Goal: Task Accomplishment & Management: Complete application form

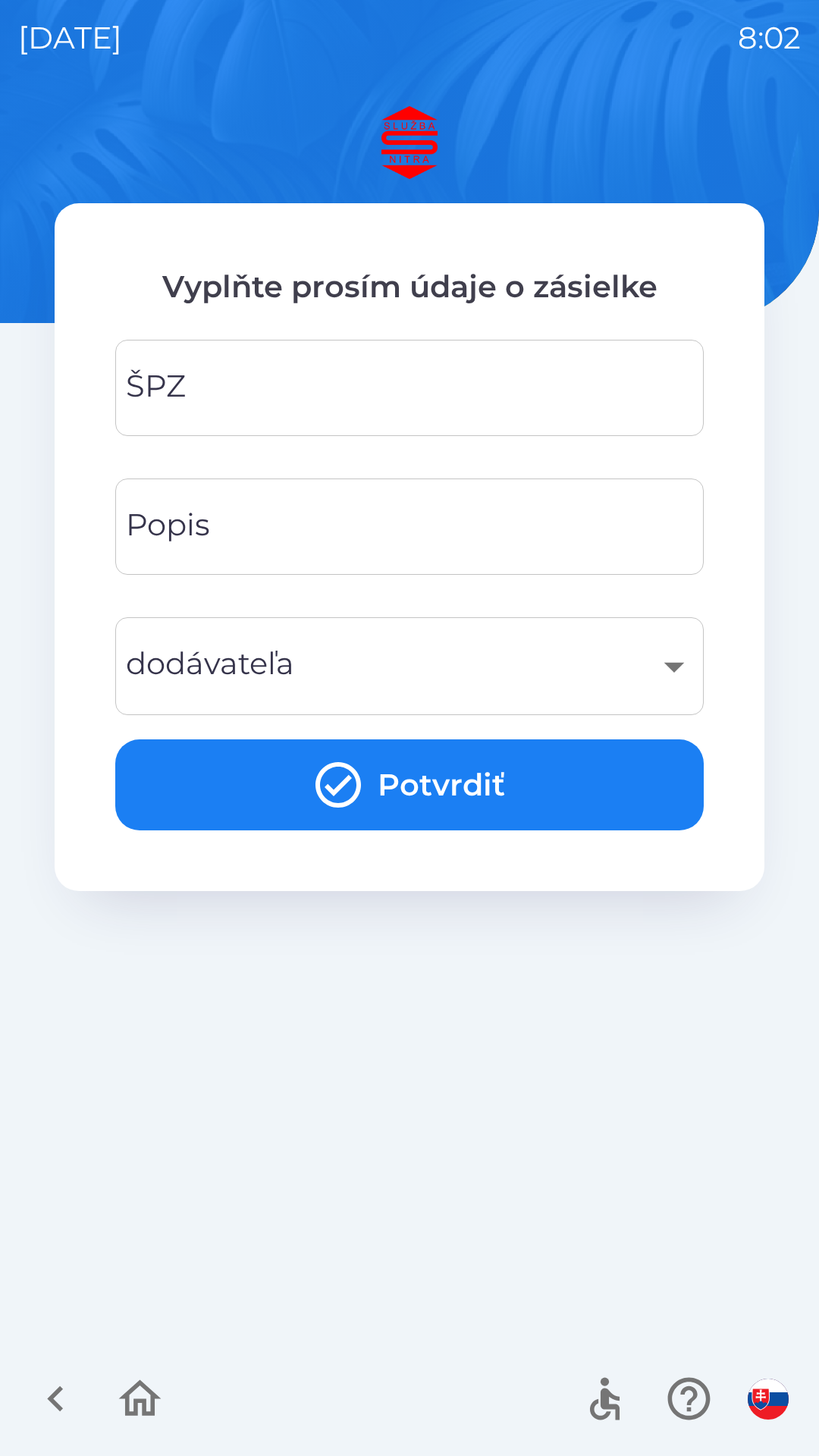
click at [239, 377] on input "ŠPZ" at bounding box center [410, 388] width 552 height 60
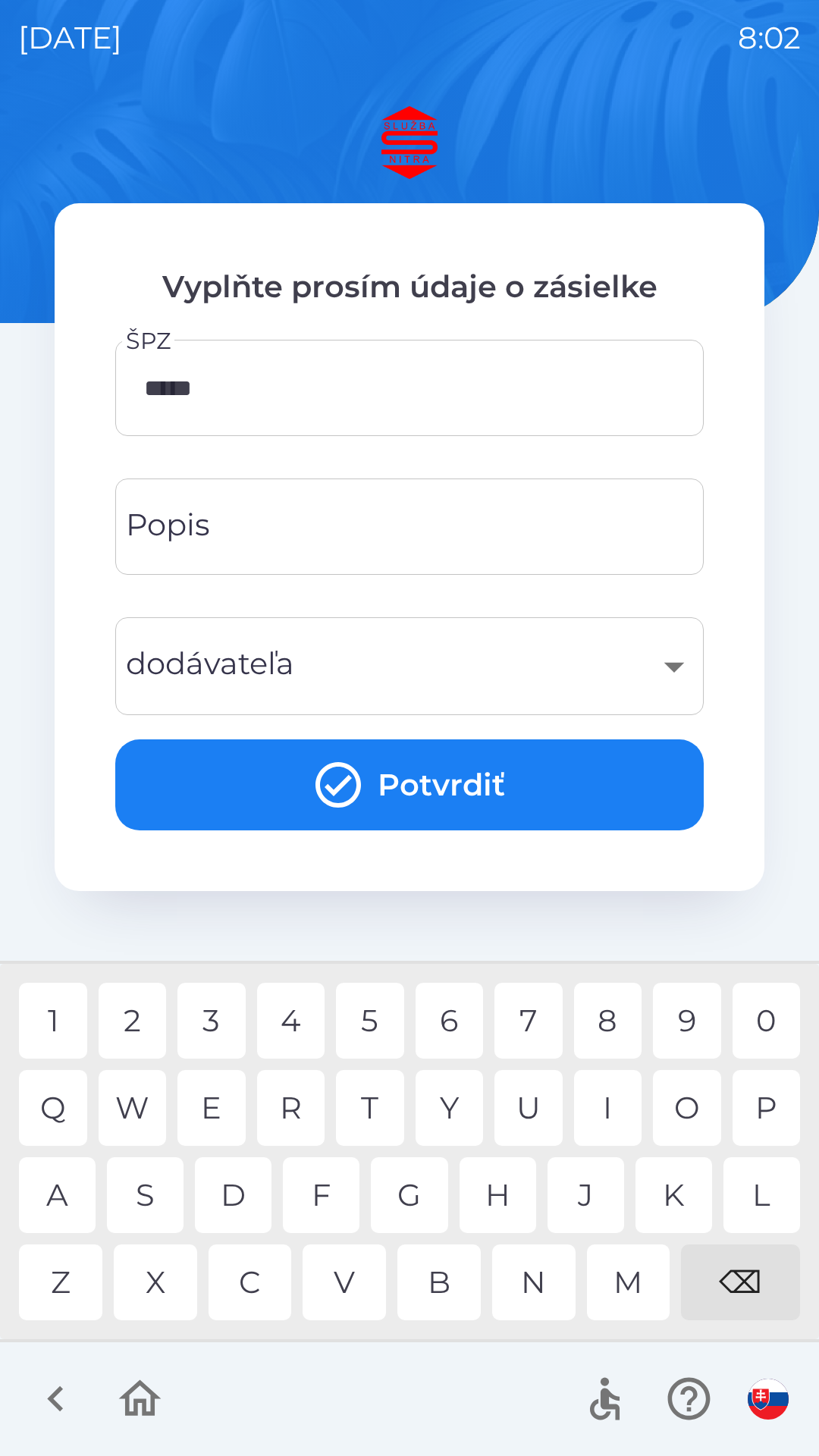
click at [299, 1009] on div "4" at bounding box center [291, 1021] width 68 height 76
click at [228, 1185] on div "D" at bounding box center [233, 1195] width 77 height 76
type input "*******"
click at [246, 508] on input "Popis" at bounding box center [410, 526] width 552 height 60
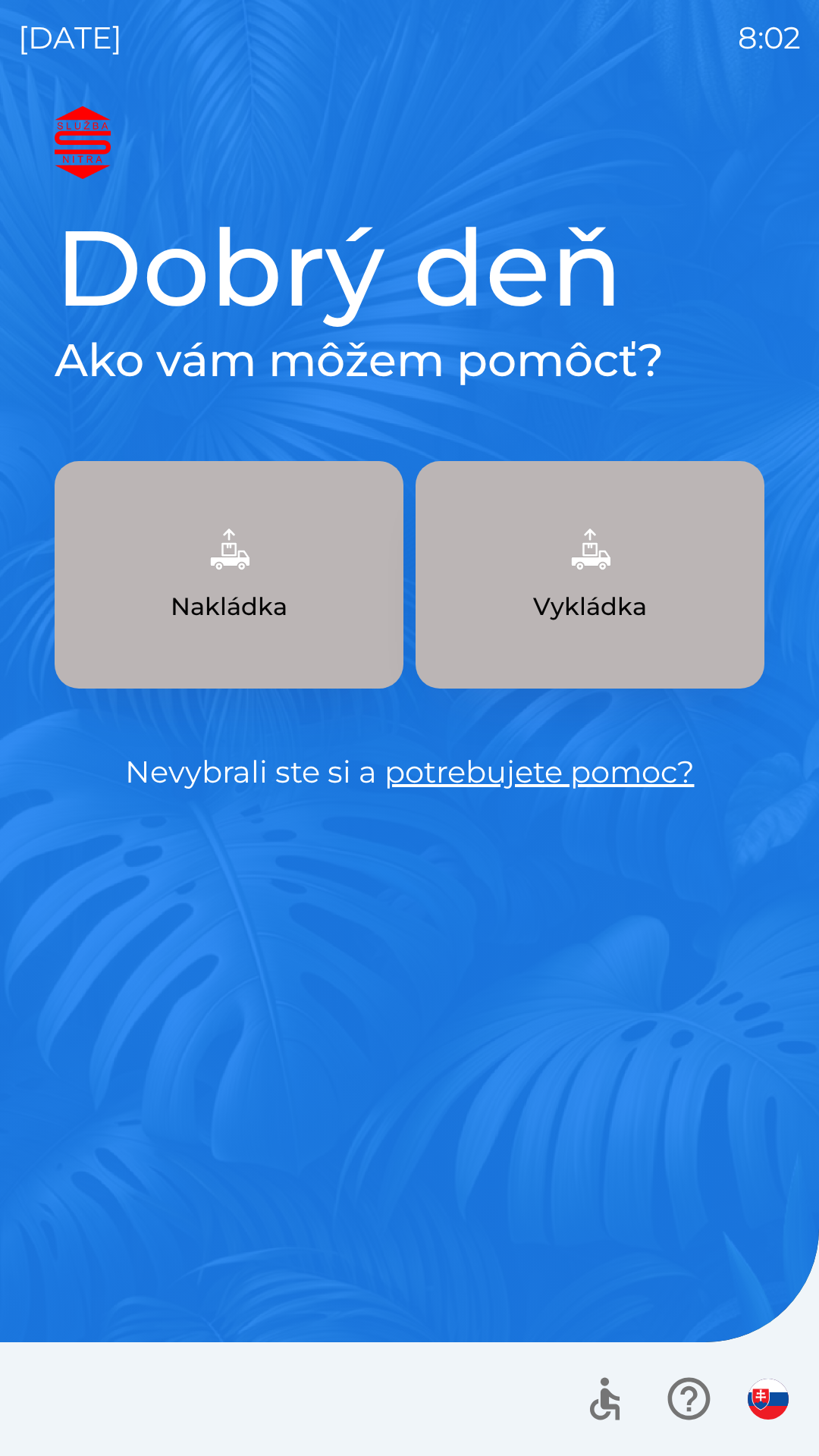
click at [574, 580] on img "button" at bounding box center [590, 549] width 67 height 67
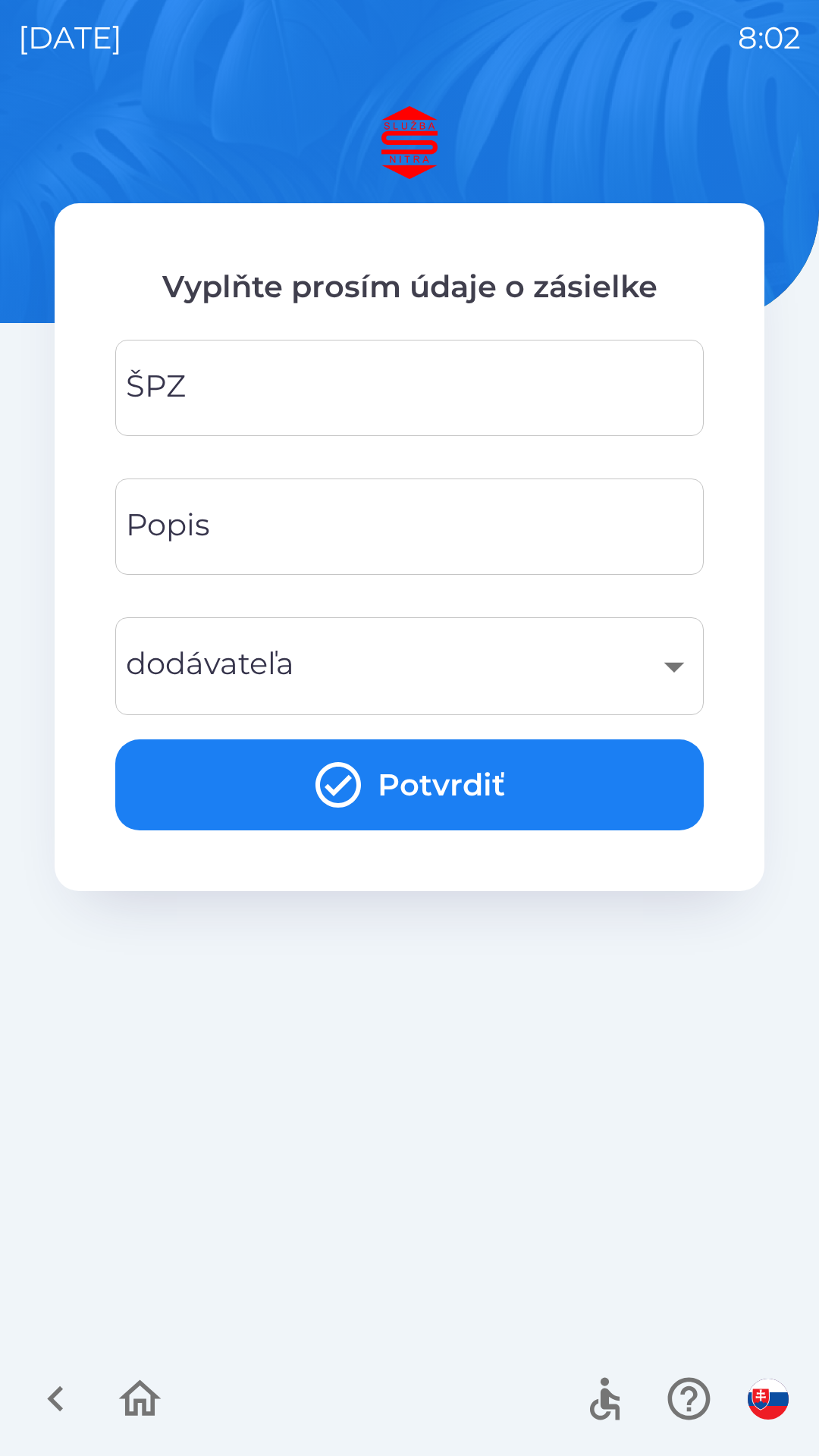
click at [243, 375] on input "ŠPZ" at bounding box center [410, 388] width 552 height 60
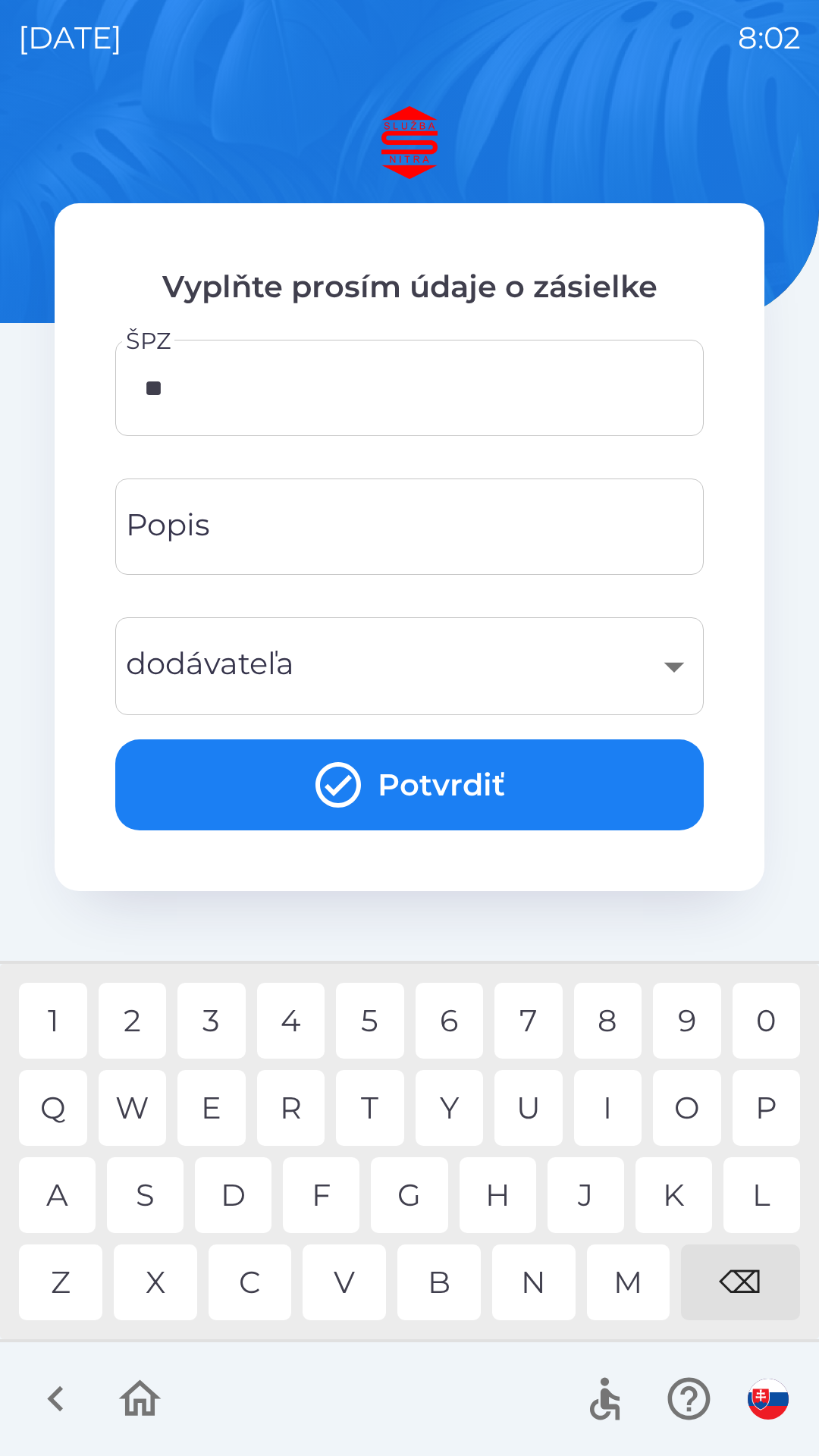
click at [62, 1171] on div "A" at bounding box center [57, 1195] width 77 height 76
click at [370, 1017] on div "5" at bounding box center [370, 1021] width 68 height 76
click at [290, 1011] on div "4" at bounding box center [291, 1021] width 68 height 76
type input "*******"
click at [252, 522] on input "Popis" at bounding box center [410, 526] width 552 height 60
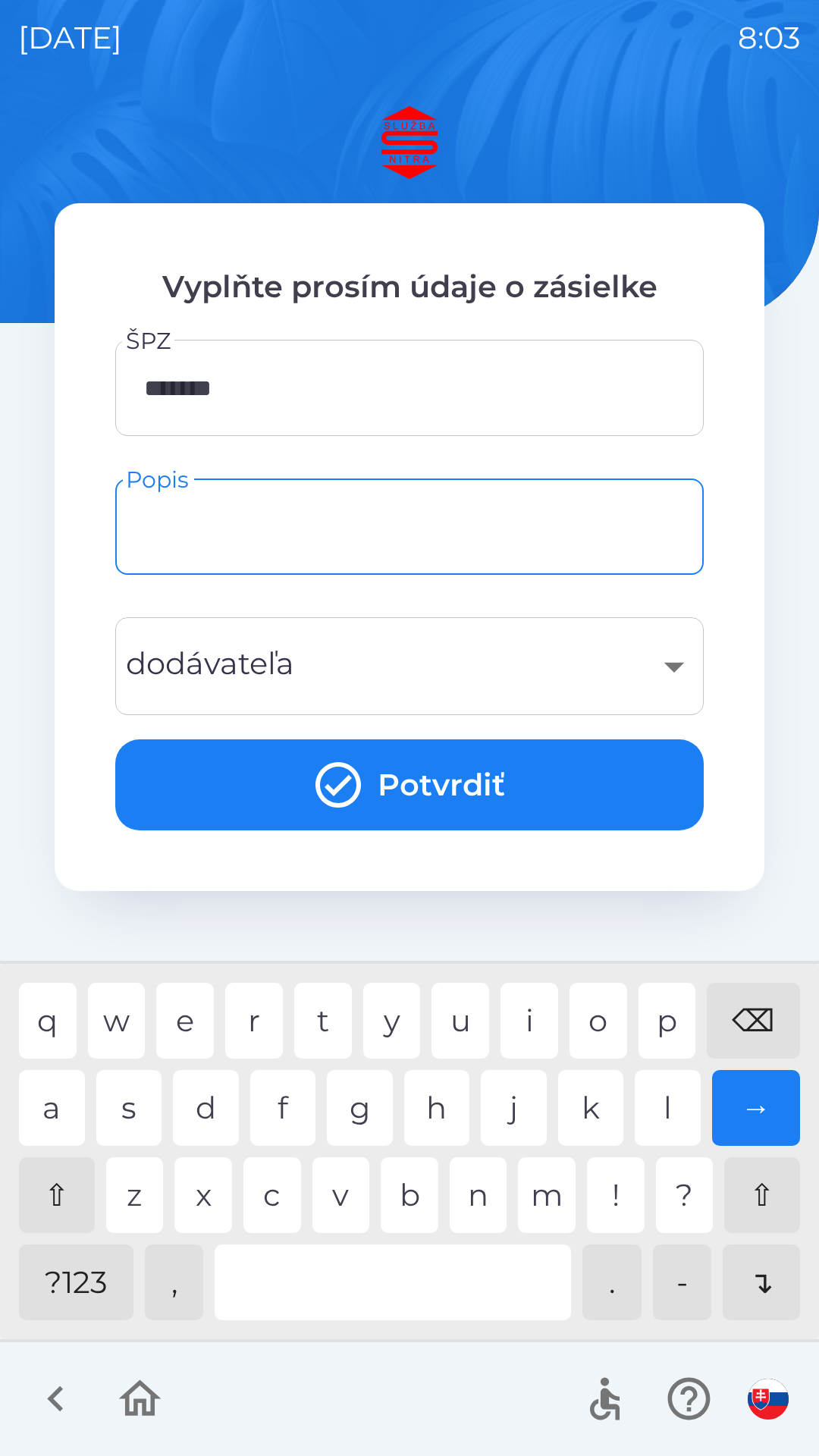
click at [173, 651] on div "​" at bounding box center [410, 666] width 552 height 62
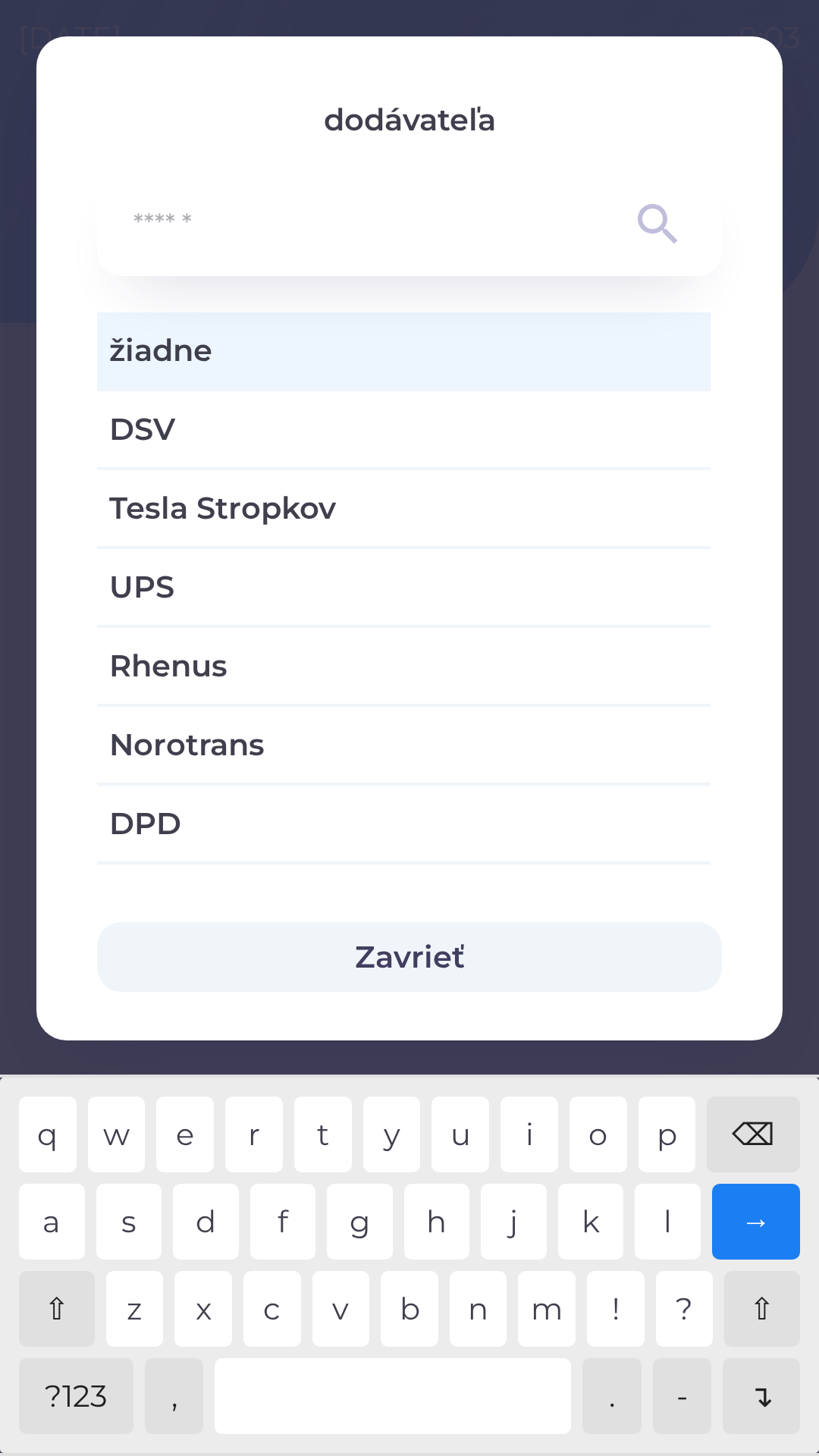
click at [187, 220] on input "text" at bounding box center [379, 224] width 491 height 42
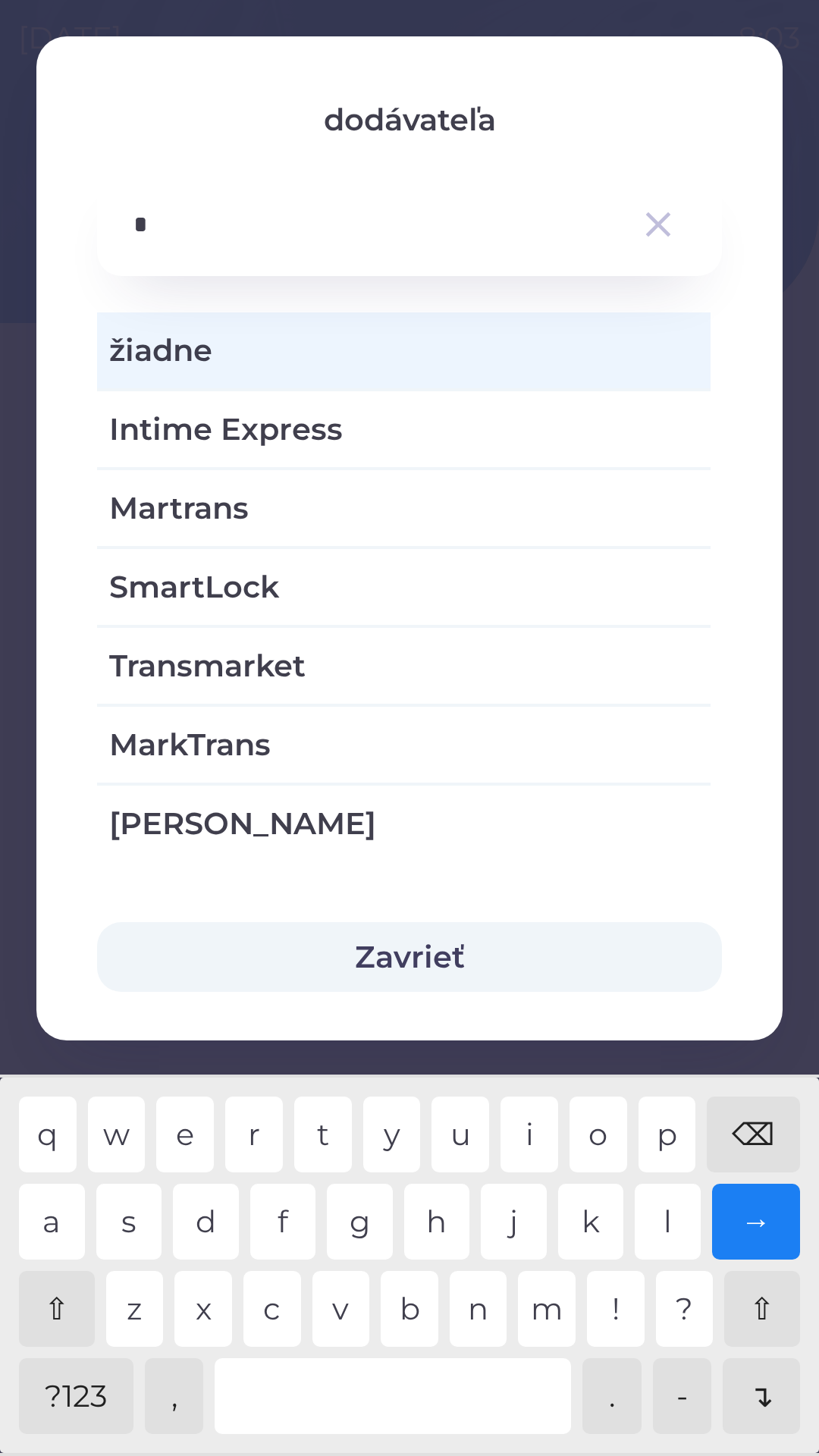
click at [543, 1305] on div "m" at bounding box center [547, 1309] width 58 height 76
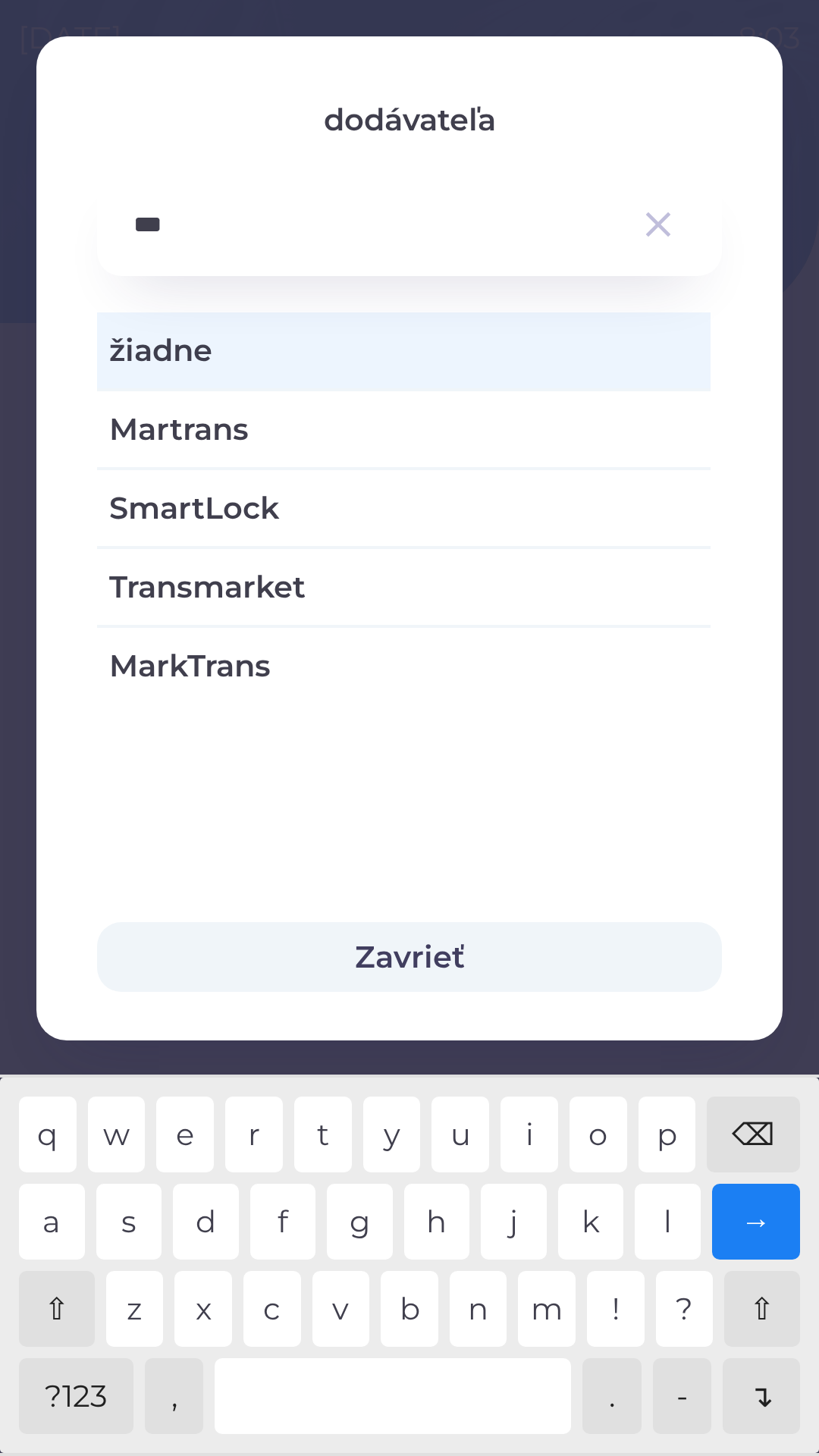
click at [270, 1137] on div "r" at bounding box center [254, 1134] width 58 height 76
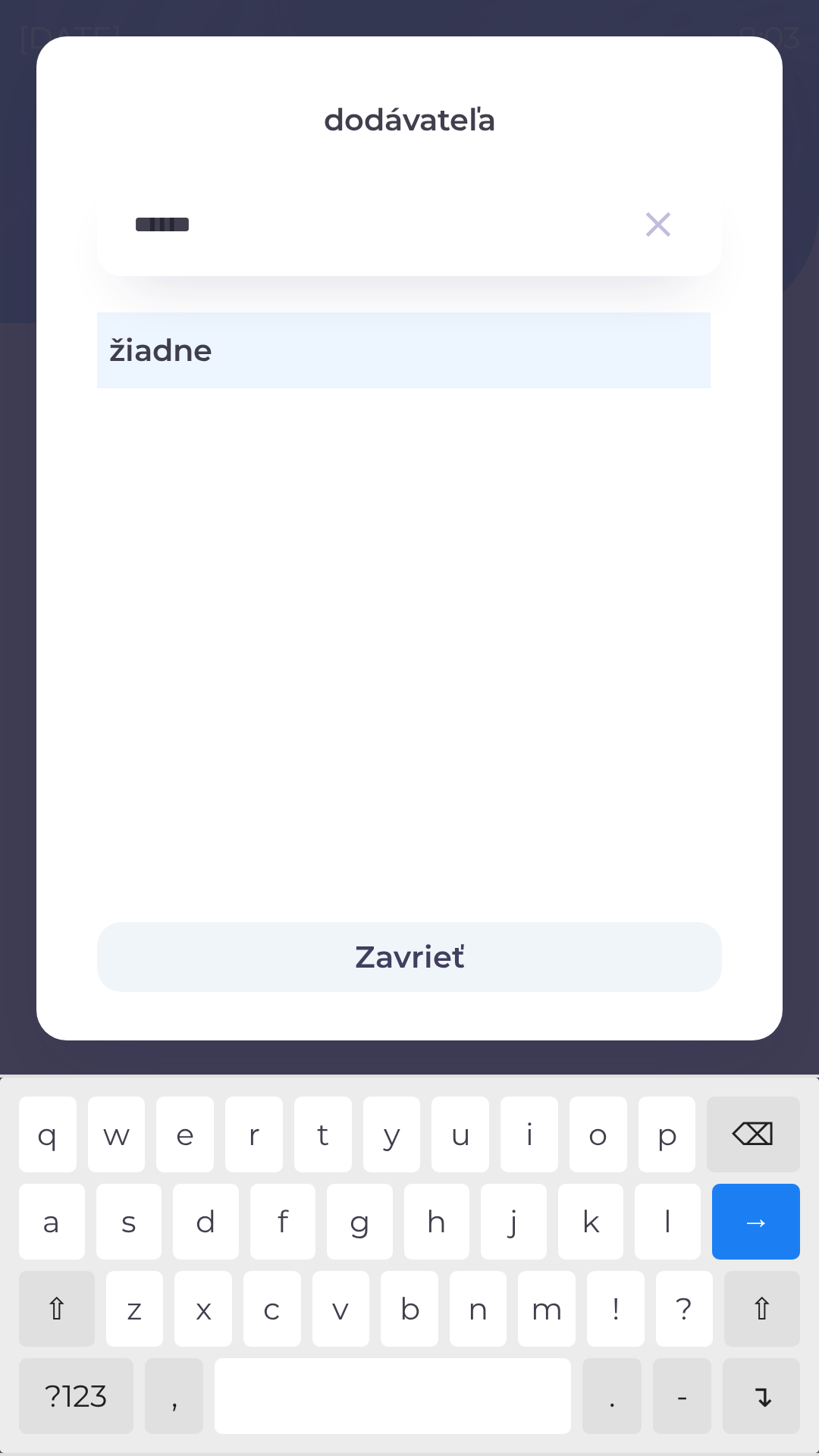
click at [373, 1391] on div at bounding box center [392, 1397] width 357 height 76
click at [252, 1124] on div "r" at bounding box center [254, 1134] width 58 height 76
click at [669, 1125] on div "p" at bounding box center [668, 1134] width 58 height 76
click at [585, 1125] on div "o" at bounding box center [598, 1134] width 58 height 76
type input "**********"
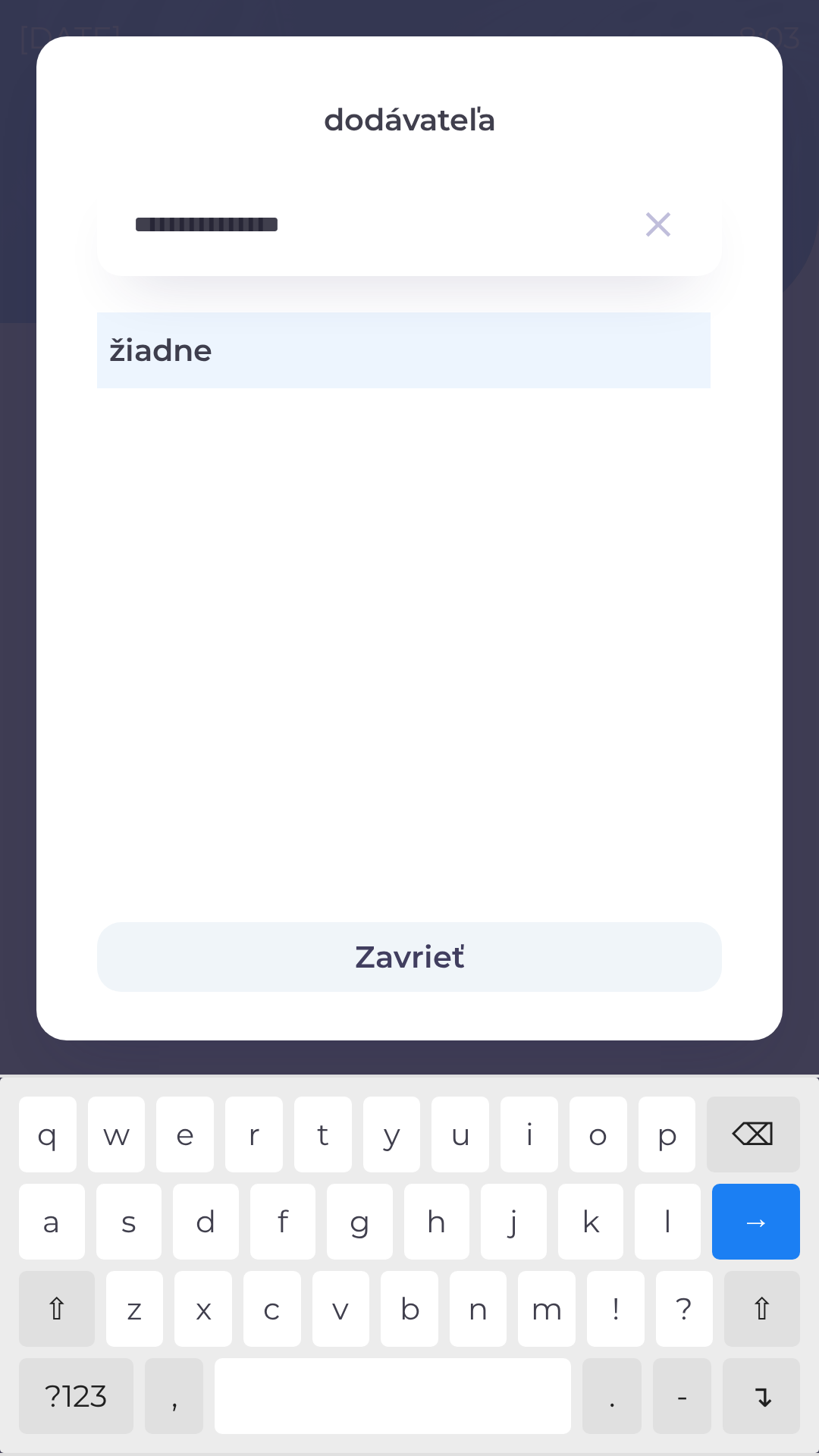
click at [375, 948] on button "Zavrieť" at bounding box center [410, 957] width 625 height 70
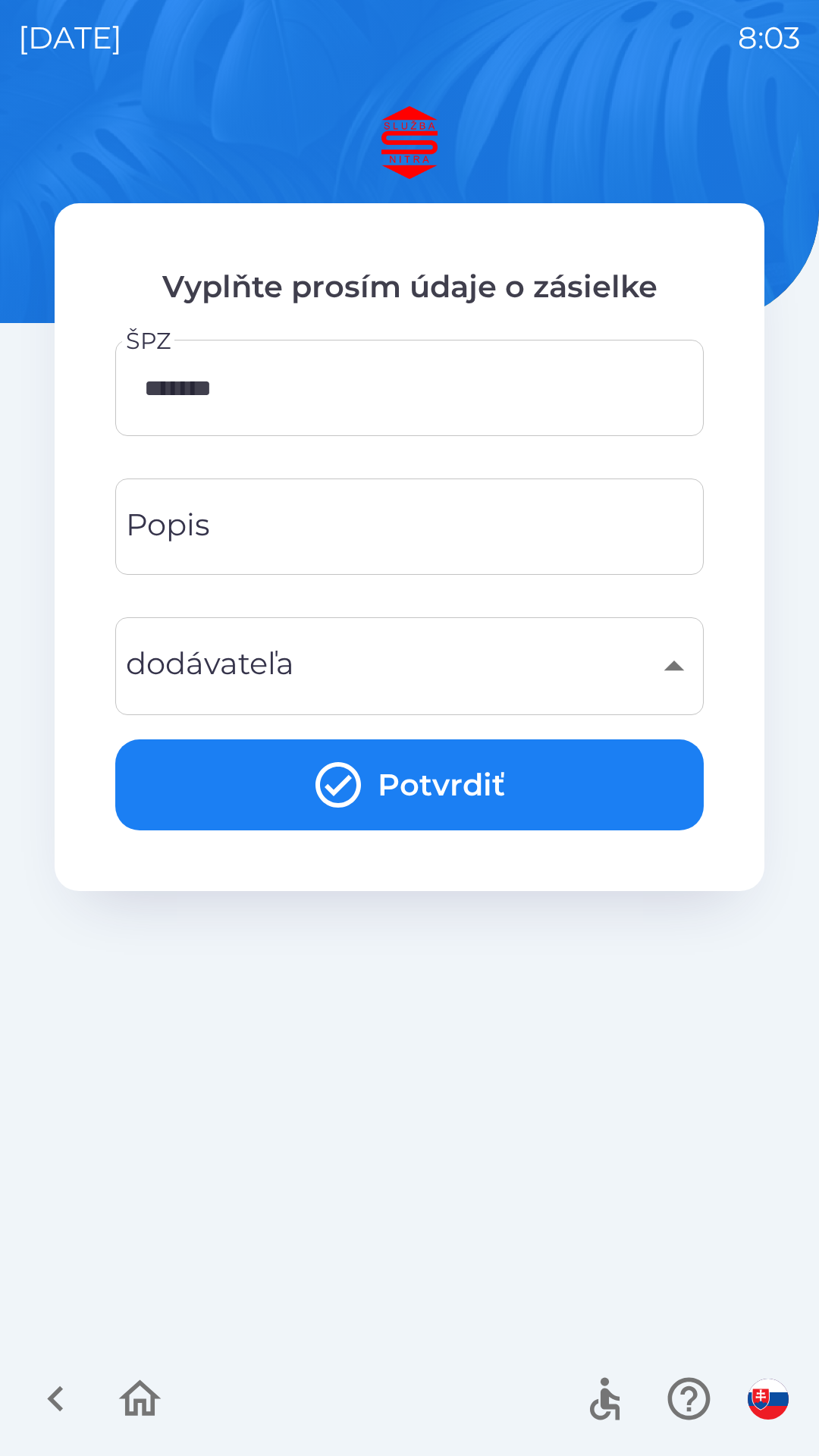
click at [222, 658] on div "​" at bounding box center [410, 666] width 552 height 62
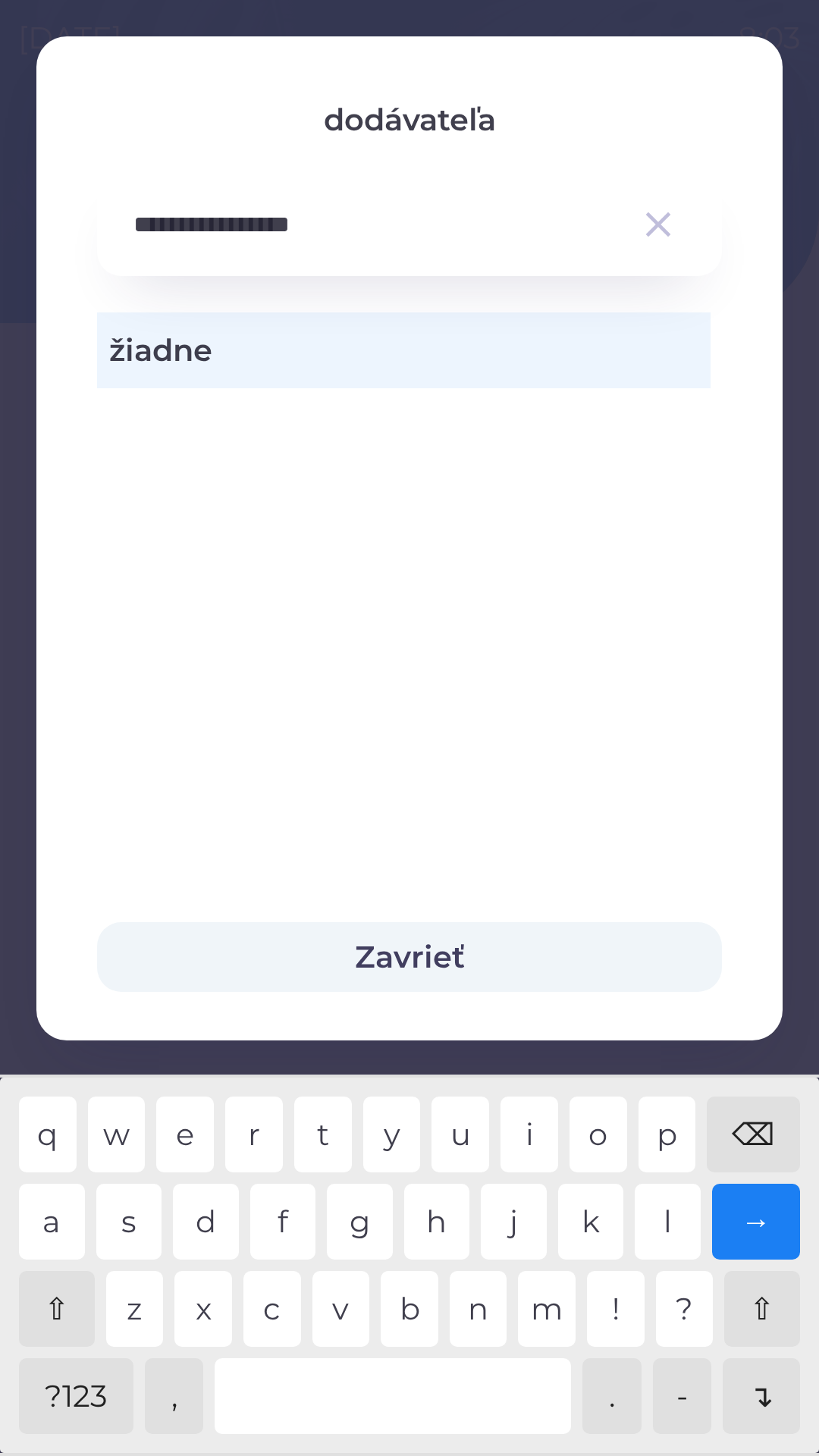
click at [548, 1305] on div "m" at bounding box center [547, 1309] width 58 height 76
click at [56, 1217] on div "a" at bounding box center [52, 1222] width 66 height 76
click at [256, 1116] on div "r" at bounding box center [254, 1134] width 58 height 76
type input "**********"
click at [390, 962] on button "Zavrieť" at bounding box center [410, 957] width 625 height 70
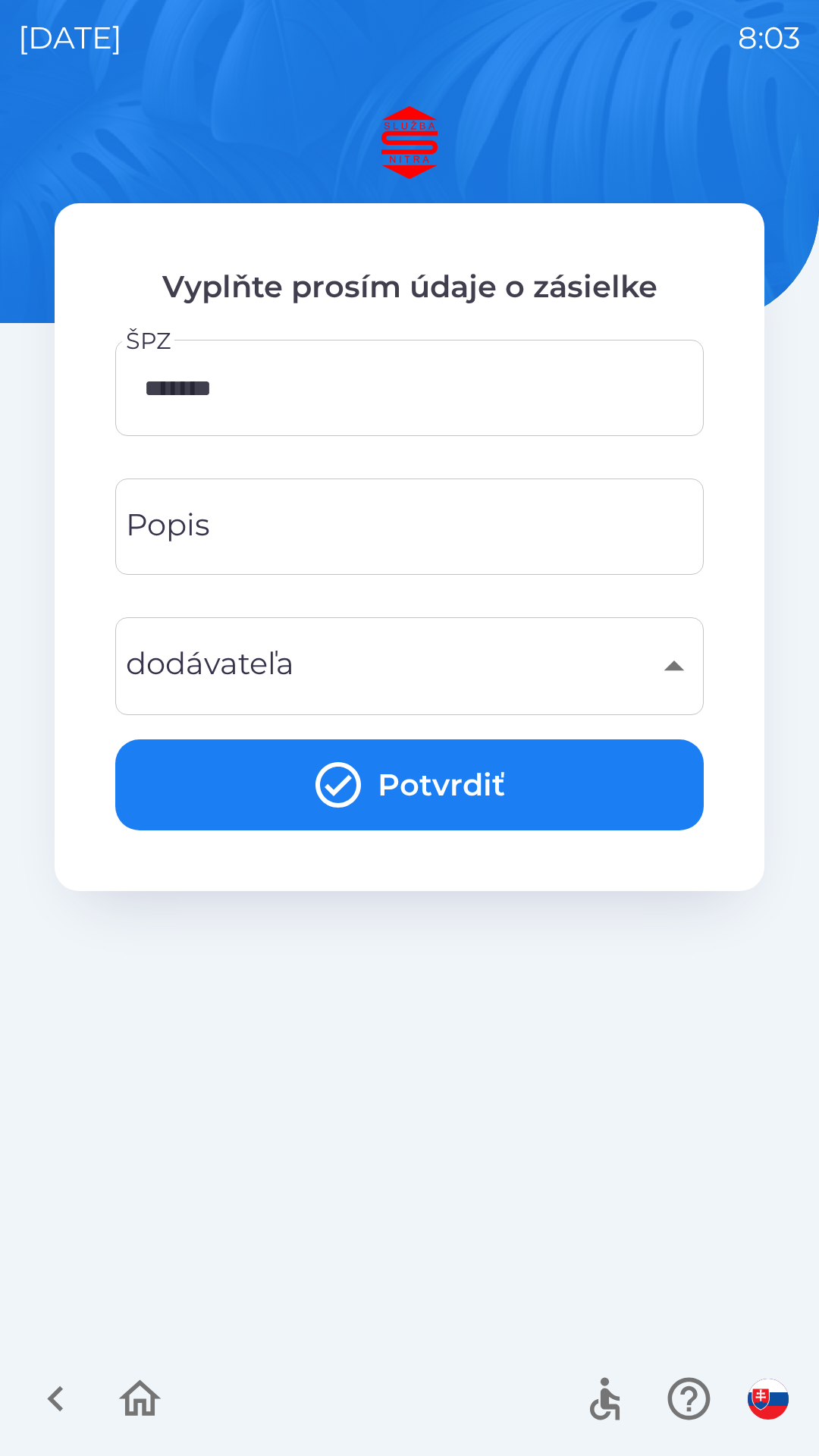
click at [198, 522] on div "Popis Popis" at bounding box center [410, 526] width 589 height 97
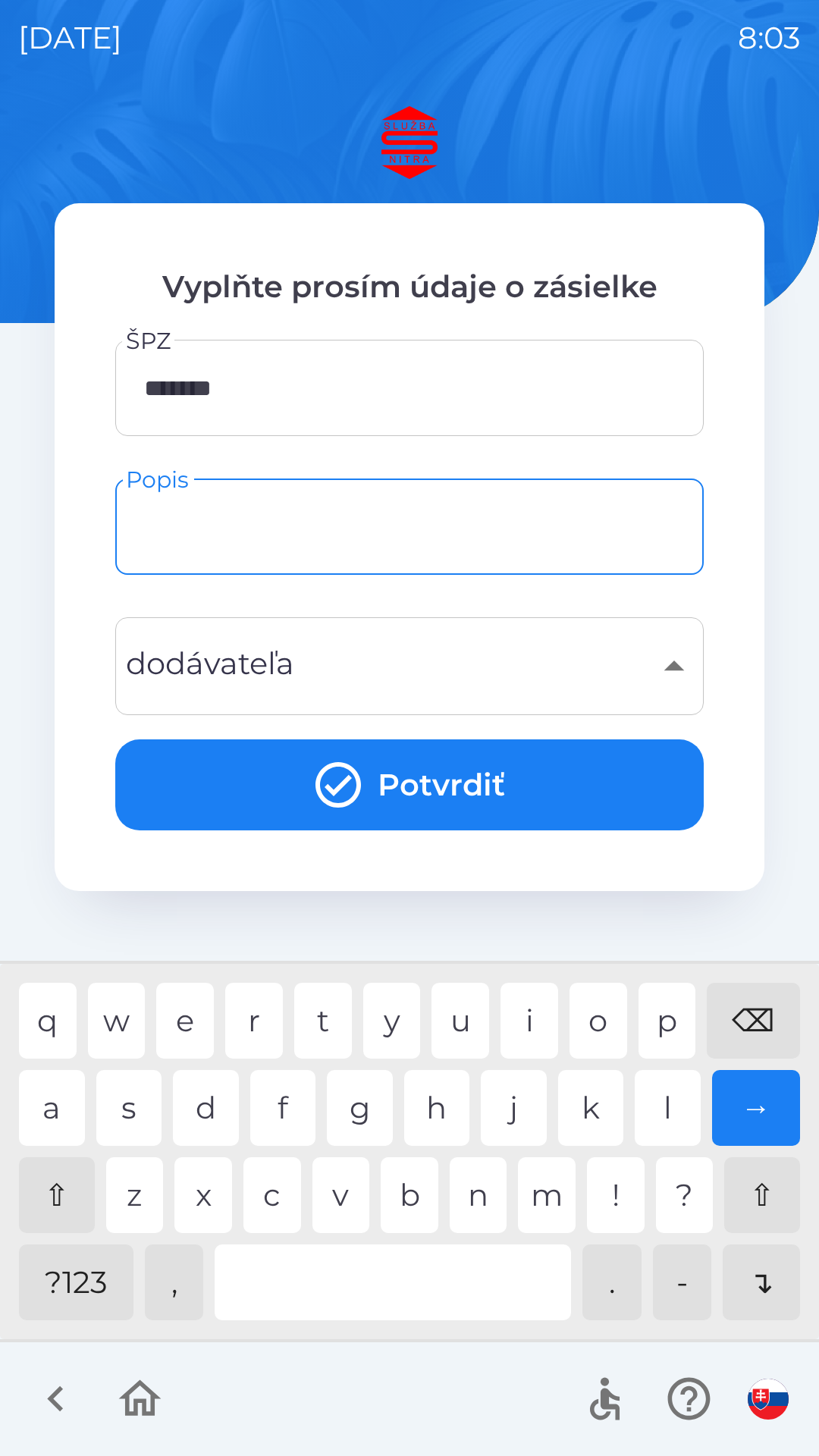
click at [377, 772] on button "Potvrdiť" at bounding box center [410, 785] width 589 height 91
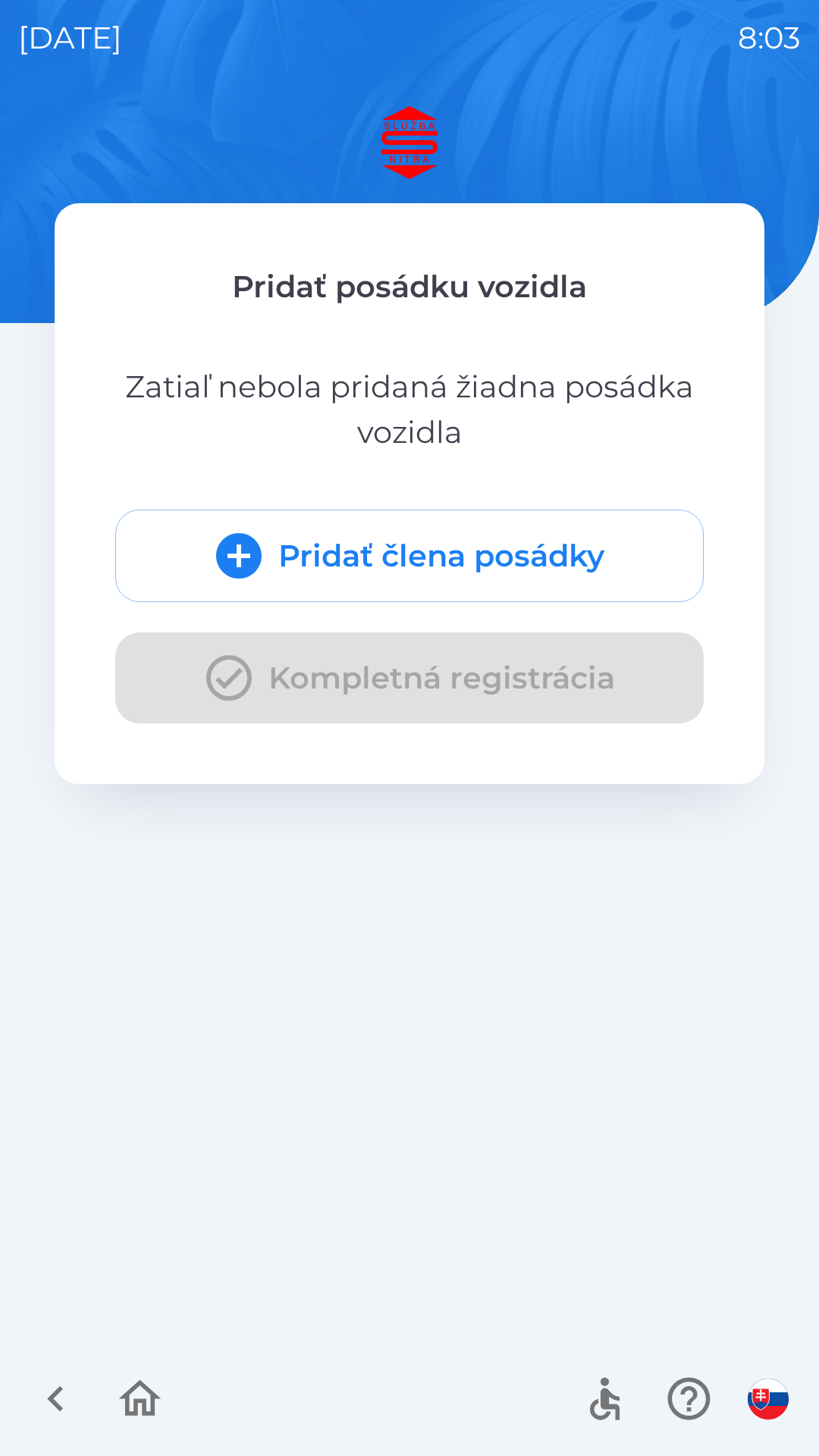
click at [576, 547] on button "Pridať člena posádky" at bounding box center [410, 556] width 589 height 93
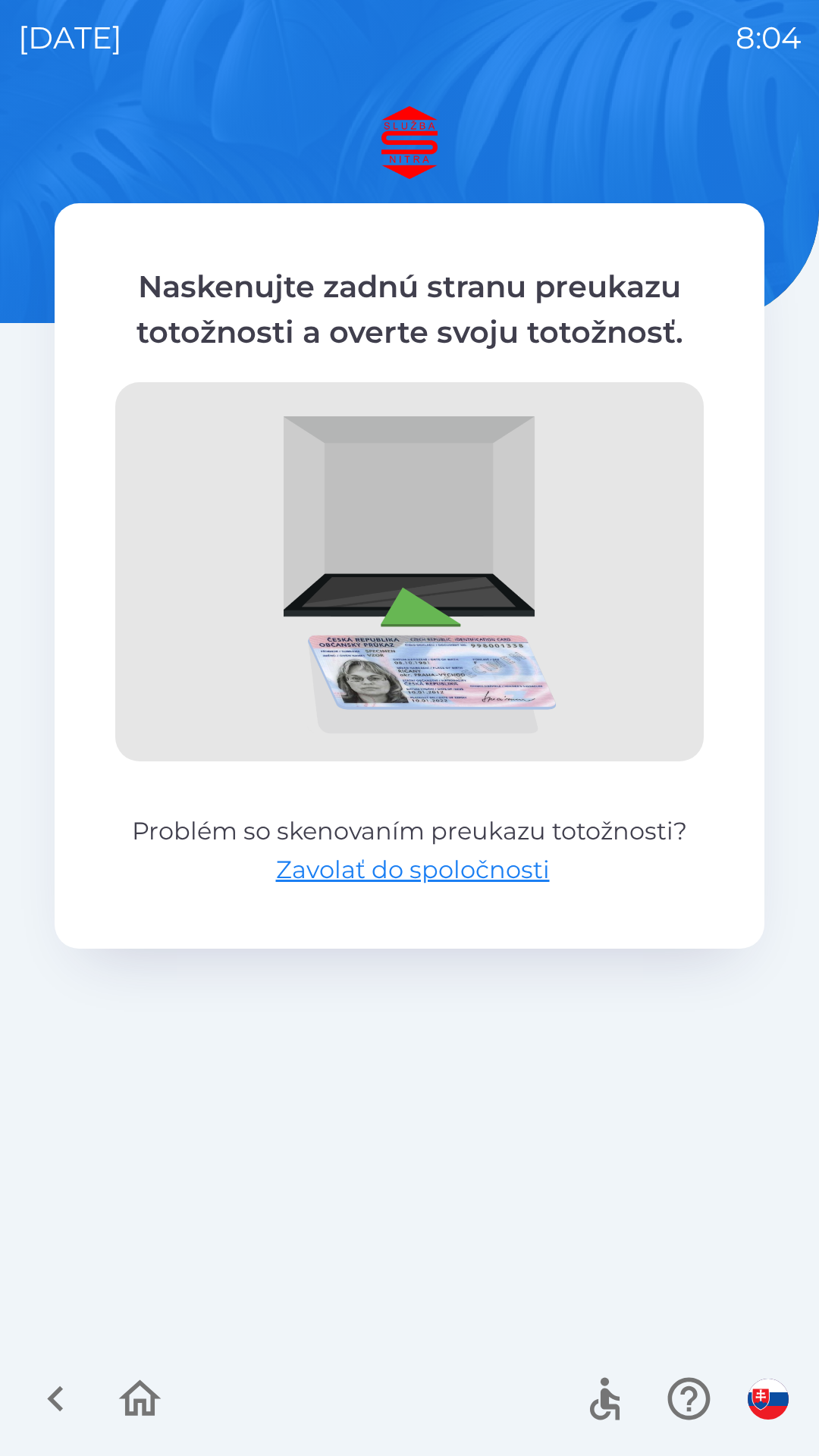
click at [168, 1404] on button "button" at bounding box center [140, 1399] width 63 height 63
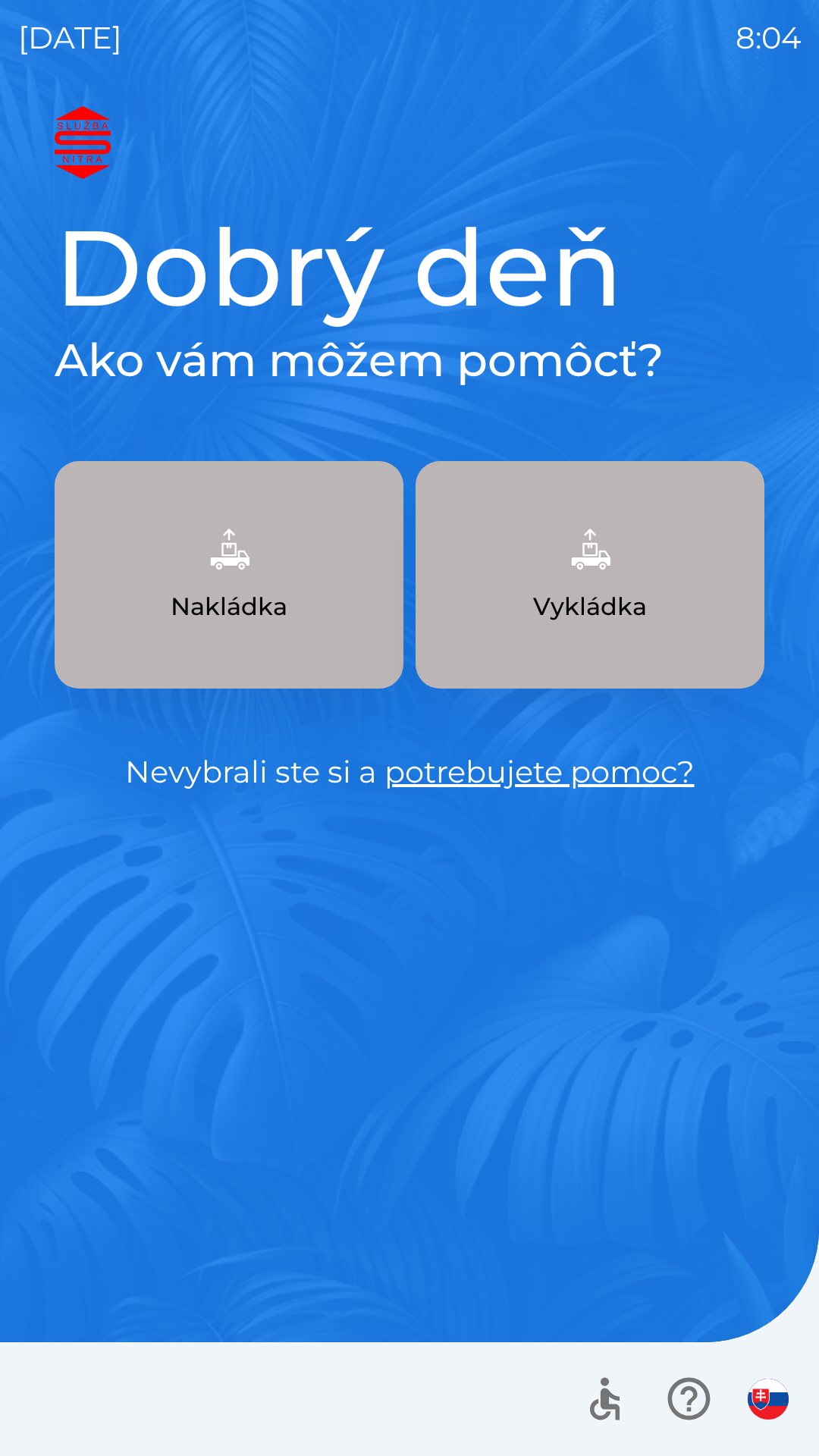
click at [329, 608] on button "Nakládka" at bounding box center [229, 574] width 349 height 227
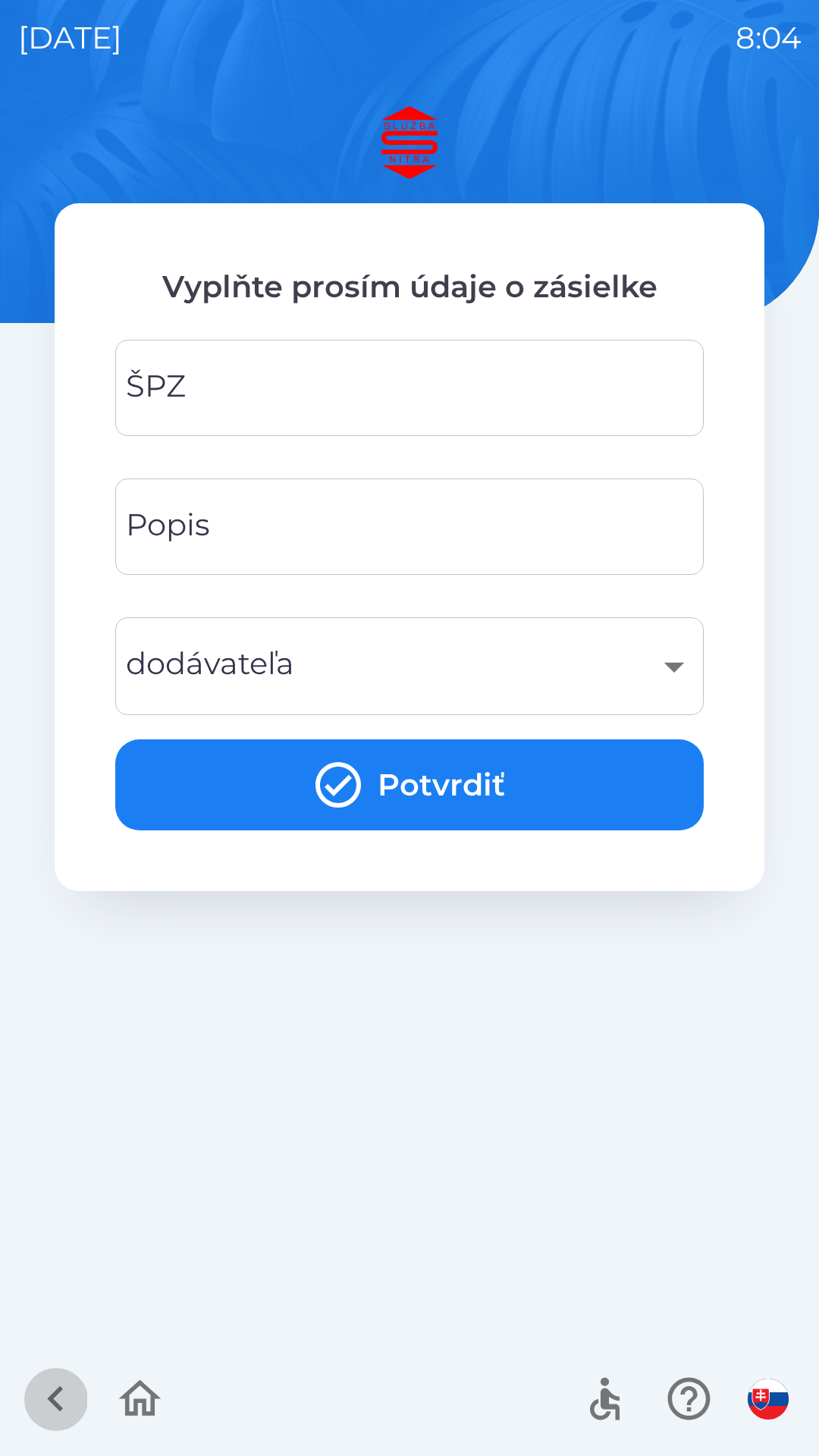
click at [51, 1394] on icon "button" at bounding box center [56, 1399] width 51 height 51
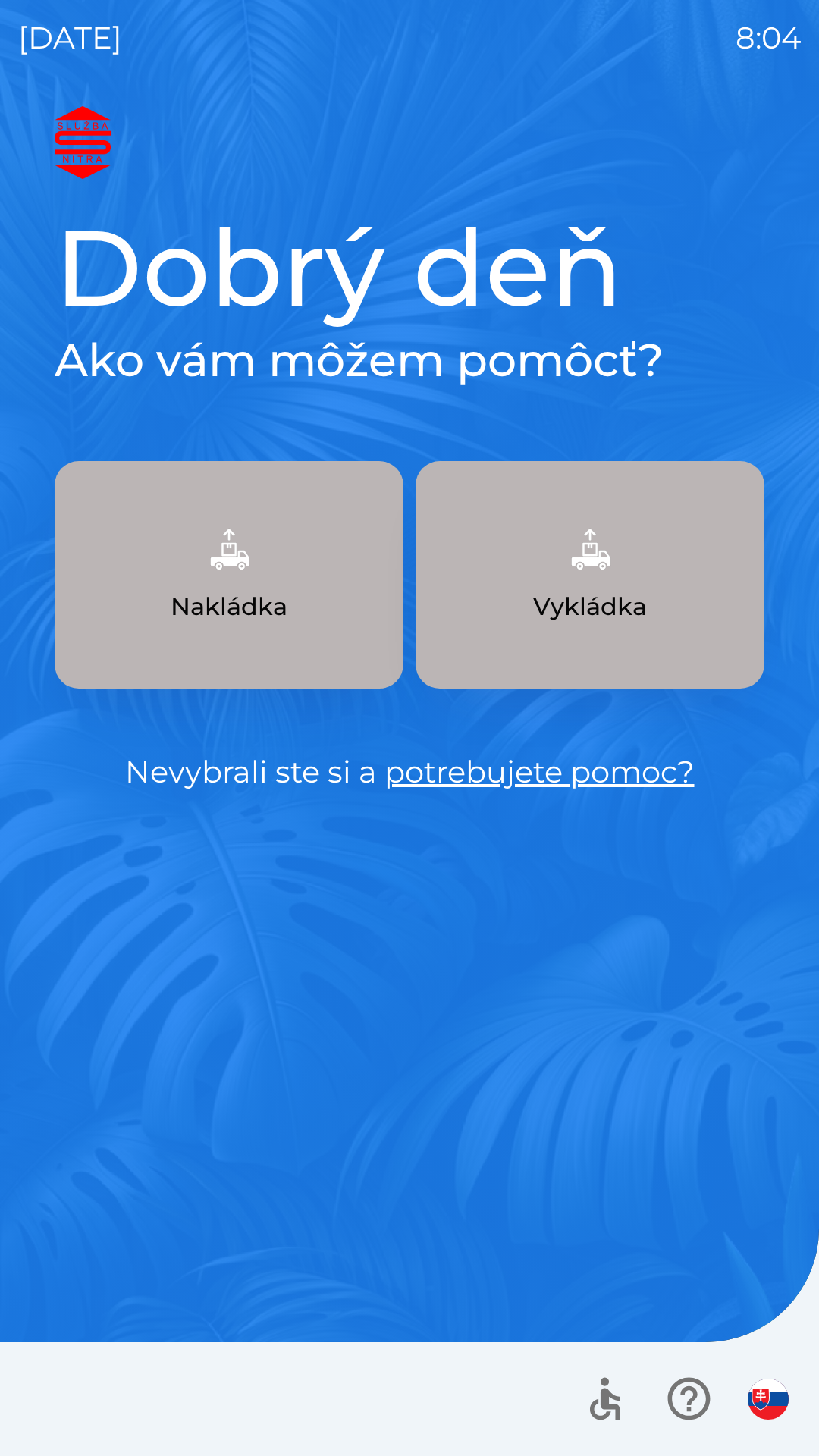
click at [619, 620] on p "Vykládka" at bounding box center [590, 607] width 114 height 36
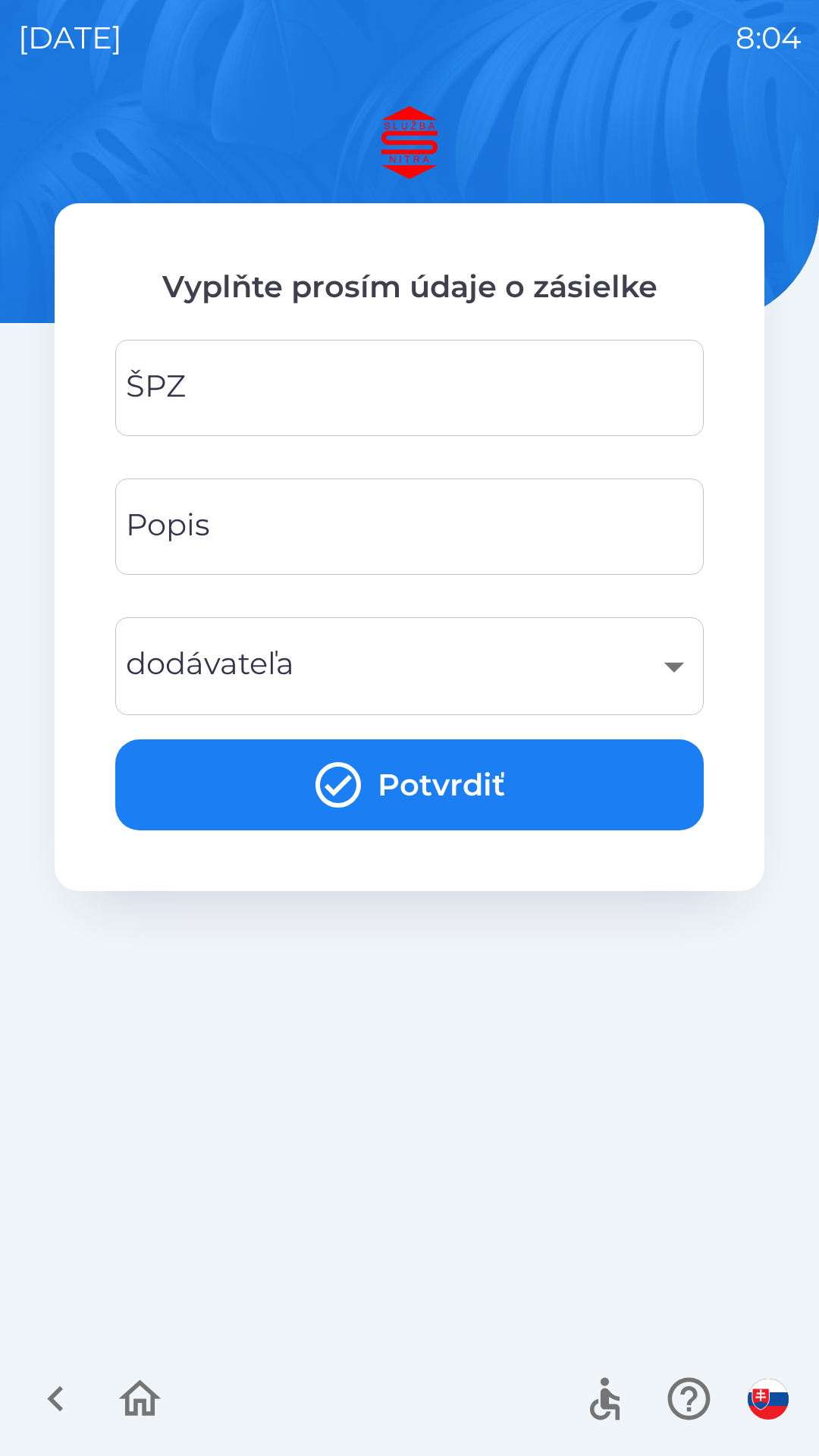
click at [433, 382] on input "ŠPZ" at bounding box center [410, 388] width 552 height 60
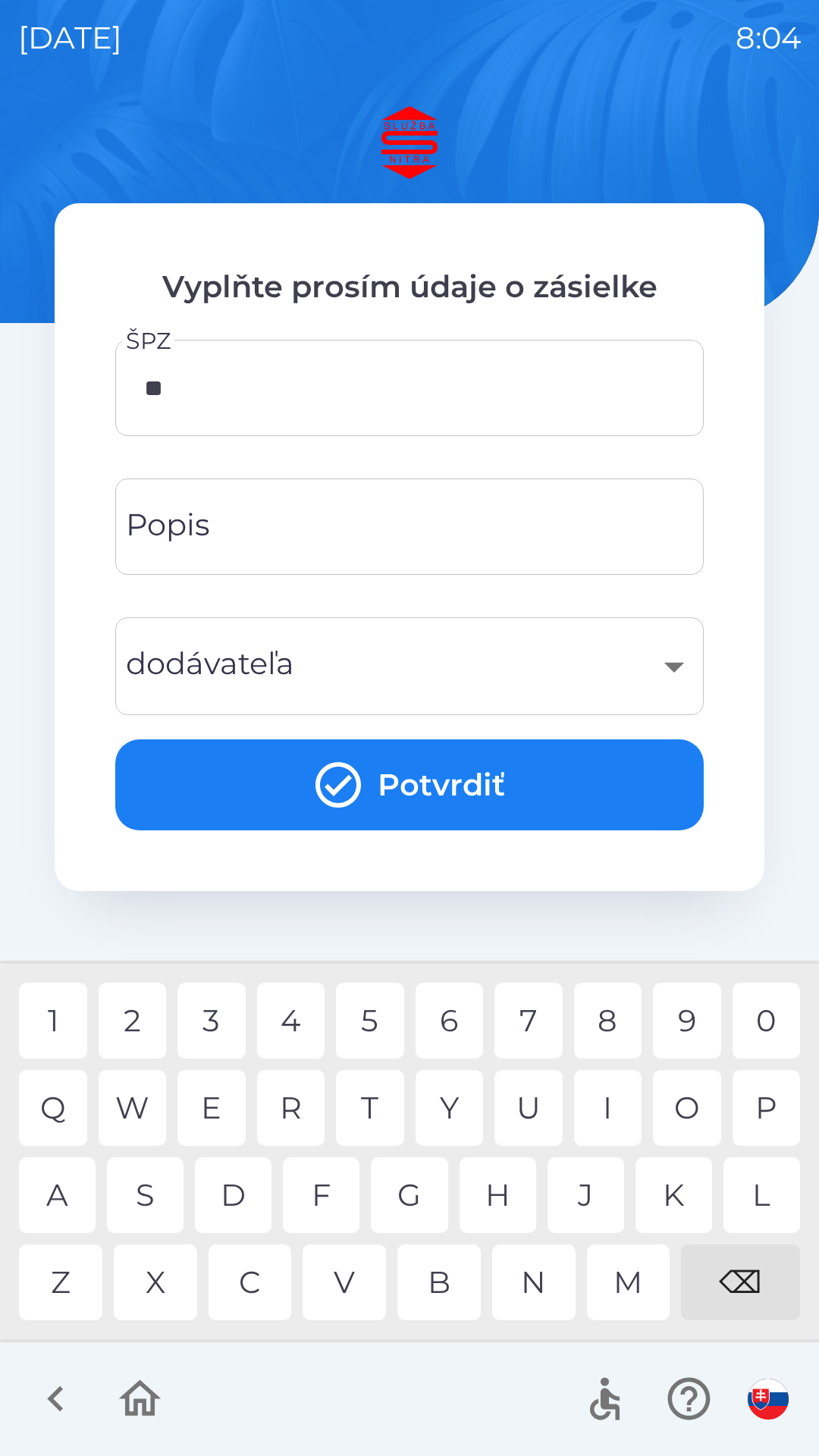
click at [230, 1104] on div "E" at bounding box center [211, 1109] width 68 height 76
click at [131, 1018] on div "2" at bounding box center [133, 1021] width 68 height 76
type input "*******"
click at [609, 1012] on div "8" at bounding box center [608, 1021] width 68 height 76
click at [411, 512] on input "Popis" at bounding box center [410, 526] width 552 height 60
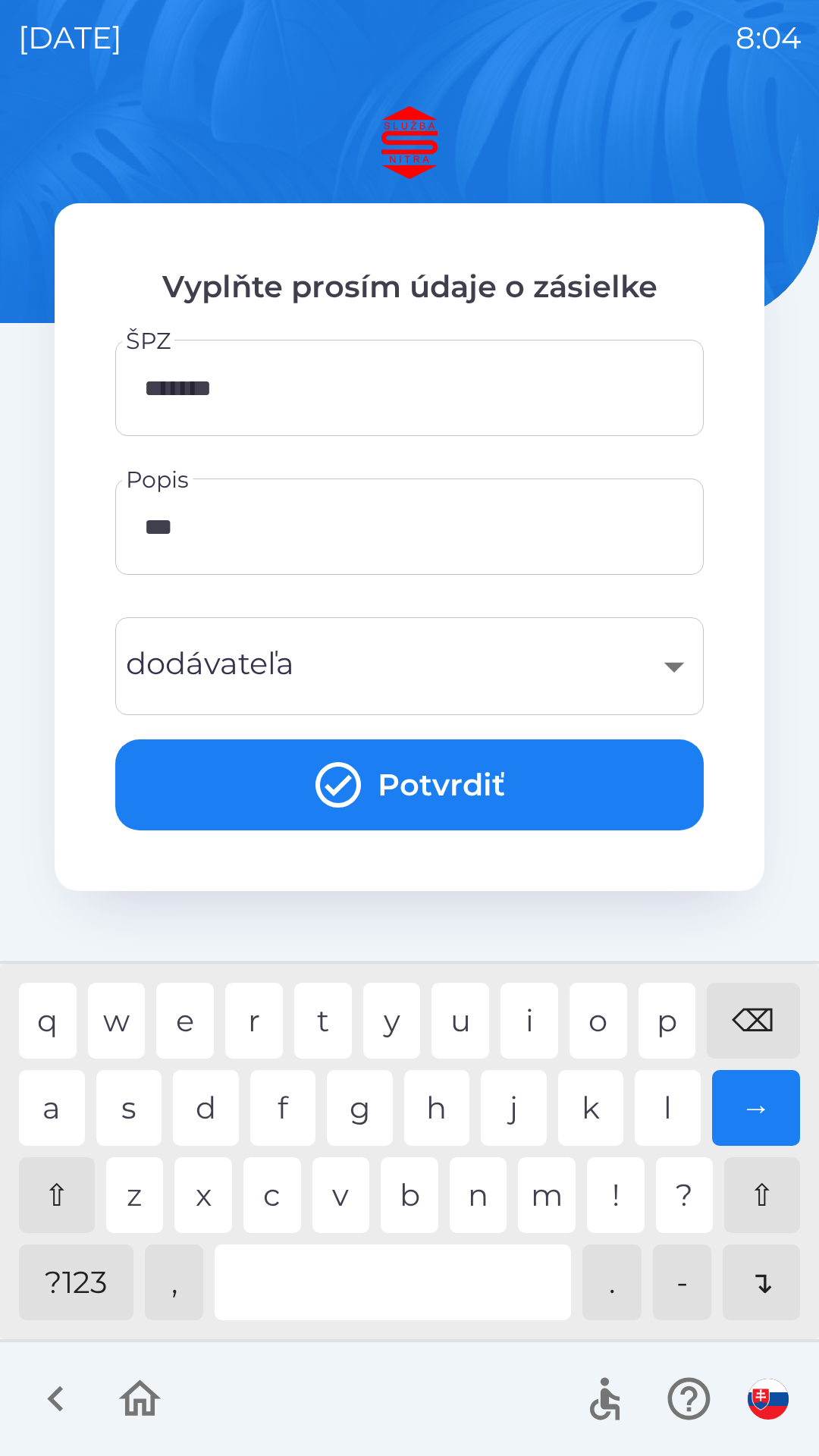
click at [63, 1100] on div "a" at bounding box center [52, 1109] width 66 height 76
type input "****"
click at [341, 649] on div "​" at bounding box center [410, 666] width 552 height 62
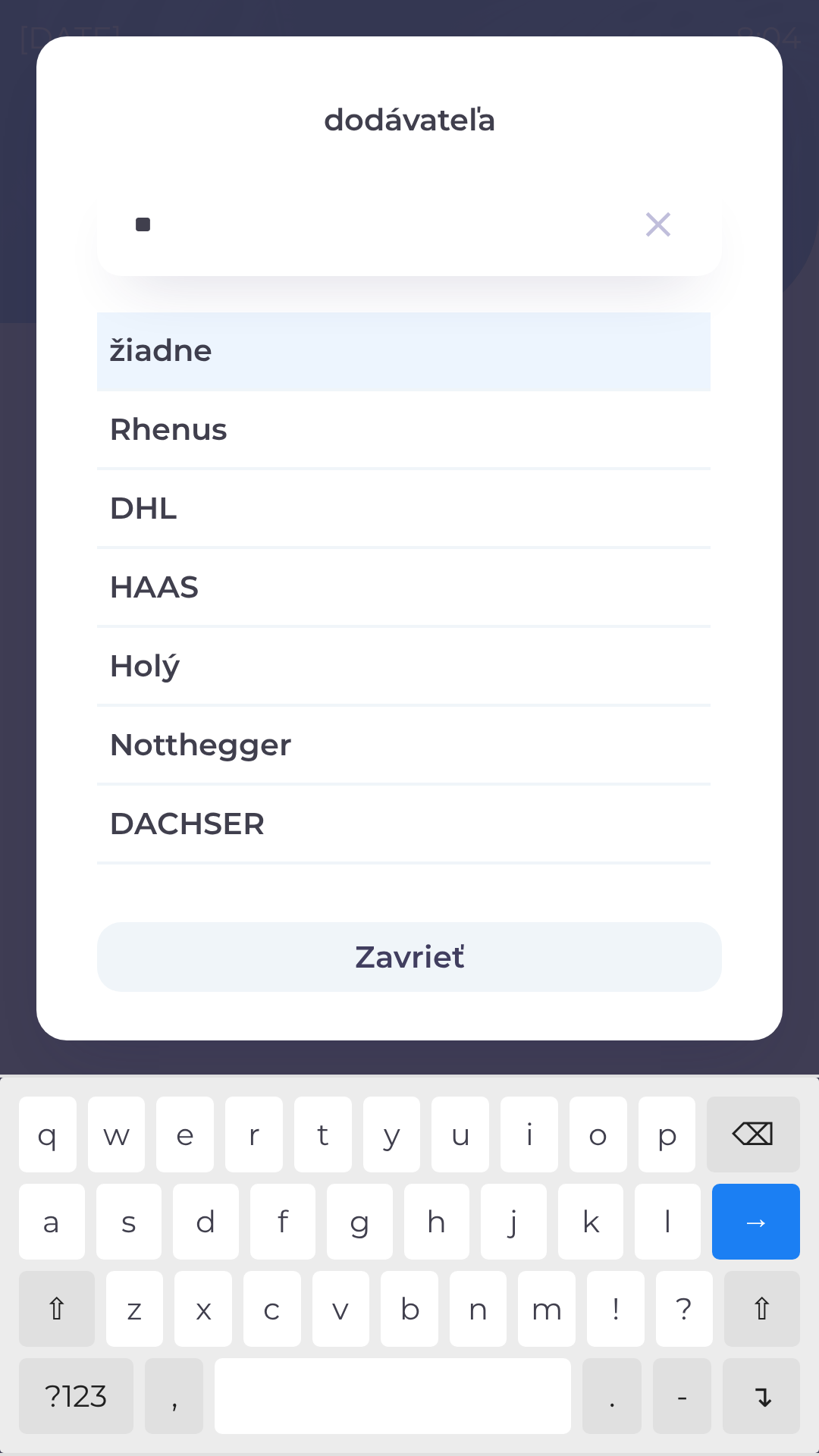
type input "***"
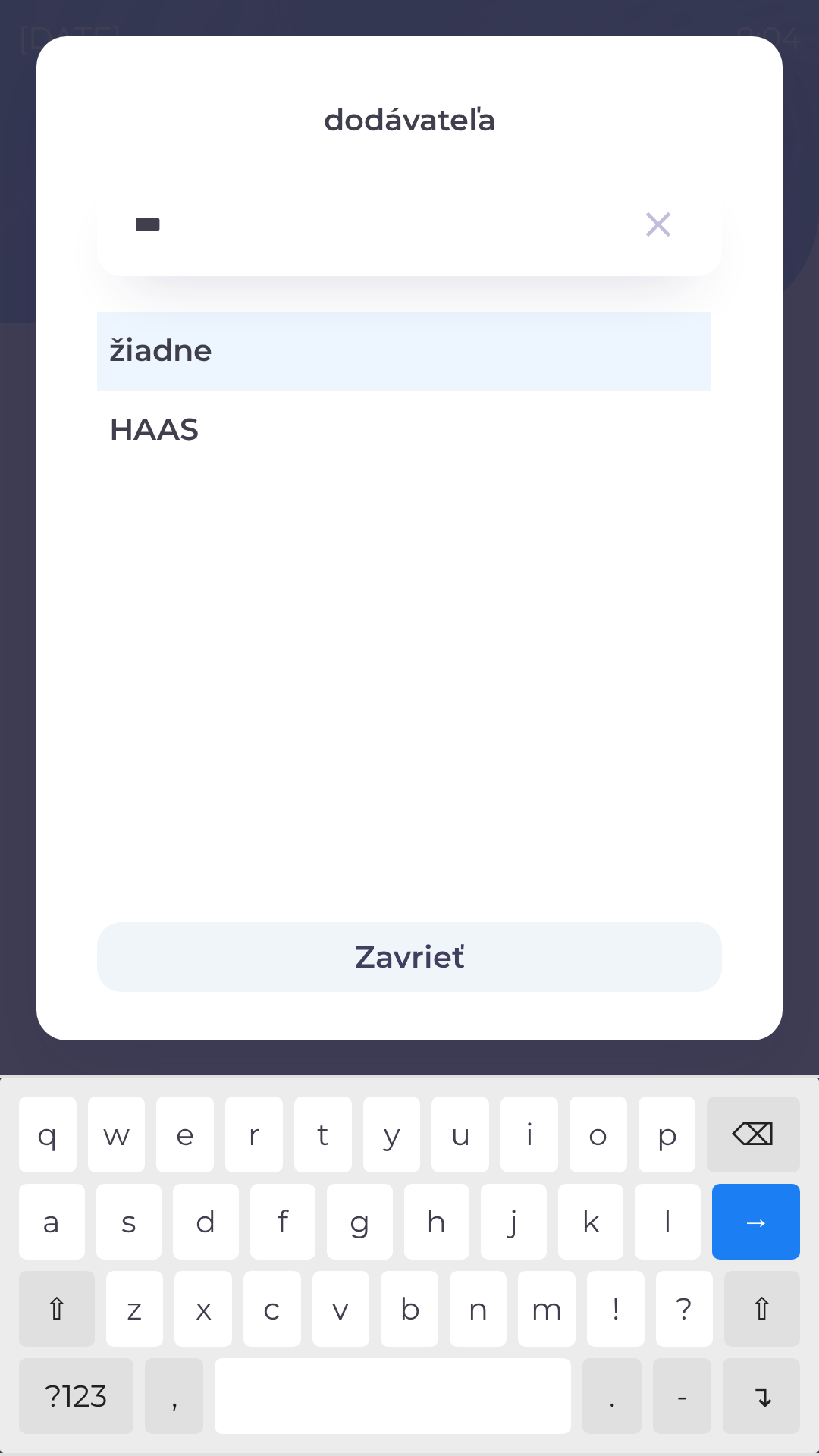
click at [73, 1204] on div "a" at bounding box center [52, 1222] width 66 height 76
click at [400, 431] on span "HAAS" at bounding box center [404, 430] width 589 height 46
type input "***"
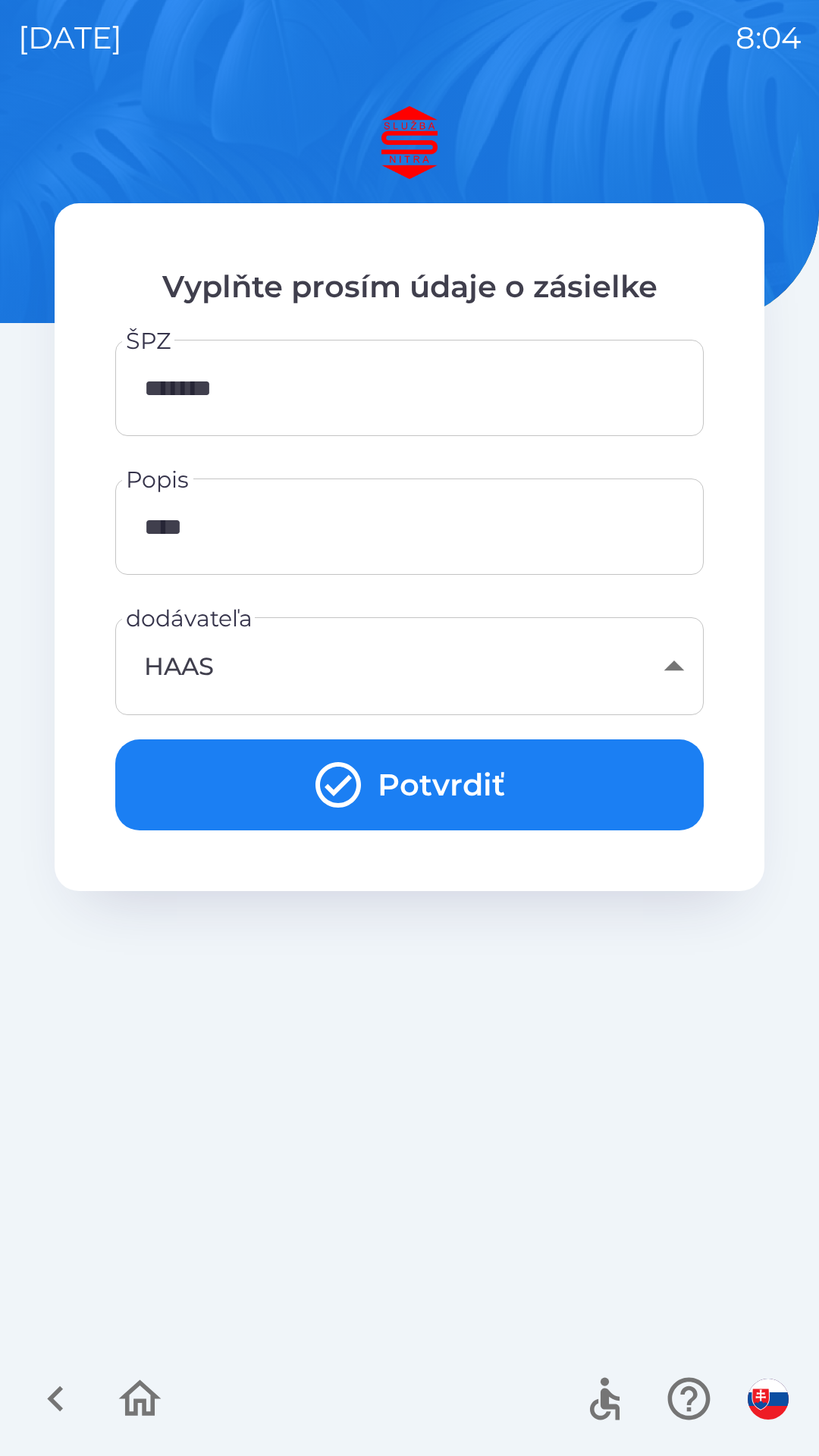
click at [494, 780] on button "Potvrdiť" at bounding box center [410, 785] width 589 height 91
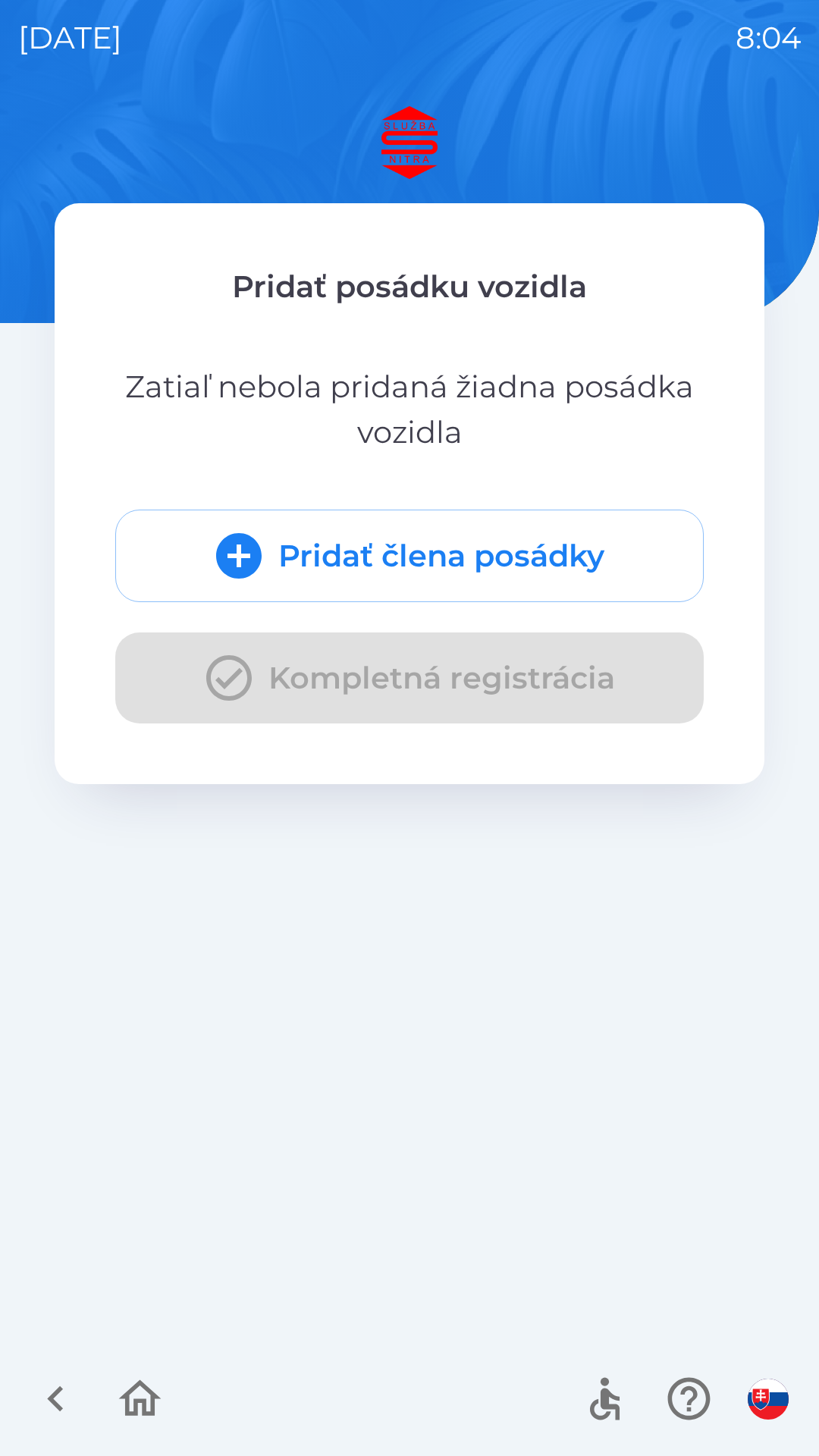
click at [569, 549] on button "Pridať člena posádky" at bounding box center [410, 556] width 589 height 93
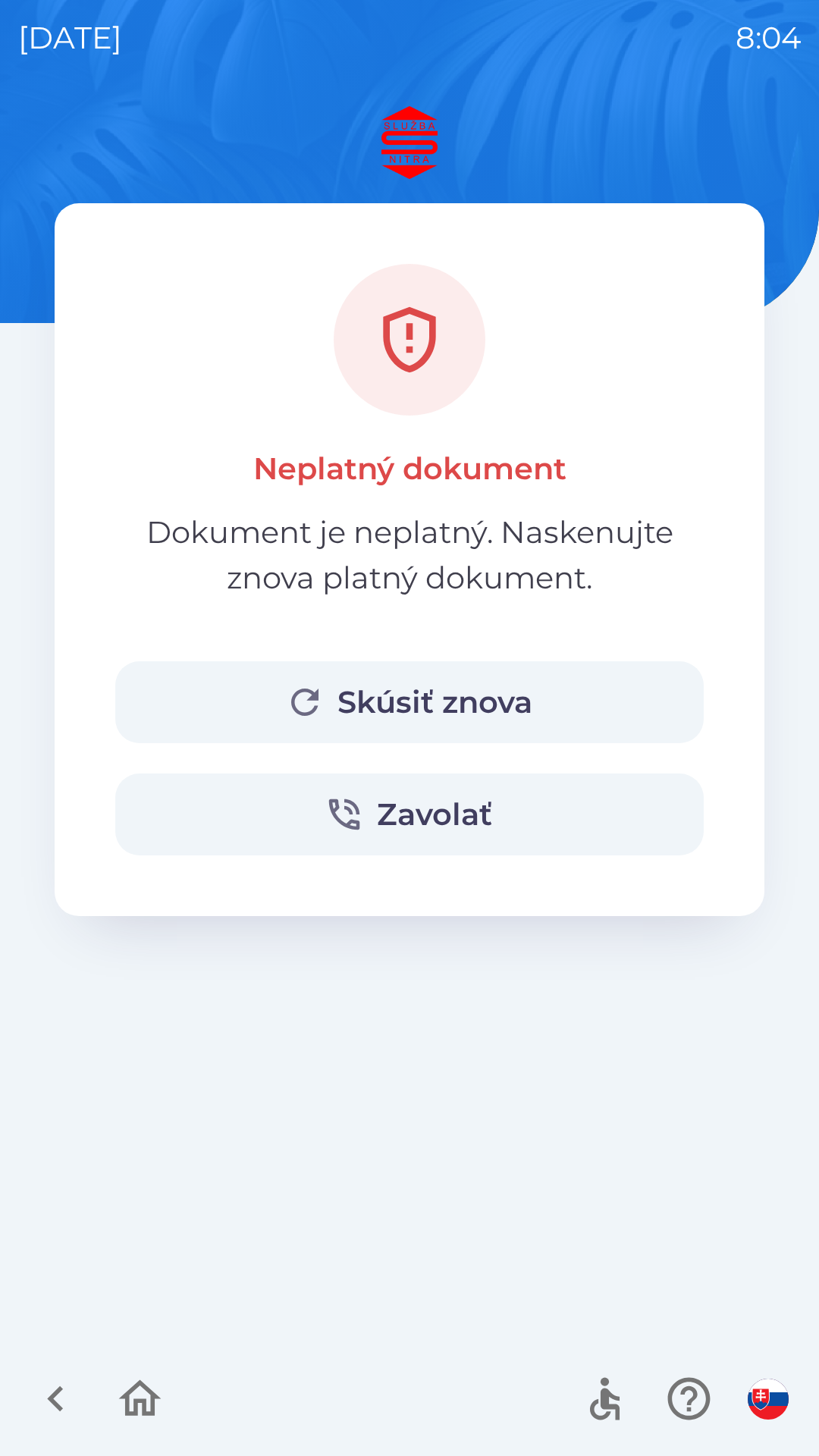
click at [526, 705] on button "Skúsiť znova" at bounding box center [410, 703] width 589 height 82
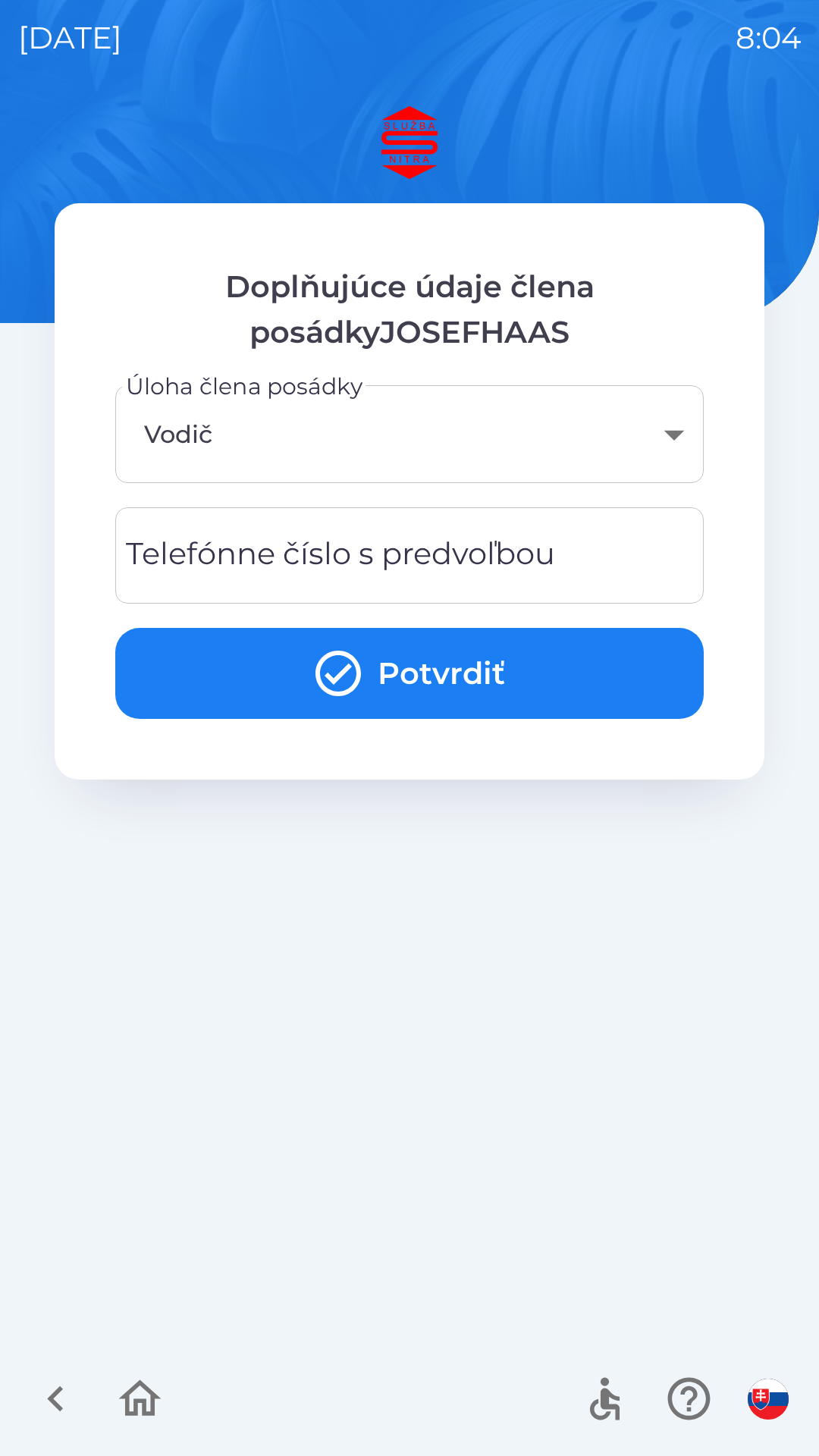
click at [583, 631] on button "Potvrdiť" at bounding box center [410, 674] width 589 height 91
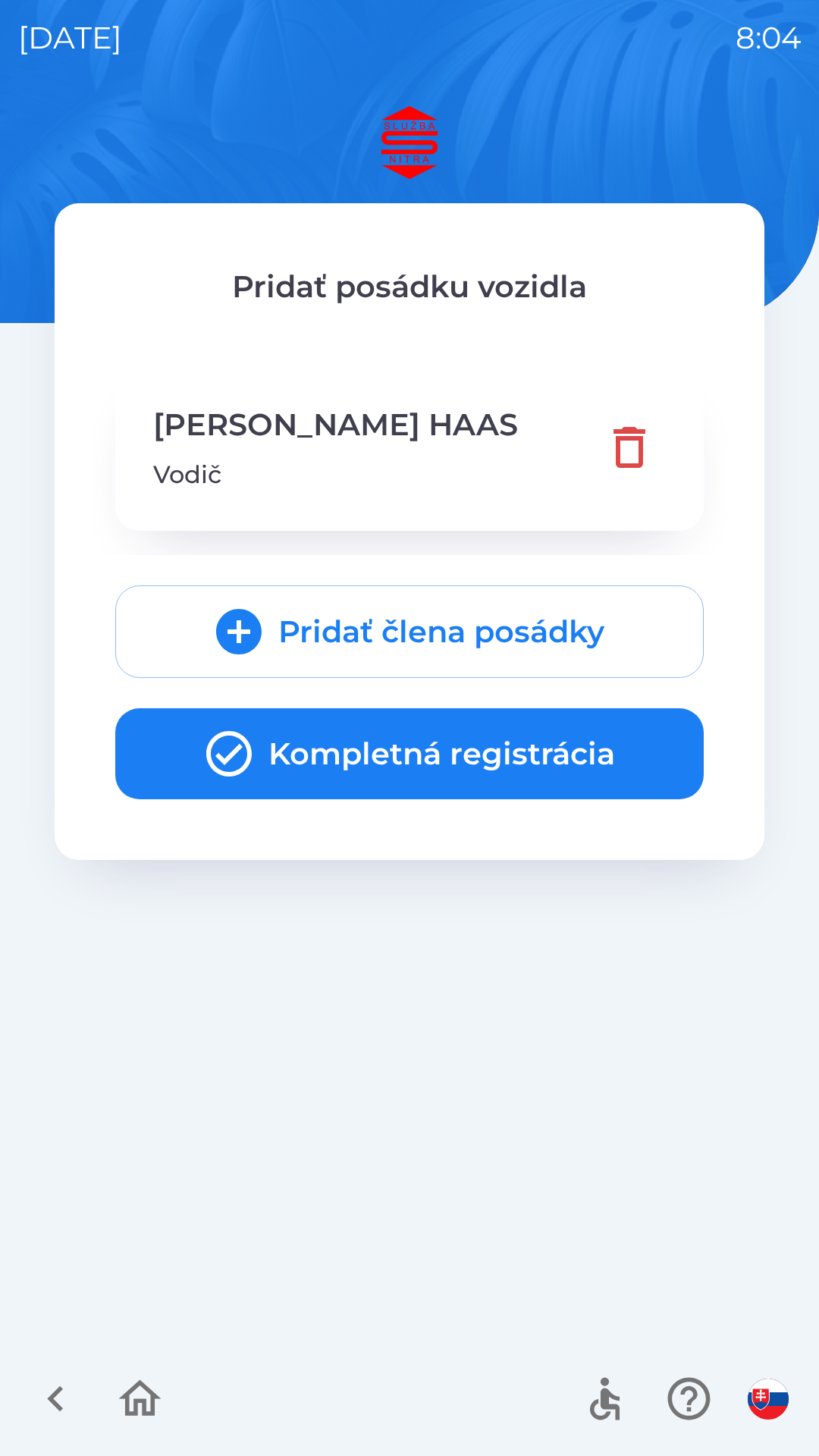
click at [448, 772] on button "Kompletná registrácia" at bounding box center [410, 754] width 589 height 91
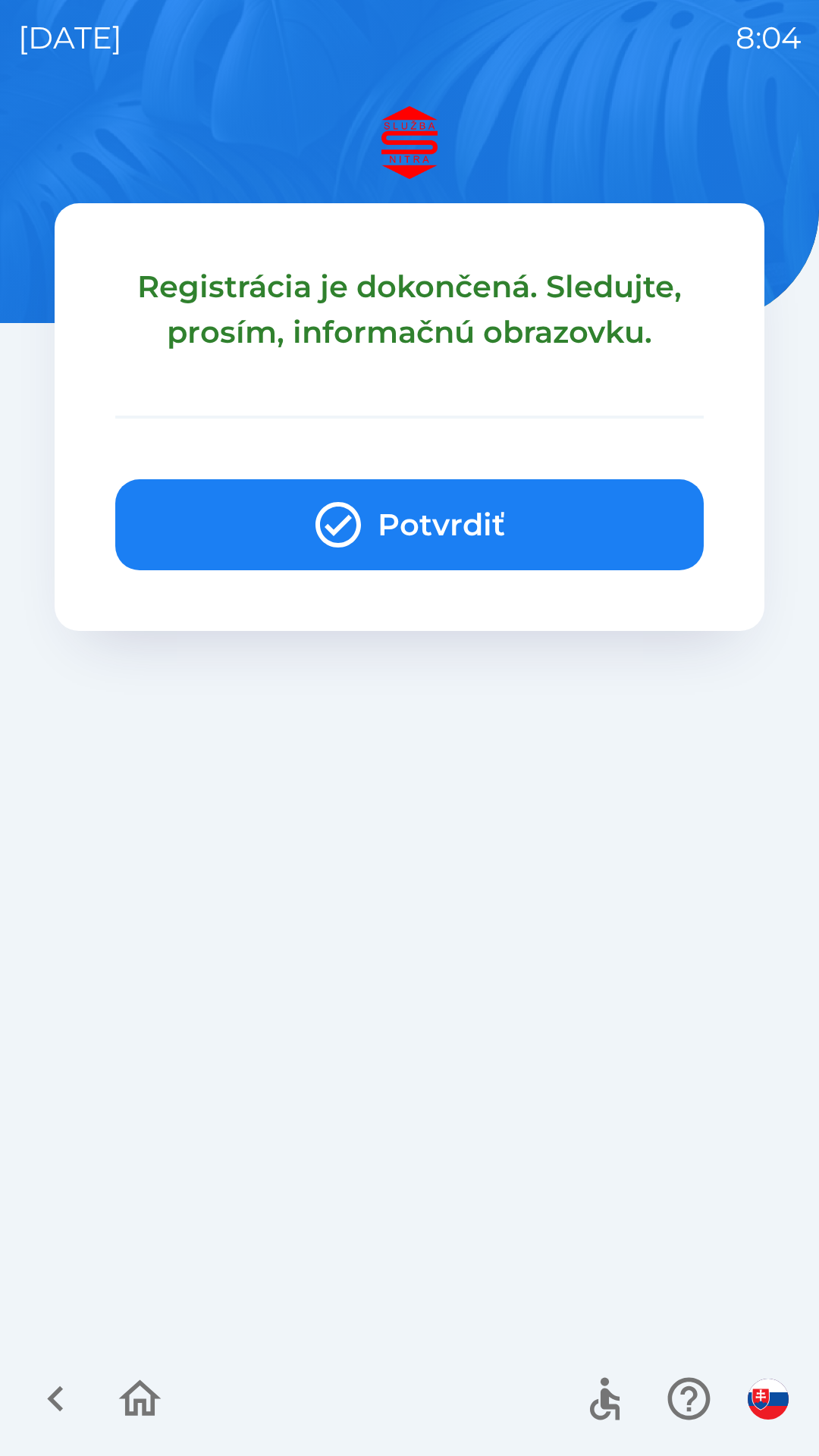
click at [471, 541] on button "Potvrdiť" at bounding box center [410, 525] width 589 height 91
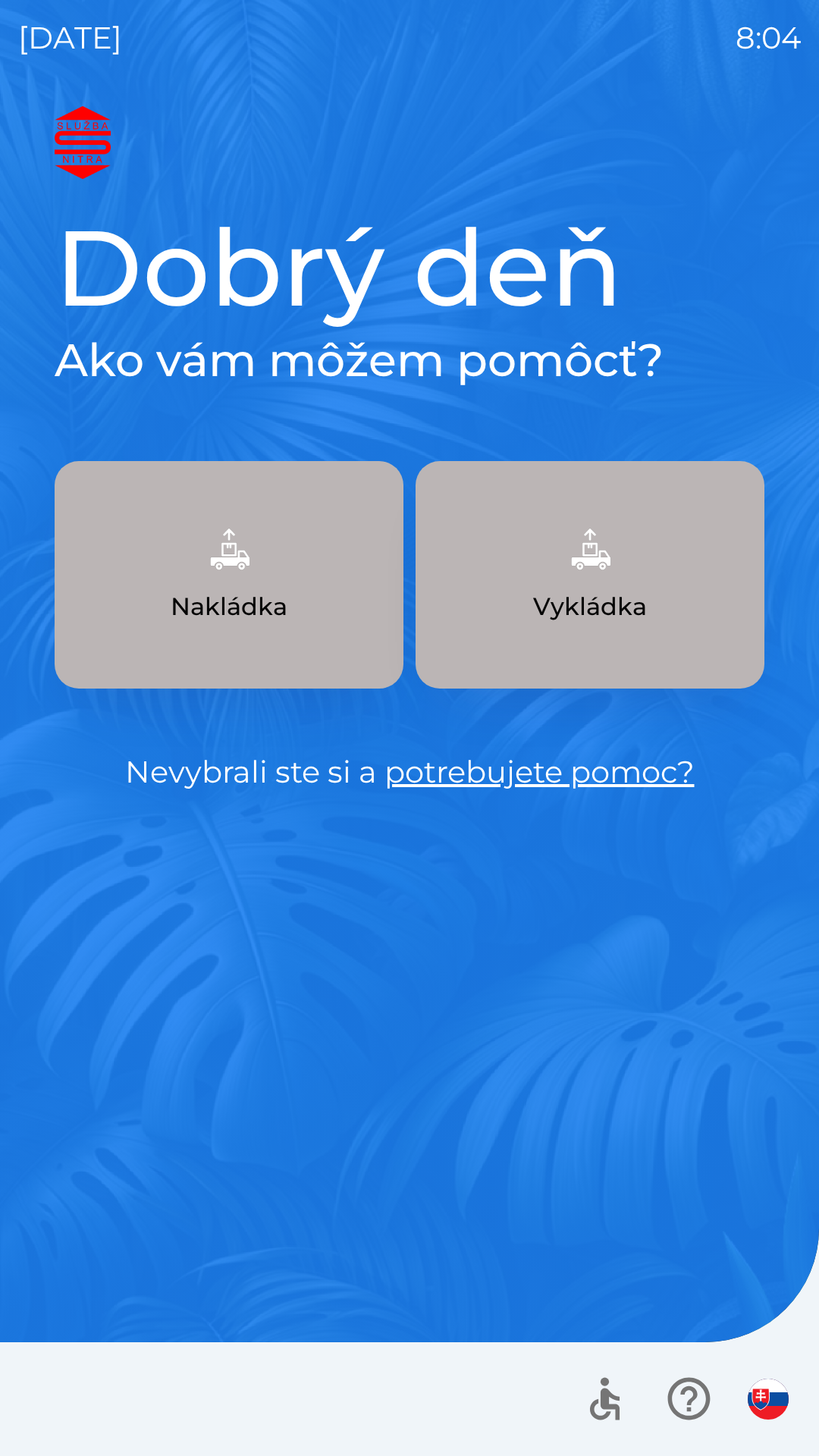
click at [318, 589] on button "Nakládka" at bounding box center [229, 574] width 349 height 227
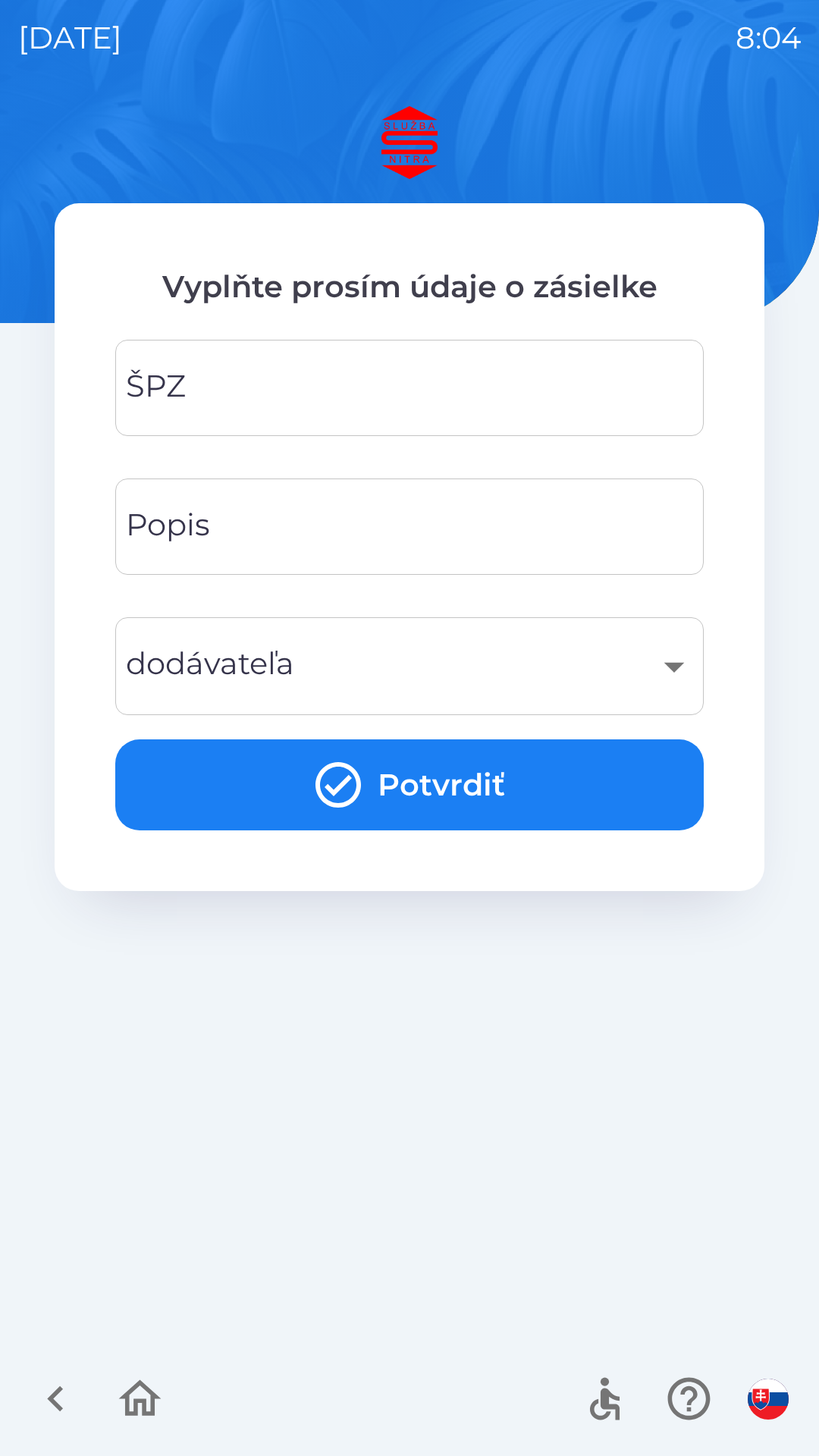
click at [464, 381] on input "ŠPZ" at bounding box center [410, 388] width 552 height 60
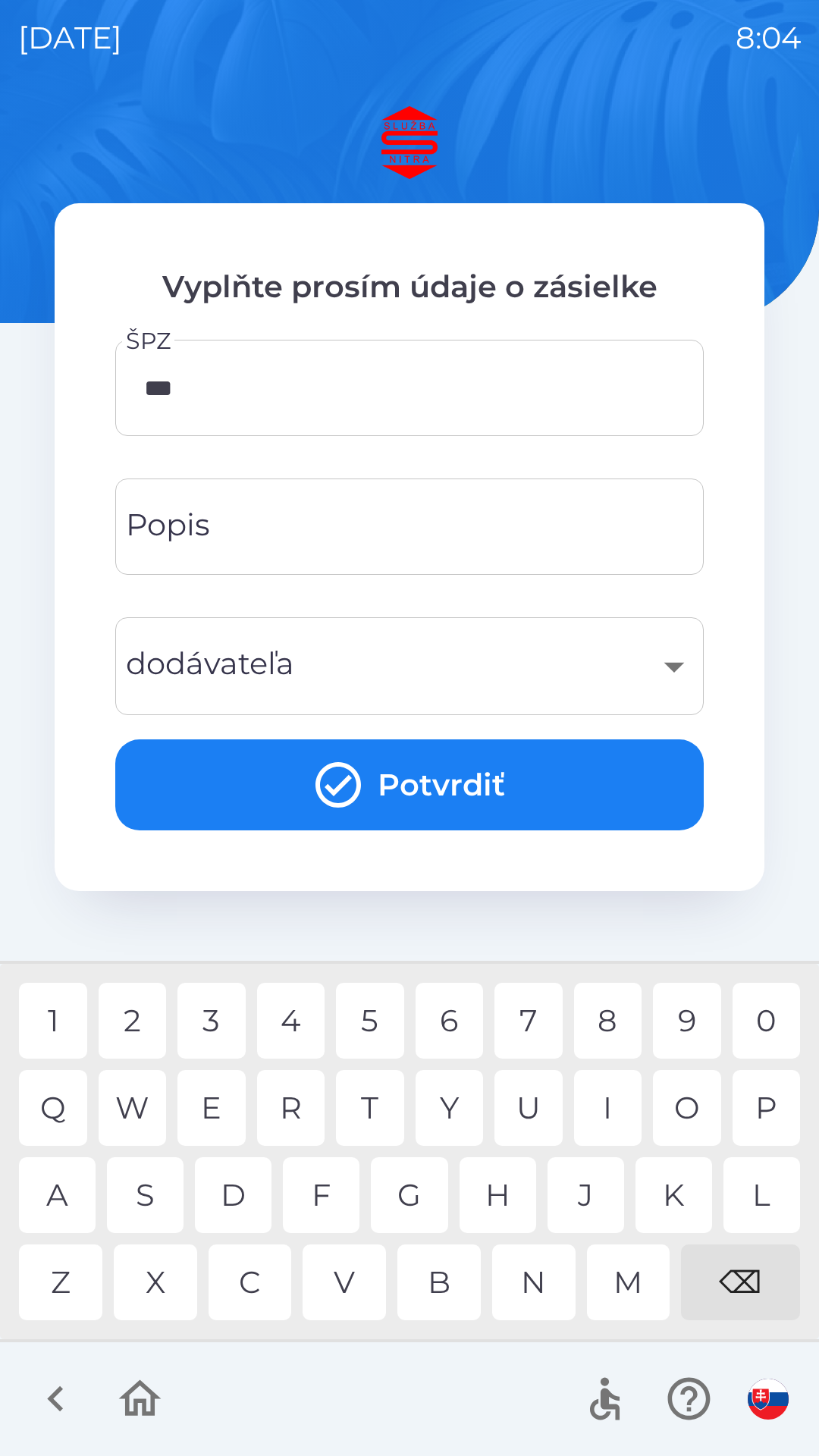
click at [125, 996] on div "2" at bounding box center [133, 1021] width 68 height 76
click at [525, 1007] on div "7" at bounding box center [529, 1021] width 68 height 76
type input "*******"
click at [467, 534] on input "Popis" at bounding box center [410, 526] width 552 height 60
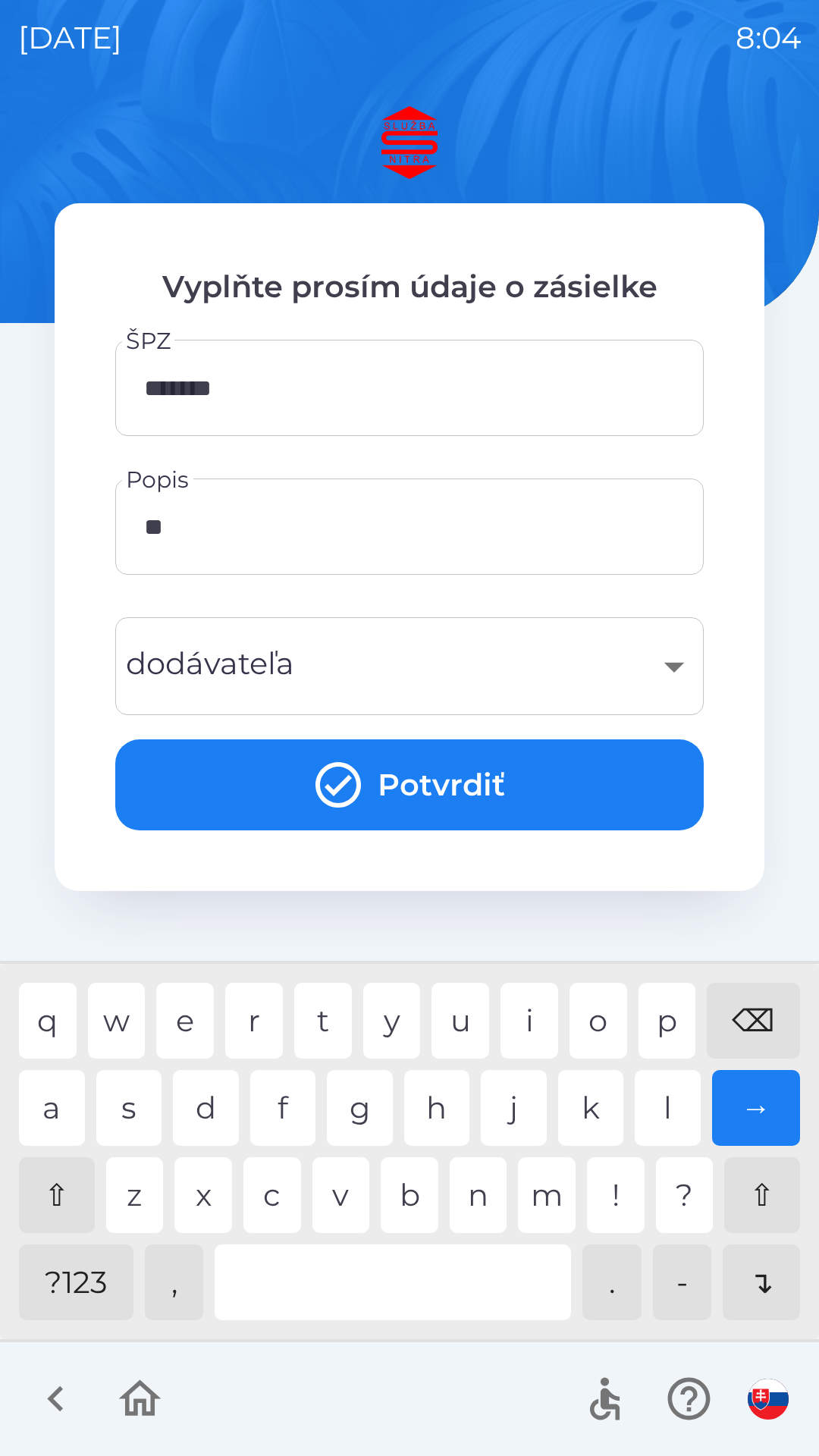
click at [84, 1091] on div "a" at bounding box center [52, 1109] width 66 height 76
type input "****"
click at [408, 636] on div "​" at bounding box center [410, 666] width 552 height 62
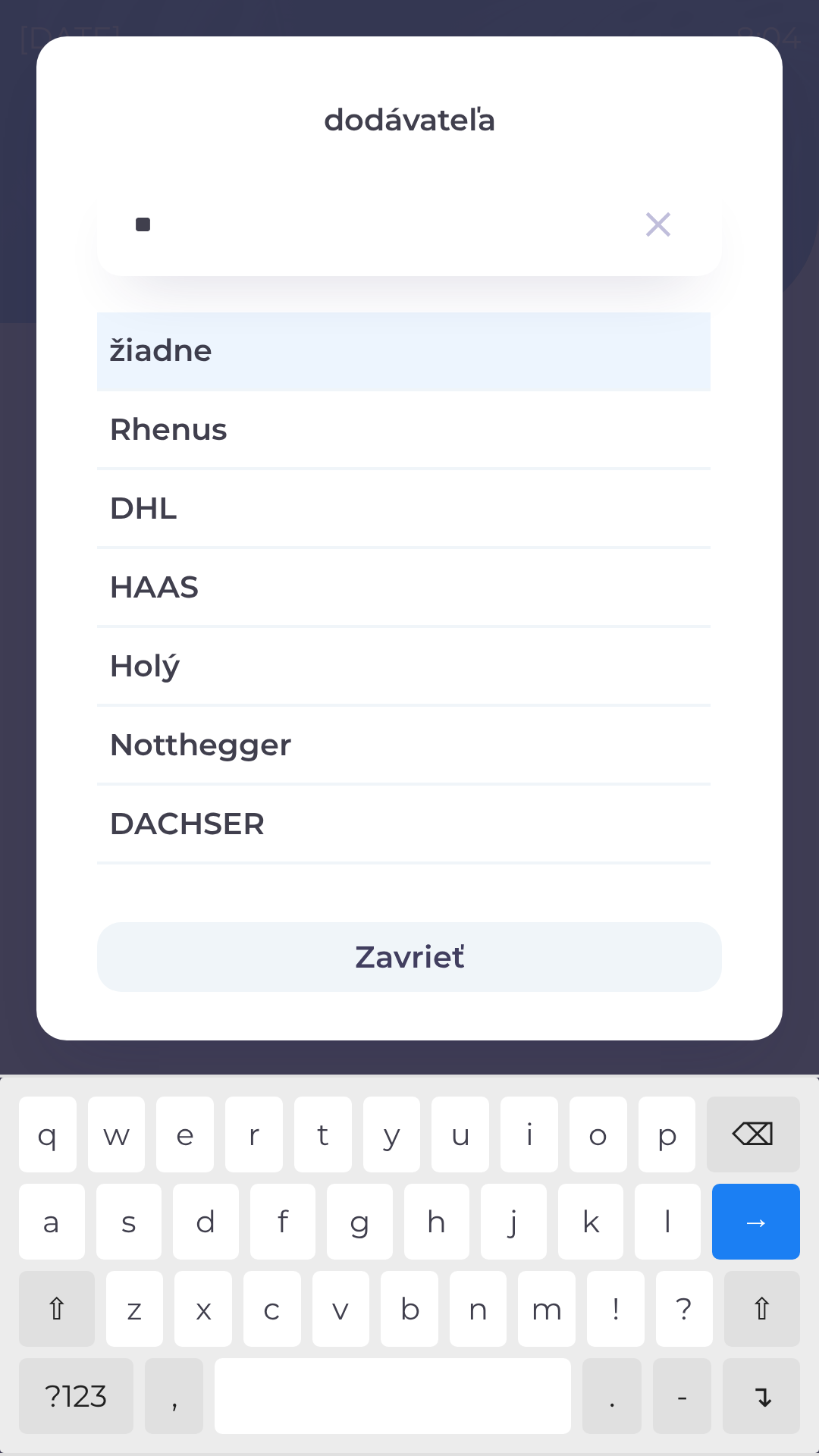
type input "***"
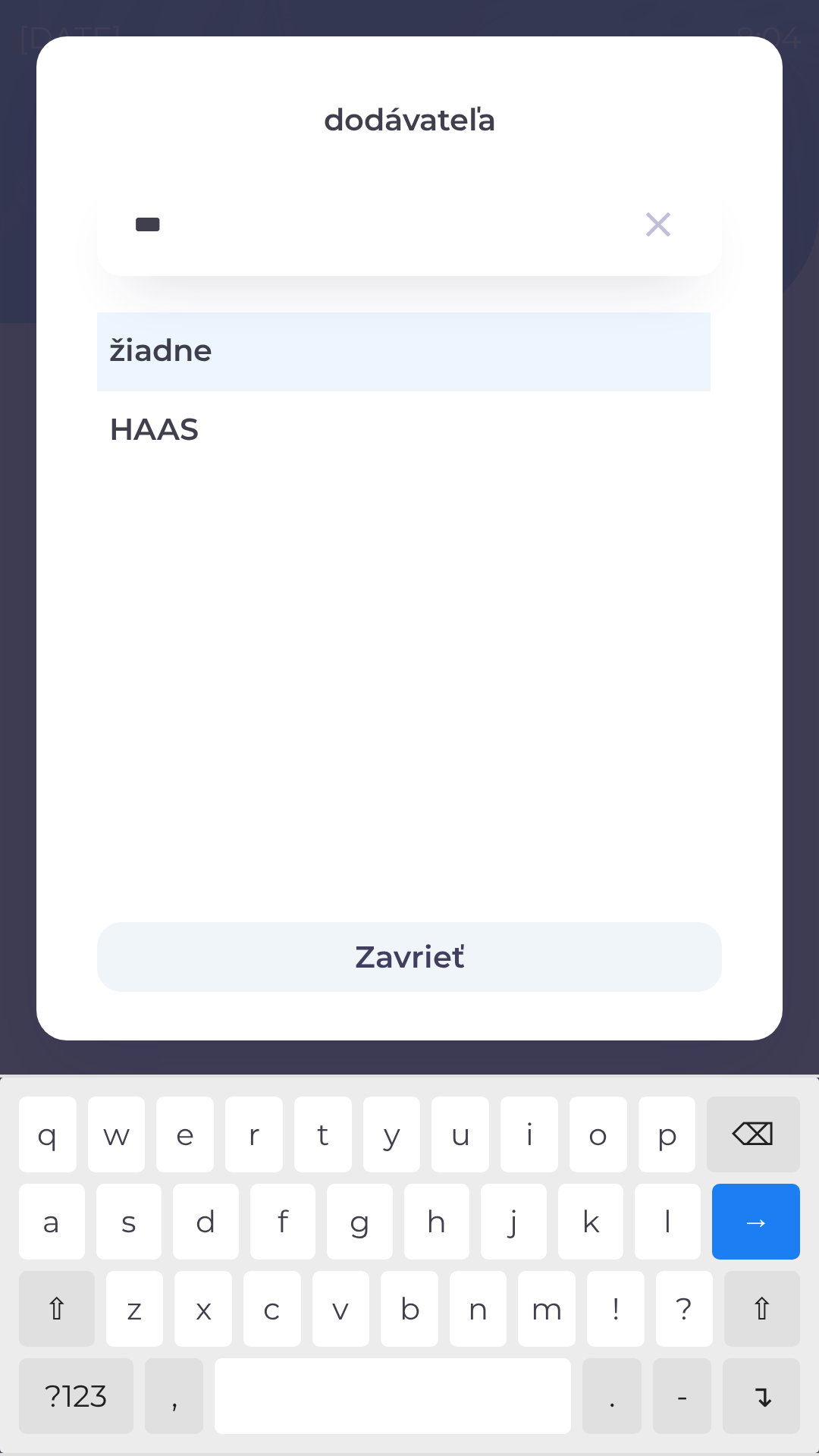
click at [433, 420] on span "HAAS" at bounding box center [404, 430] width 589 height 46
type input "***"
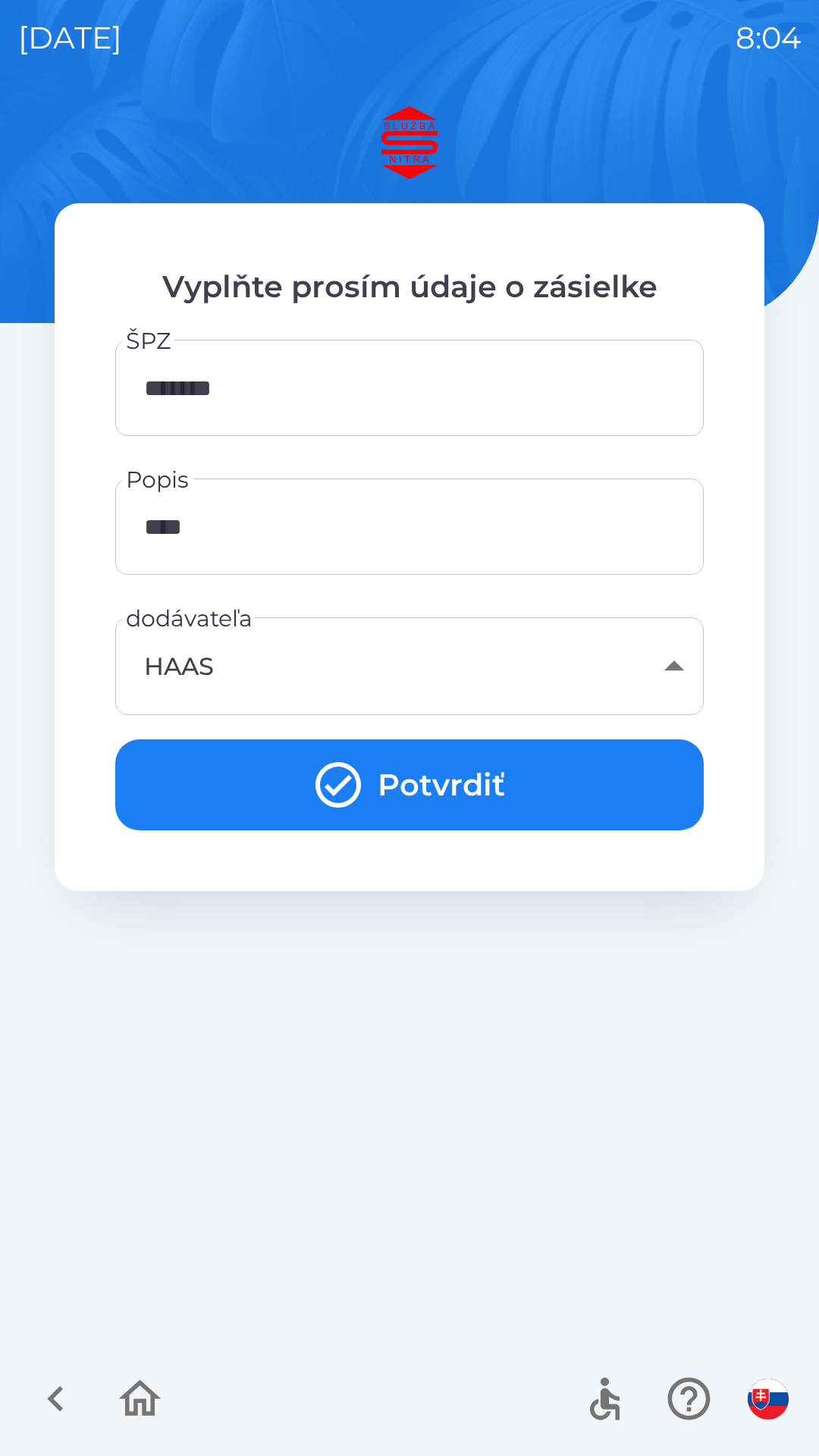
click at [499, 767] on button "Potvrdiť" at bounding box center [410, 785] width 589 height 91
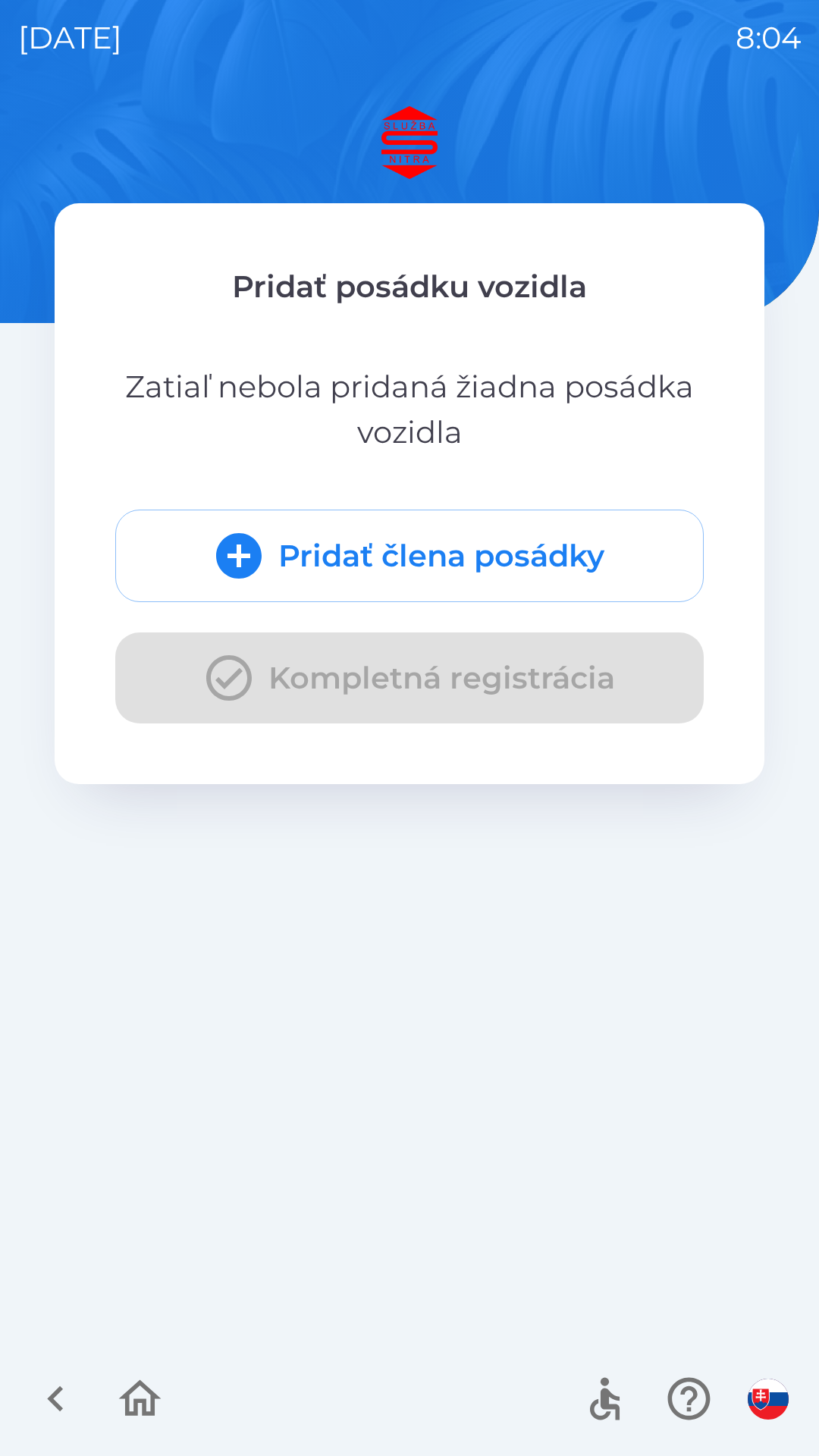
click at [516, 534] on button "Pridať člena posádky" at bounding box center [410, 556] width 589 height 93
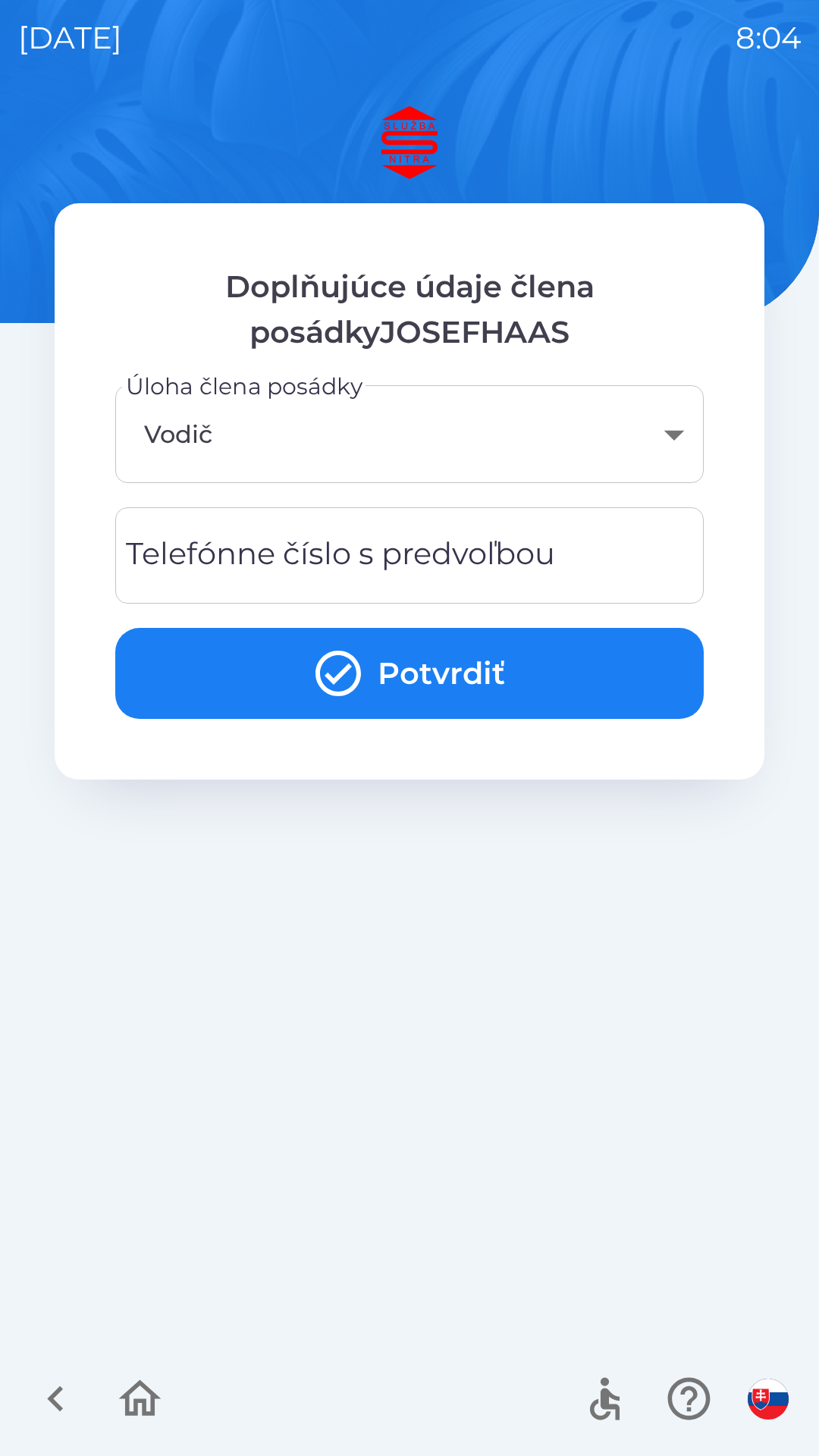
click at [432, 562] on div "Telefónne číslo s predvoľbou Telefónne číslo s predvoľbou" at bounding box center [410, 555] width 589 height 97
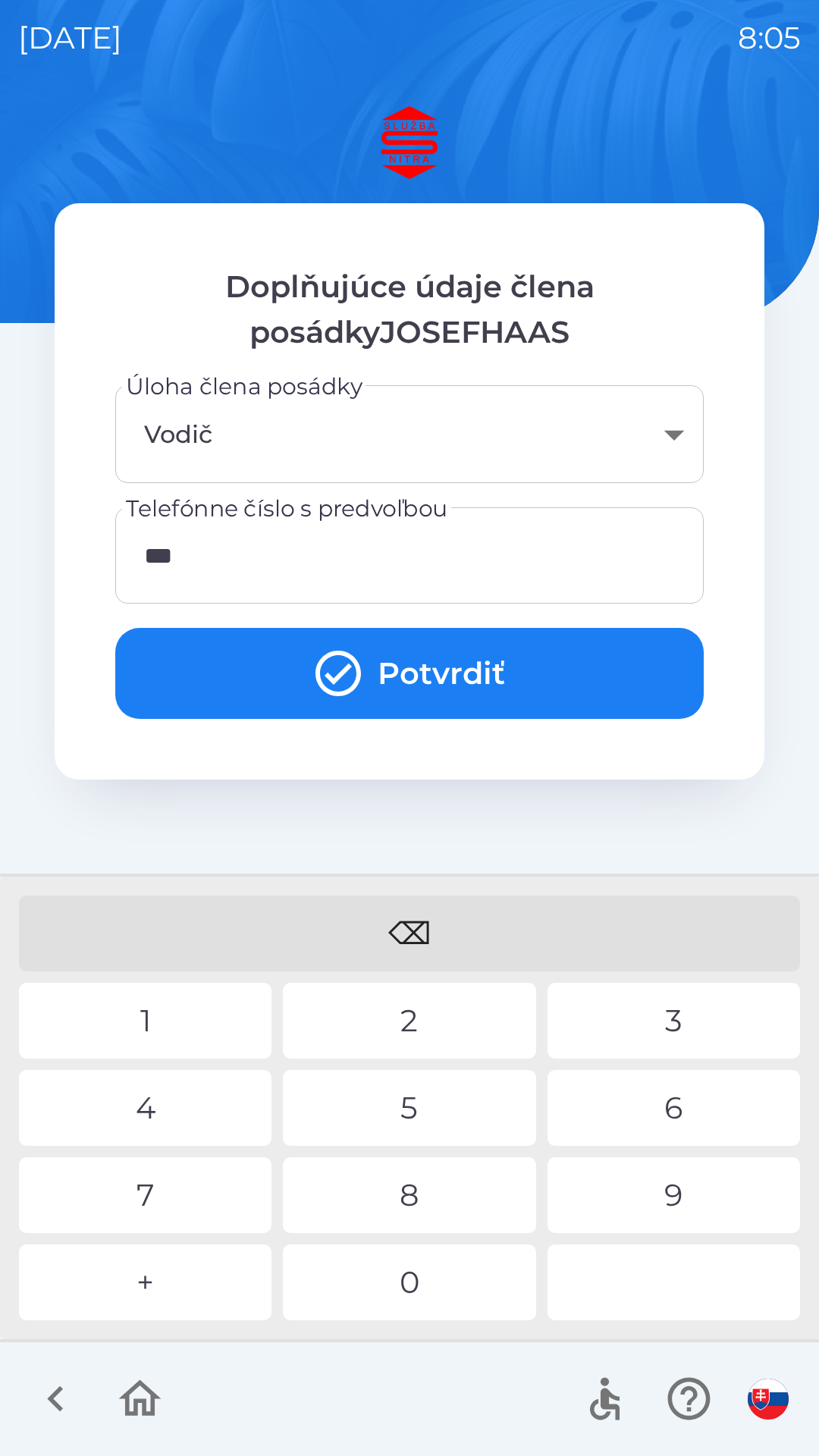
click at [441, 1012] on div "2" at bounding box center [409, 1021] width 252 height 76
click at [681, 1102] on div "6" at bounding box center [674, 1109] width 252 height 76
click at [702, 1006] on div "3" at bounding box center [674, 1021] width 252 height 76
type input "**********"
click at [487, 649] on button "Potvrdiť" at bounding box center [410, 674] width 589 height 91
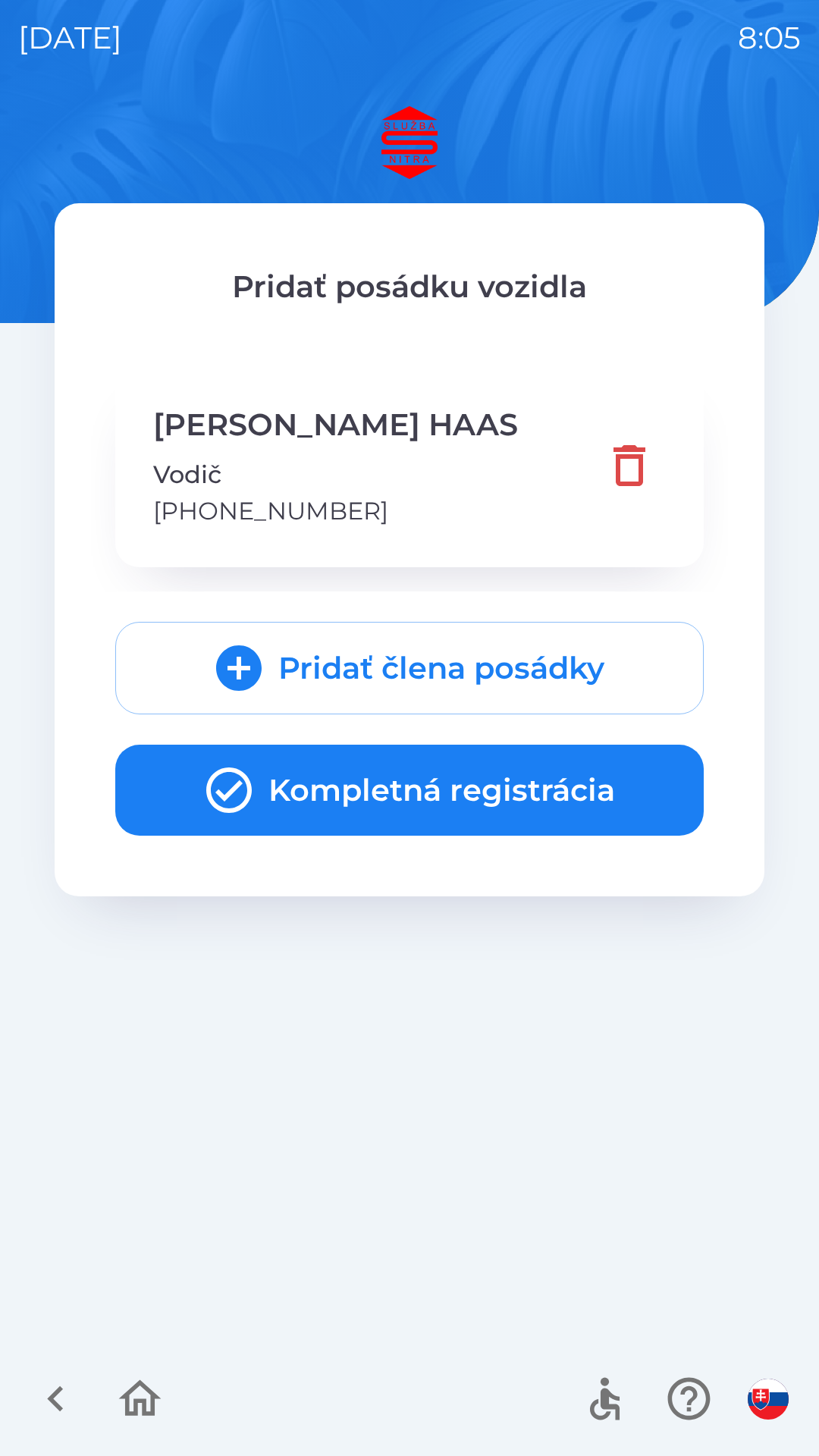
click at [504, 777] on button "Kompletná registrácia" at bounding box center [410, 791] width 589 height 91
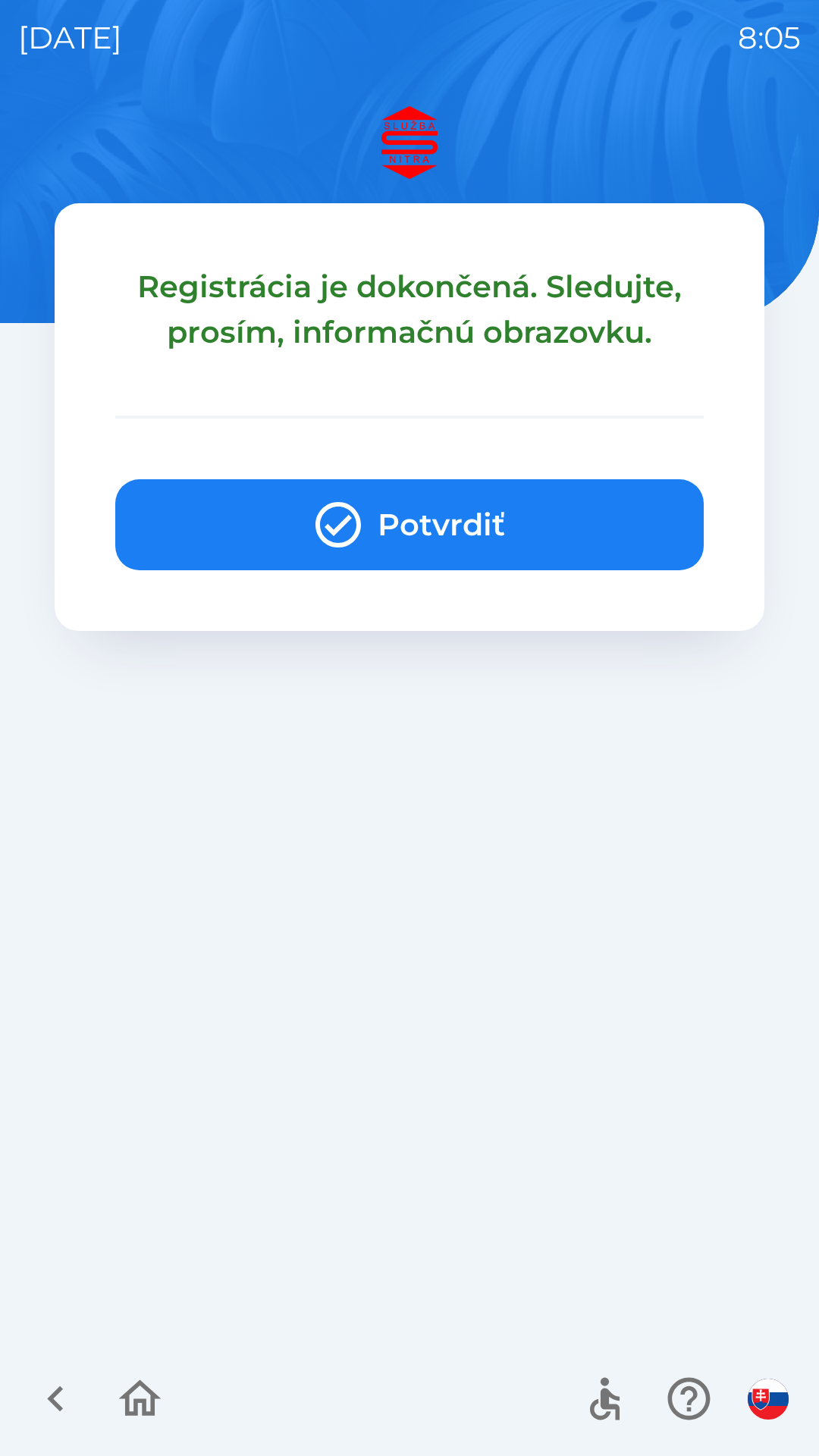
click at [578, 500] on button "Potvrdiť" at bounding box center [410, 525] width 589 height 91
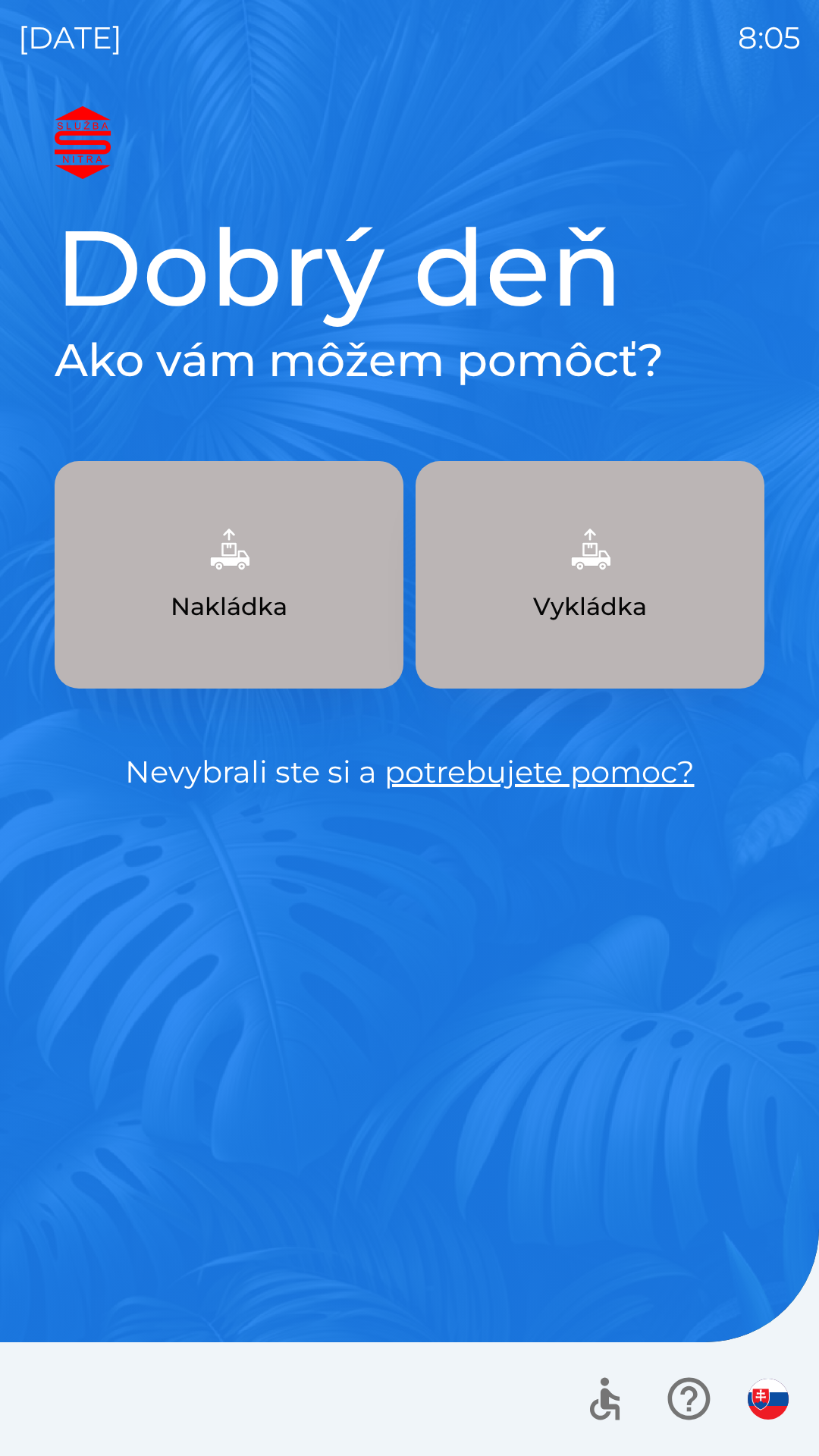
click at [589, 579] on img "button" at bounding box center [590, 549] width 67 height 67
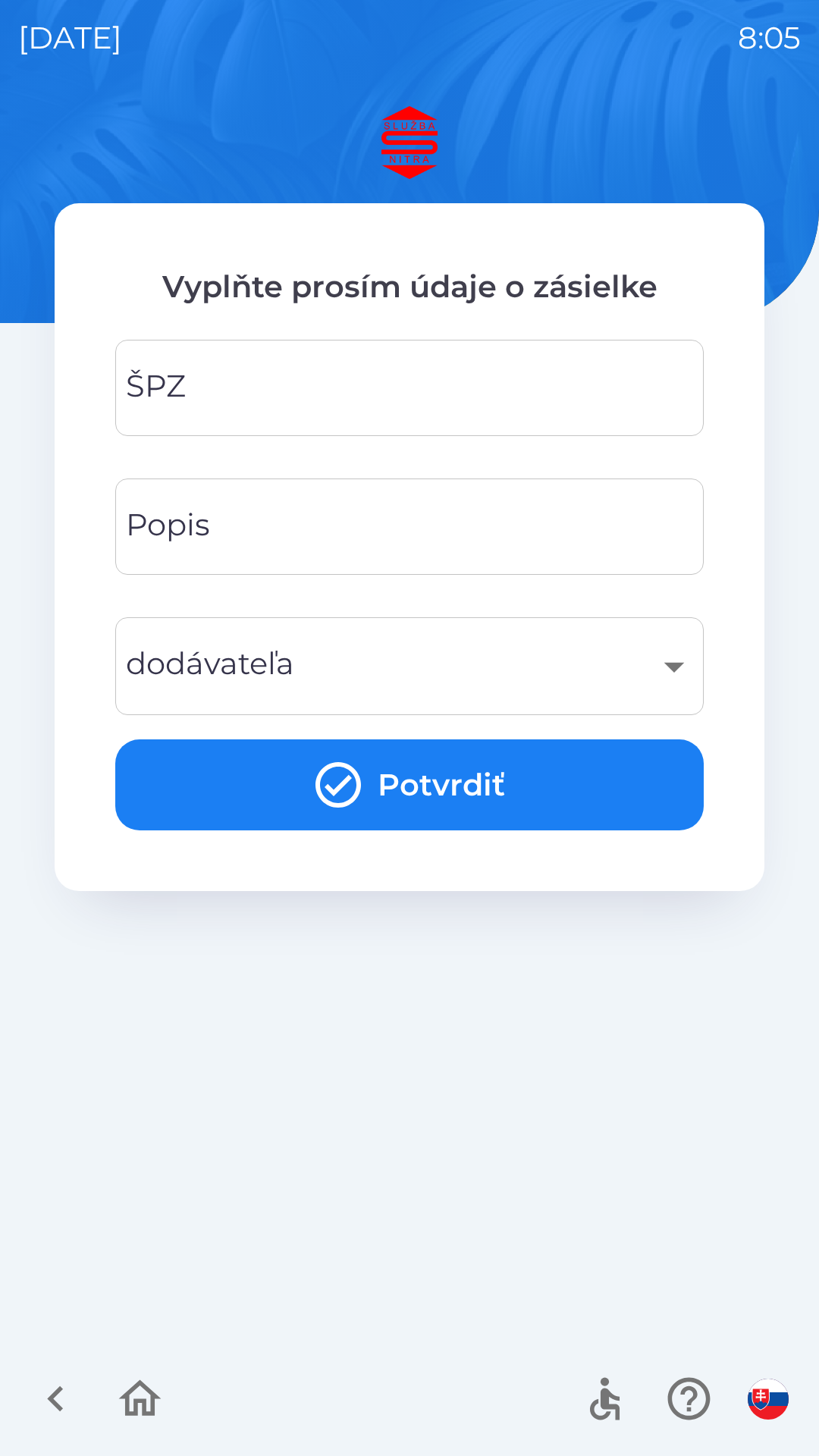
click at [258, 373] on input "ŠPZ" at bounding box center [410, 388] width 552 height 60
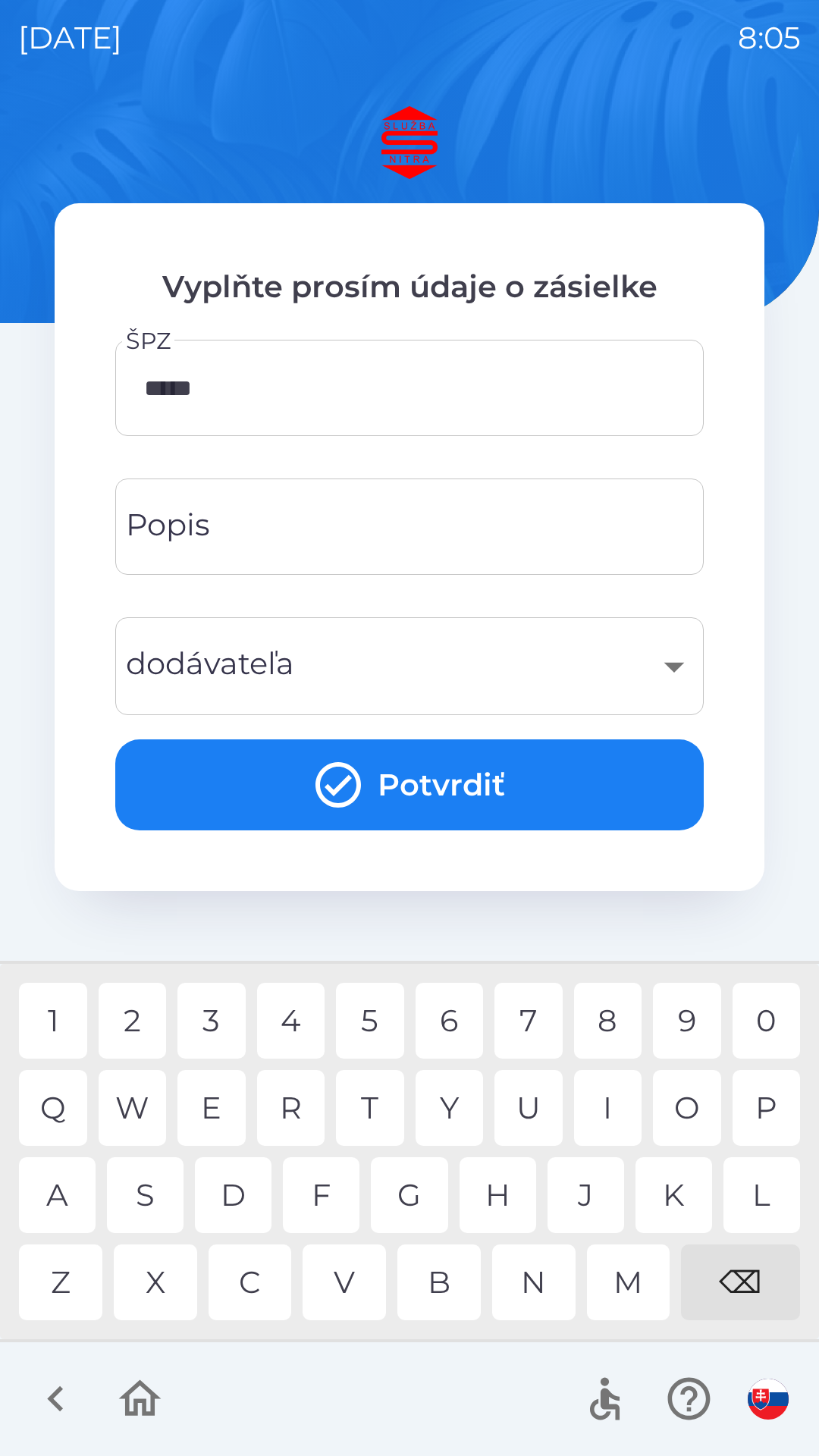
click at [290, 1021] on div "4" at bounding box center [291, 1021] width 68 height 76
type input "*******"
click at [246, 520] on input "Popis" at bounding box center [410, 526] width 552 height 60
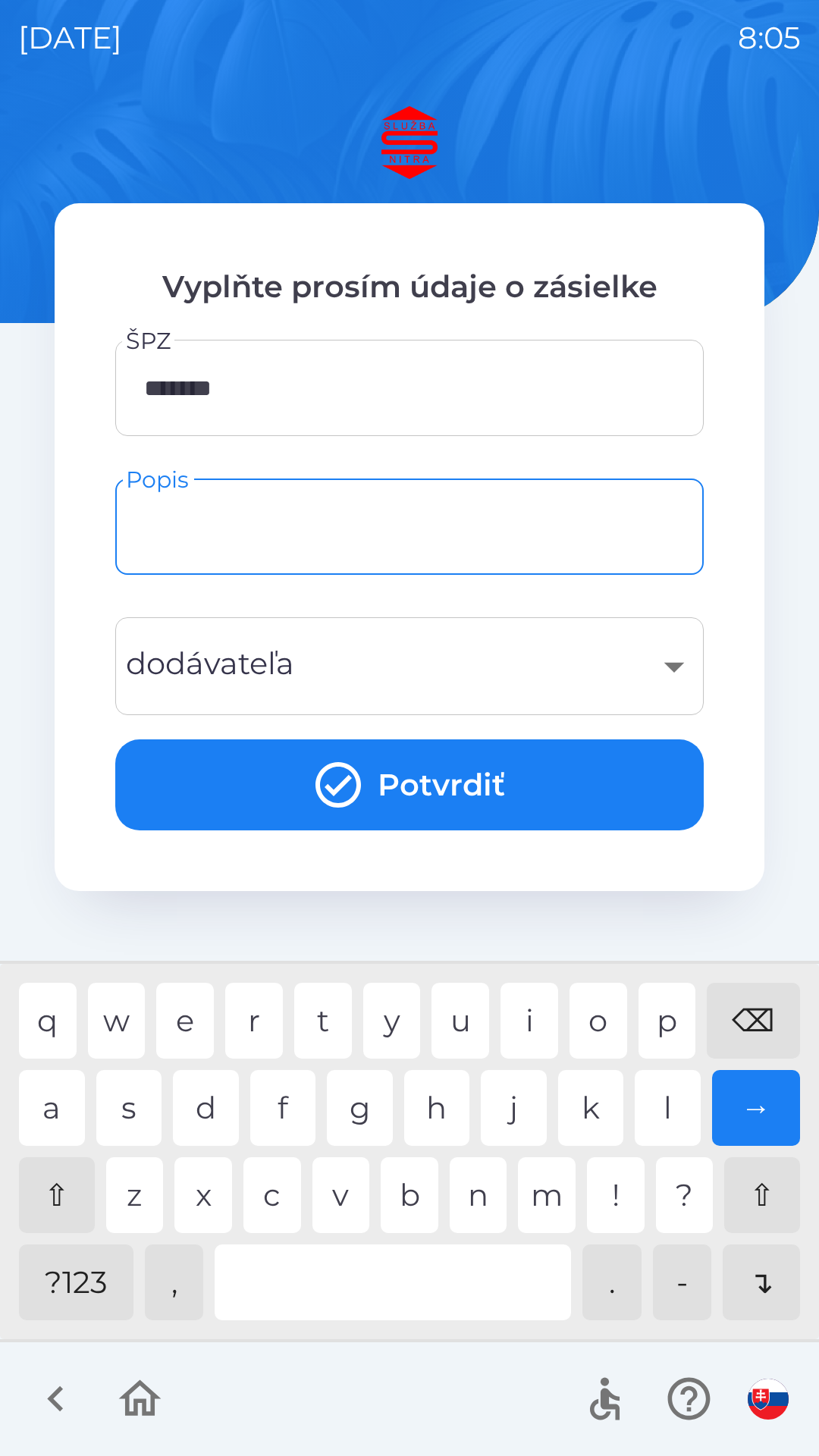
click at [164, 649] on div "​" at bounding box center [410, 666] width 552 height 62
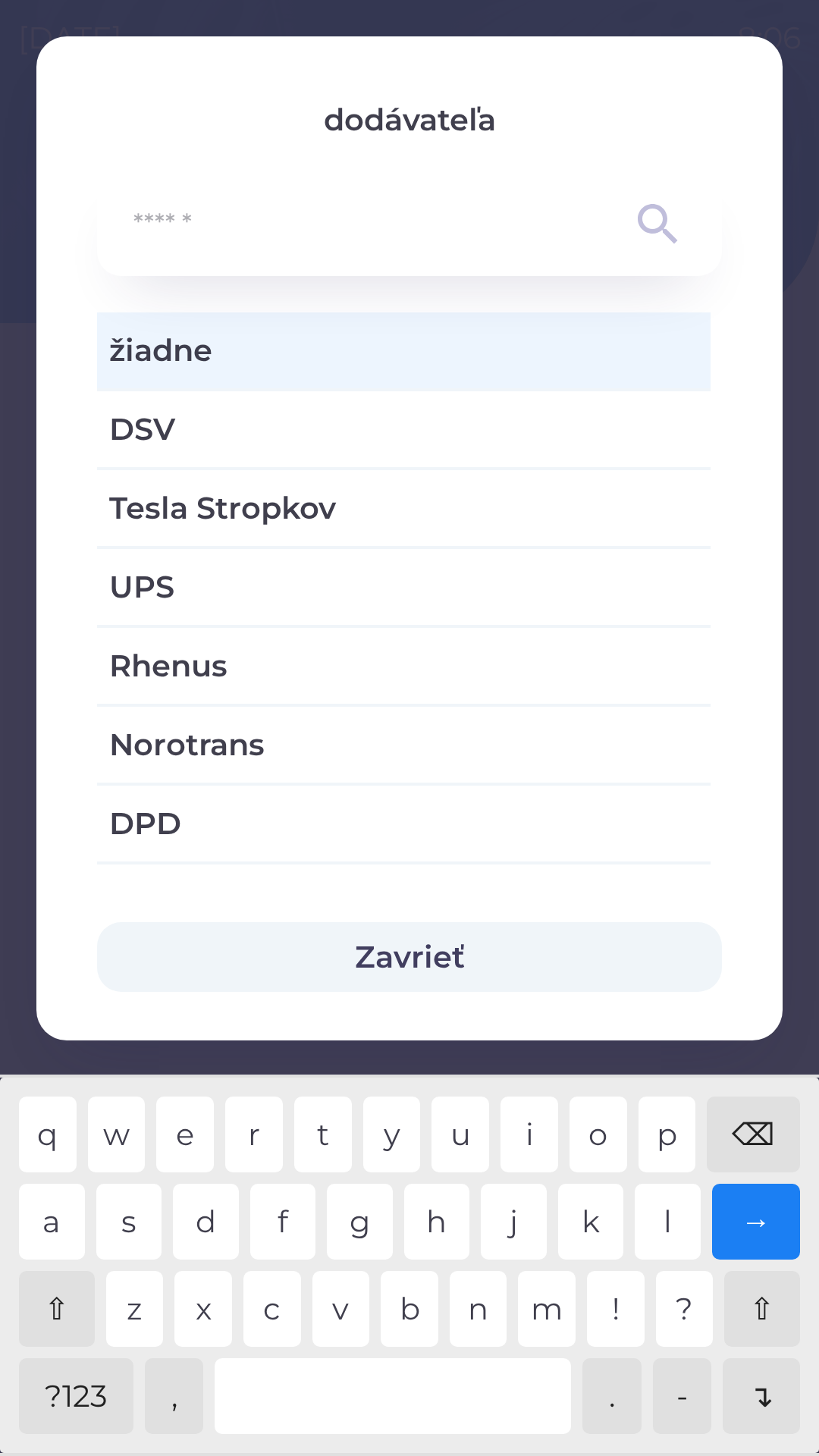
click at [195, 215] on input "text" at bounding box center [379, 224] width 491 height 42
click at [138, 345] on span "žiadne" at bounding box center [404, 351] width 589 height 46
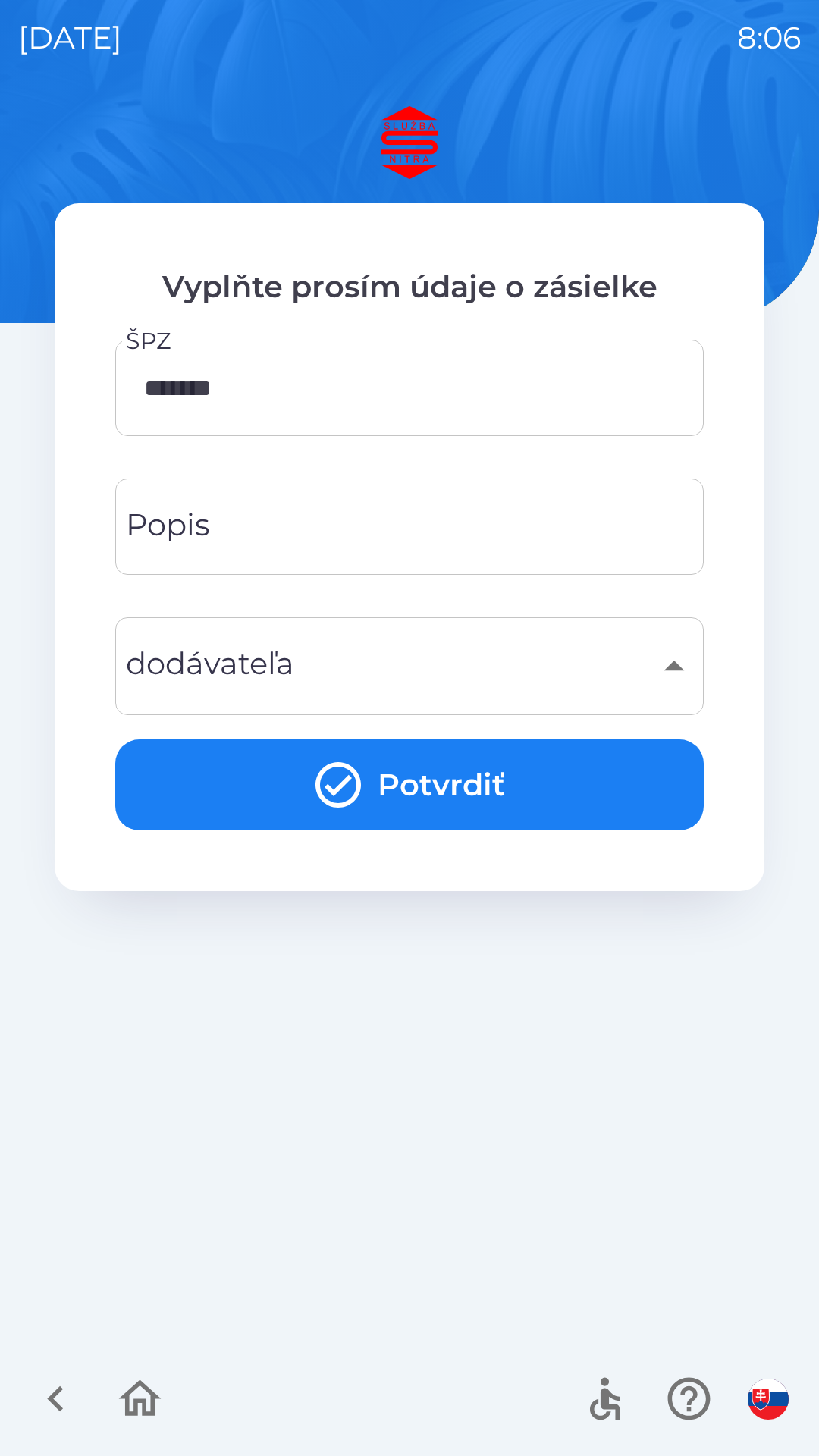
click at [231, 660] on div "​" at bounding box center [410, 666] width 552 height 62
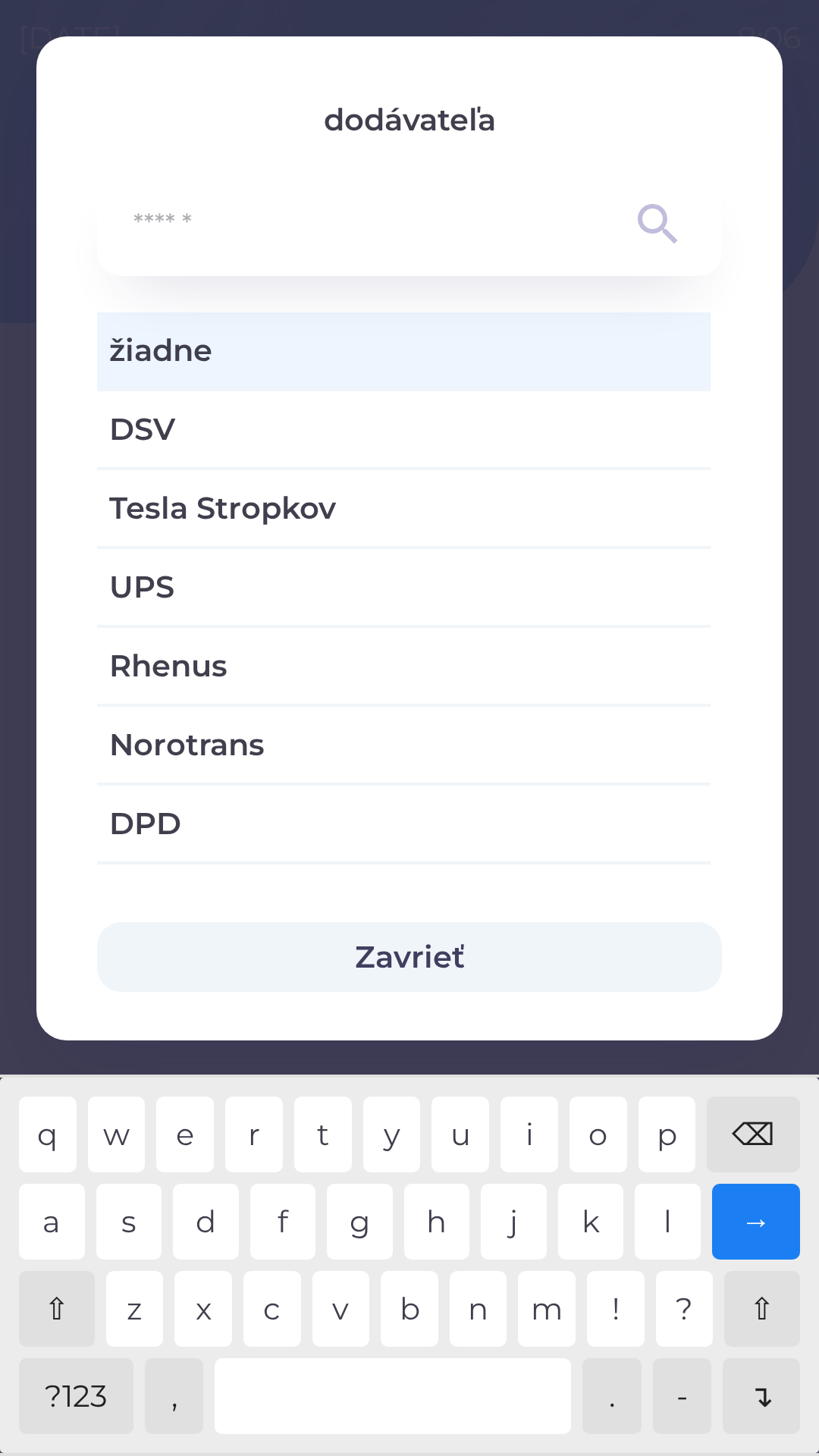
click at [172, 216] on input "text" at bounding box center [379, 224] width 491 height 42
click at [252, 215] on input "text" at bounding box center [379, 224] width 491 height 42
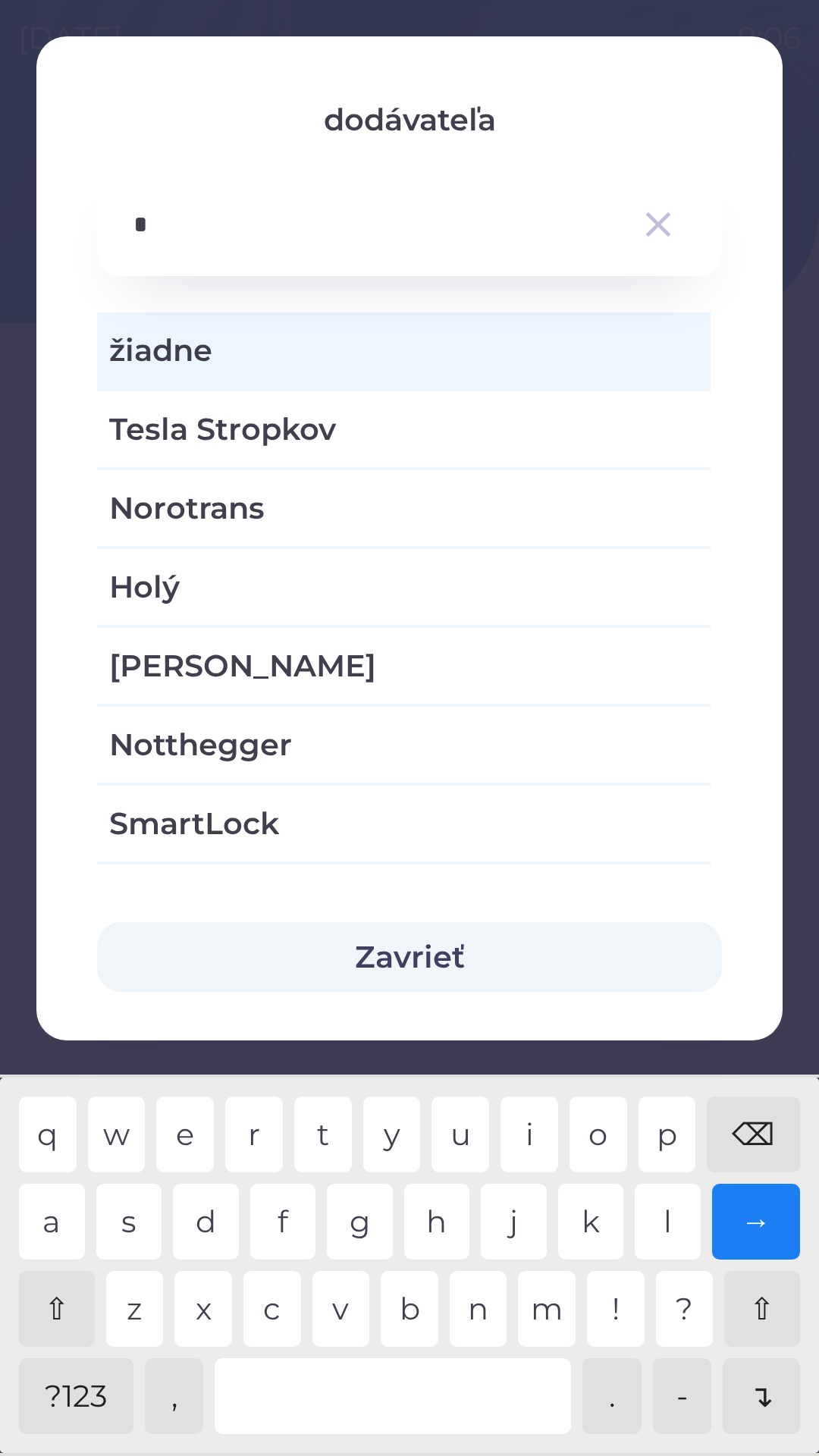
click at [592, 1131] on div "o" at bounding box center [598, 1134] width 58 height 76
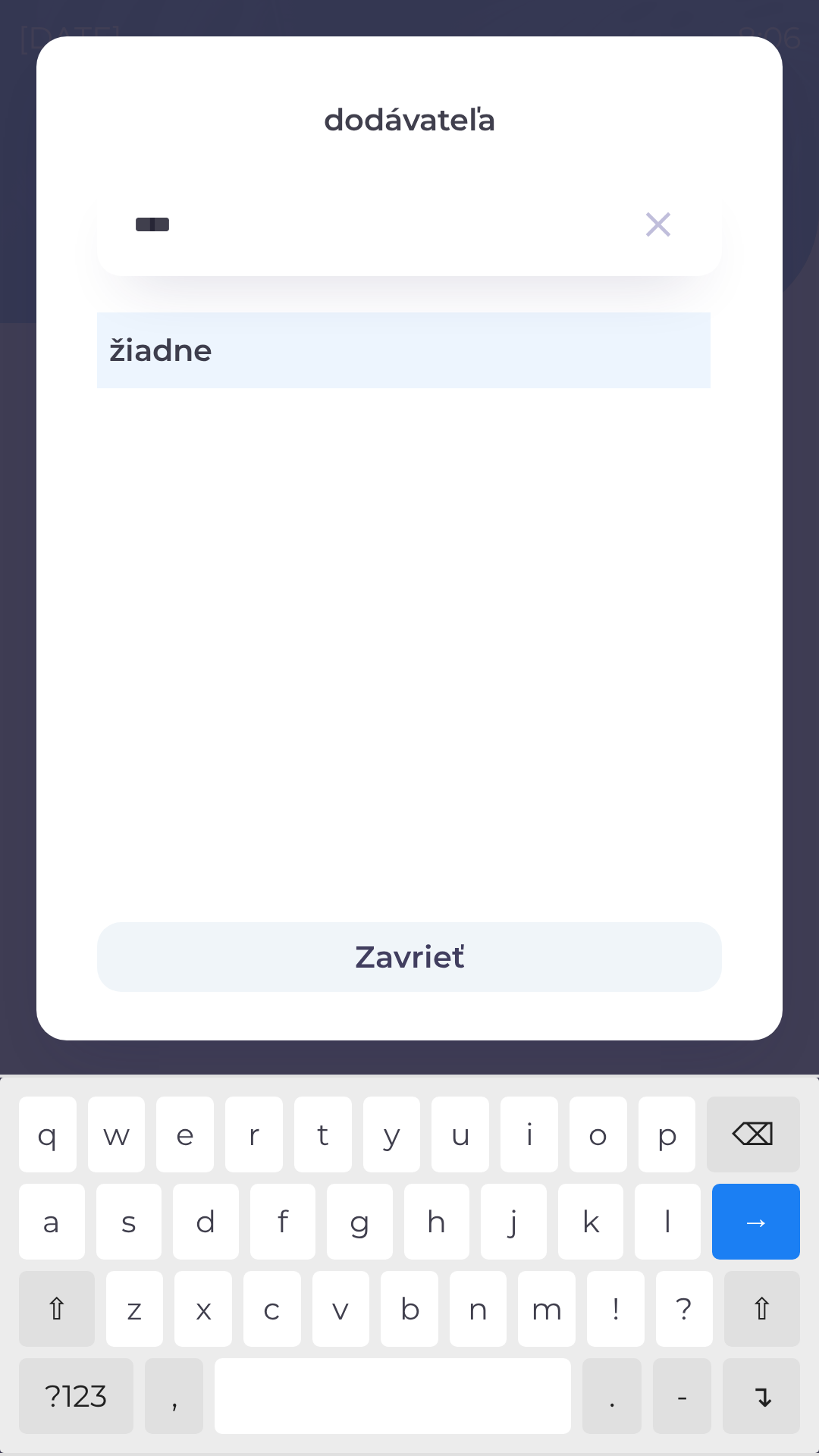
click at [598, 1115] on div "o" at bounding box center [598, 1134] width 58 height 76
type input "***"
click at [757, 1131] on div "⌫" at bounding box center [754, 1134] width 94 height 76
click at [414, 952] on button "Zavrieť" at bounding box center [410, 957] width 625 height 70
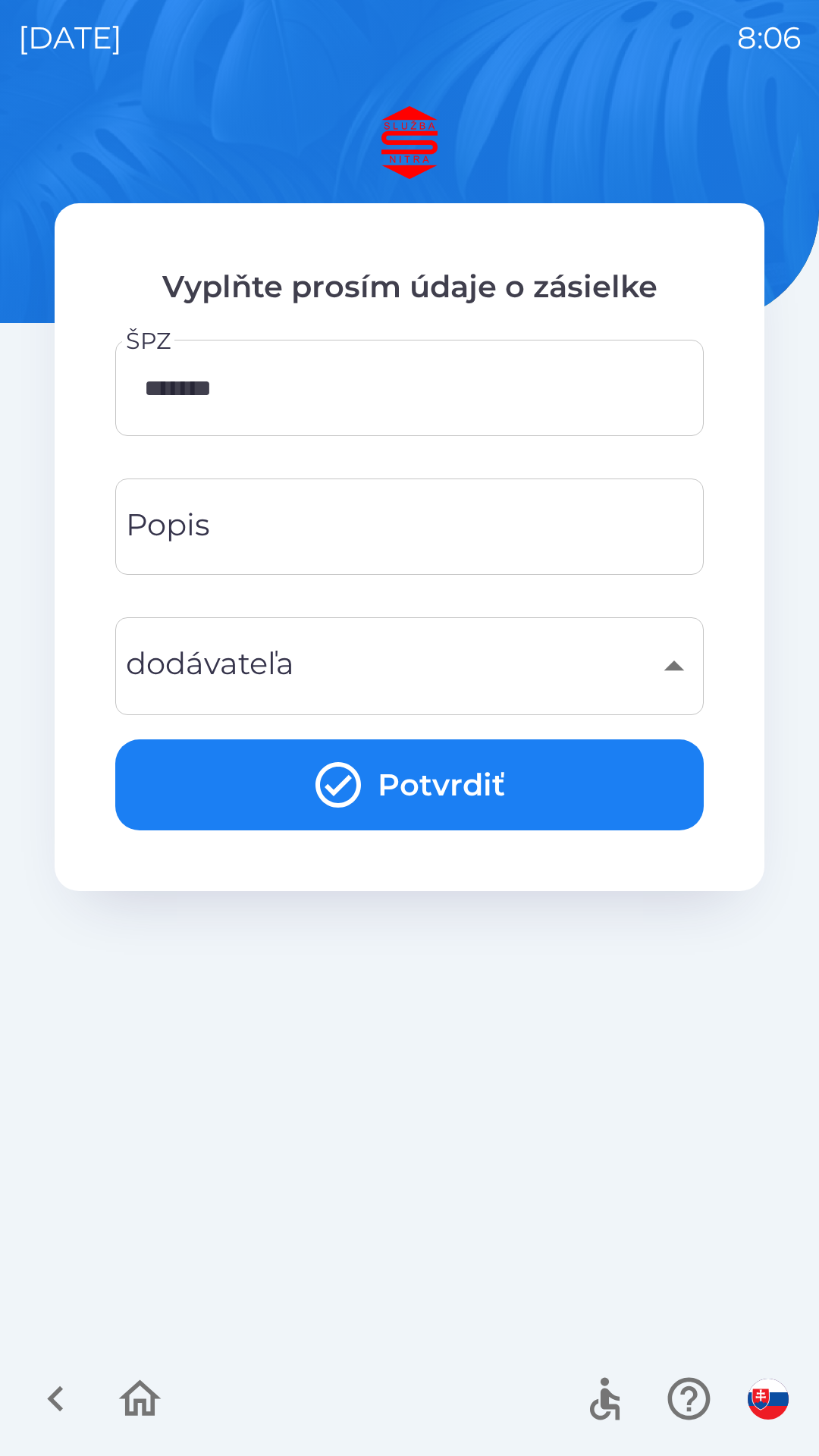
click at [270, 774] on button "Potvrdiť" at bounding box center [410, 785] width 589 height 91
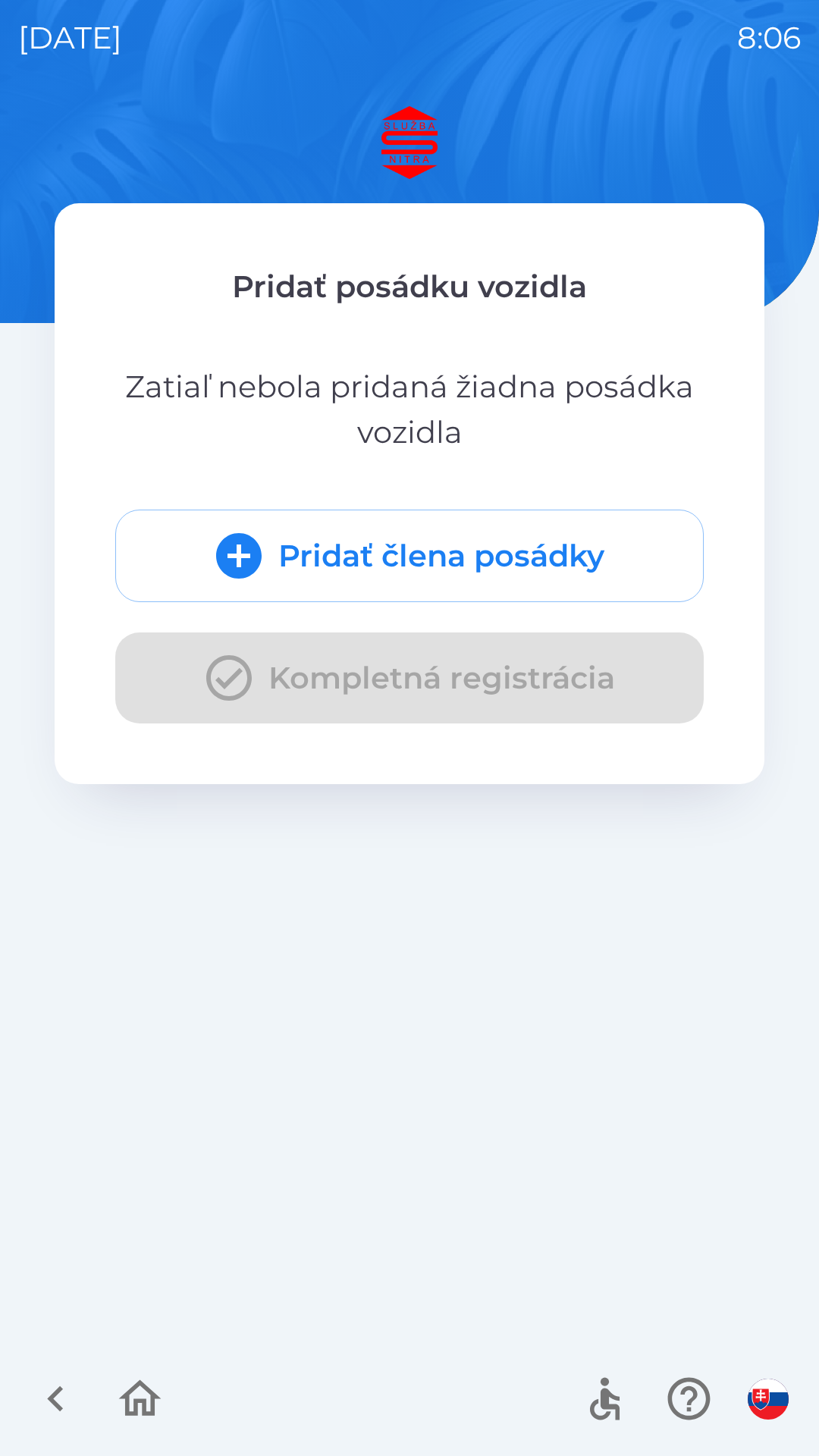
click at [342, 544] on button "Pridať člena posádky" at bounding box center [410, 556] width 589 height 93
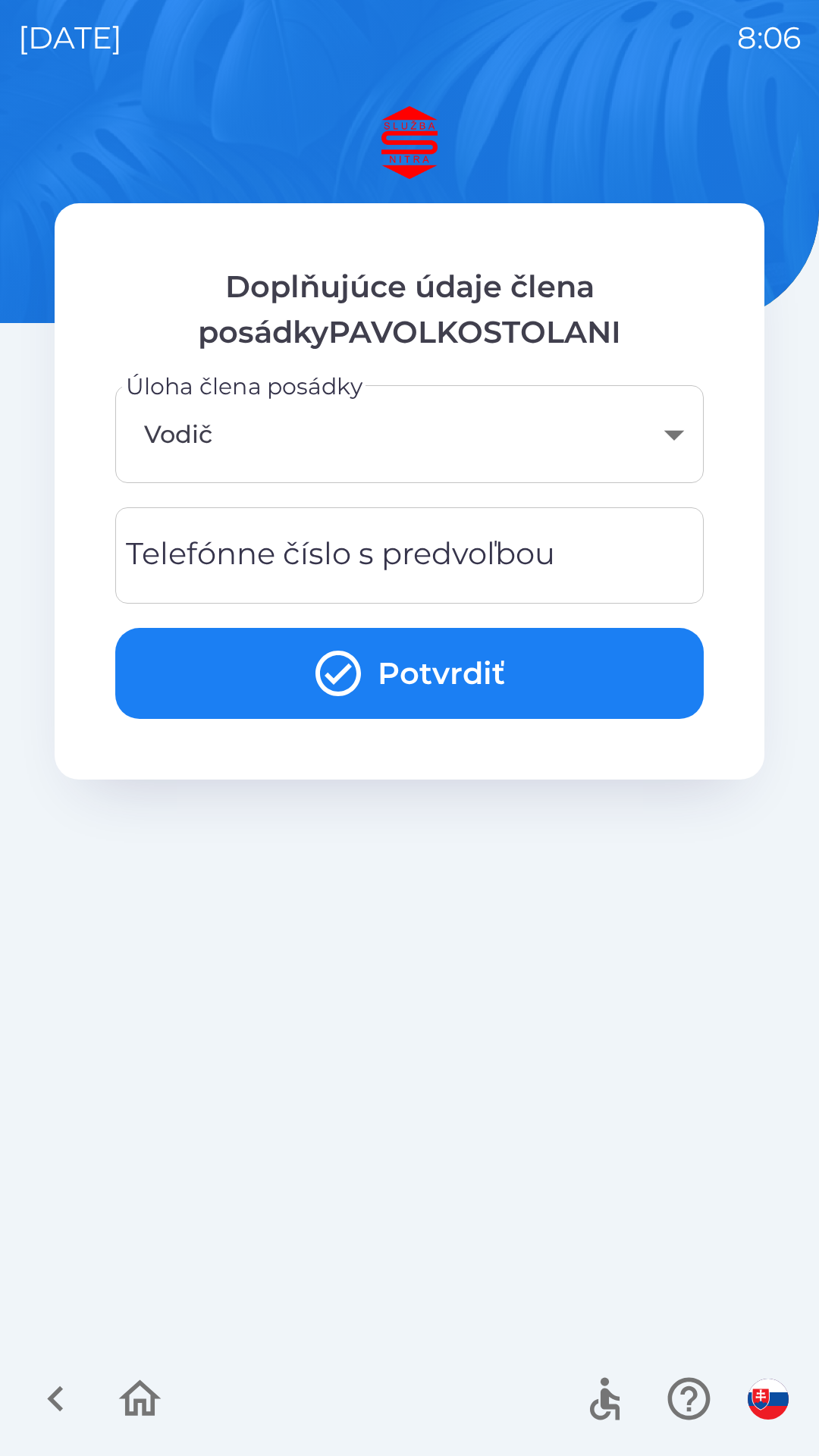
click at [399, 671] on button "Potvrdiť" at bounding box center [410, 674] width 589 height 91
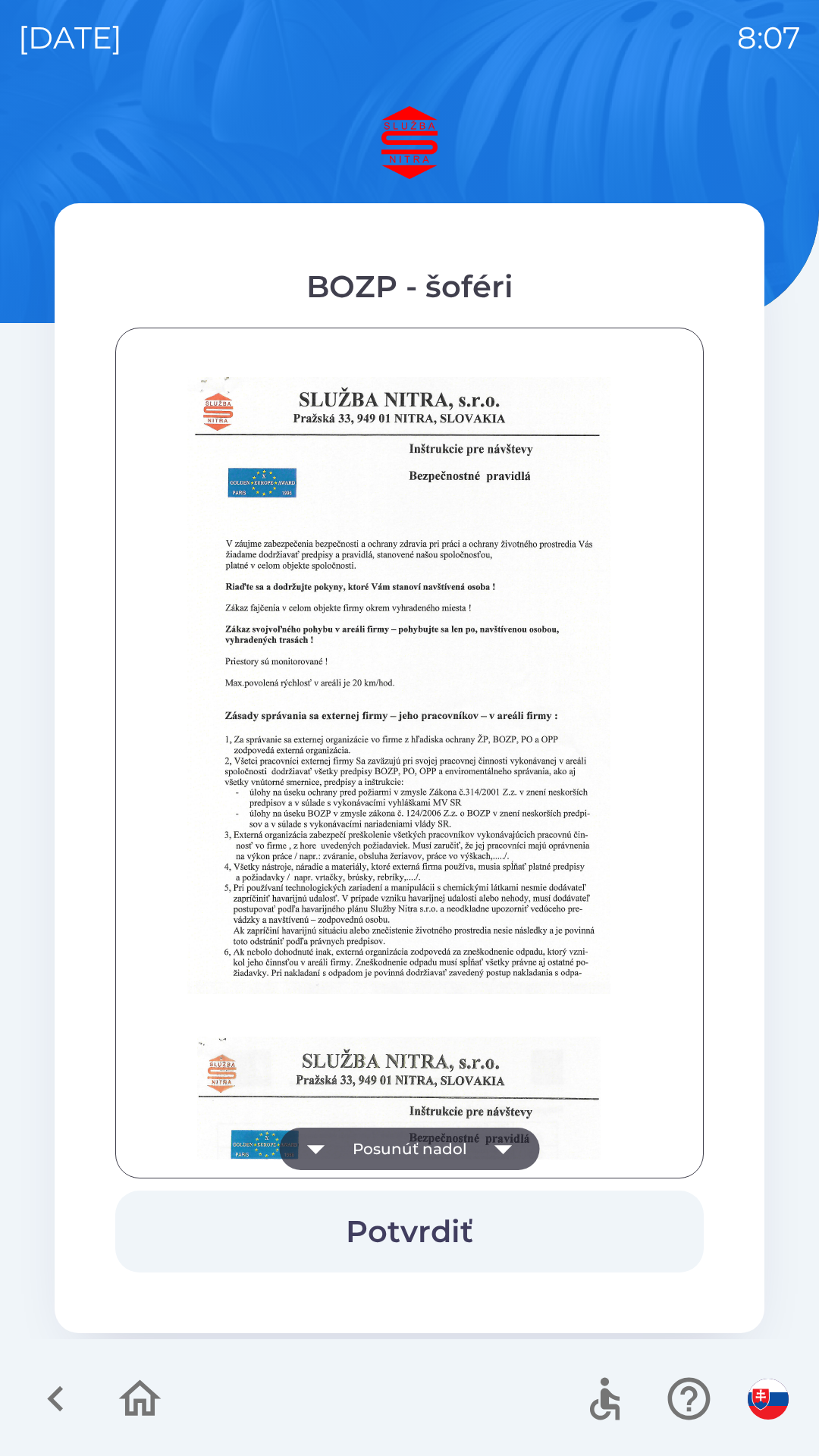
click at [494, 1143] on icon "button" at bounding box center [503, 1149] width 43 height 43
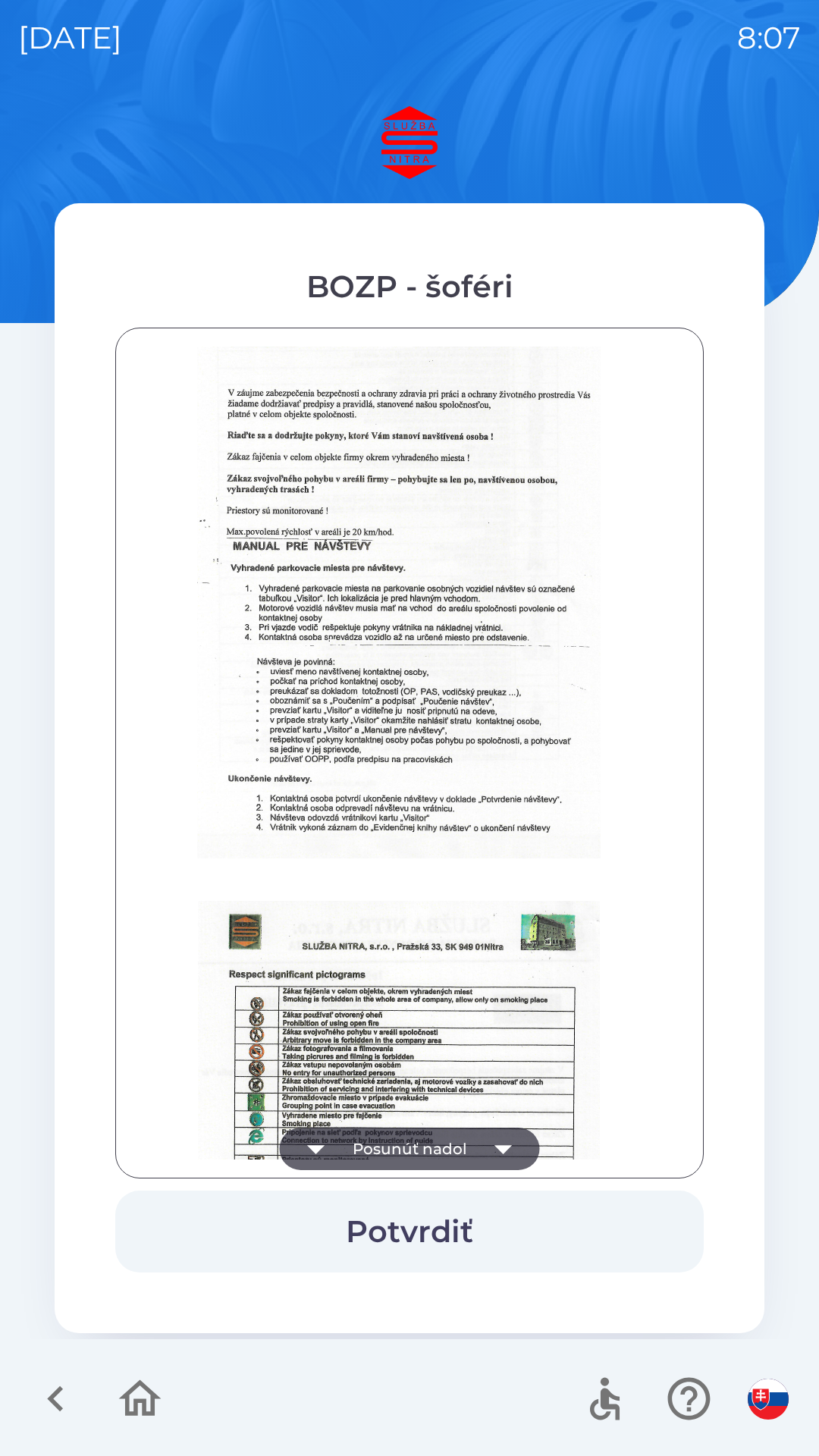
click at [500, 1153] on icon "button" at bounding box center [503, 1149] width 43 height 43
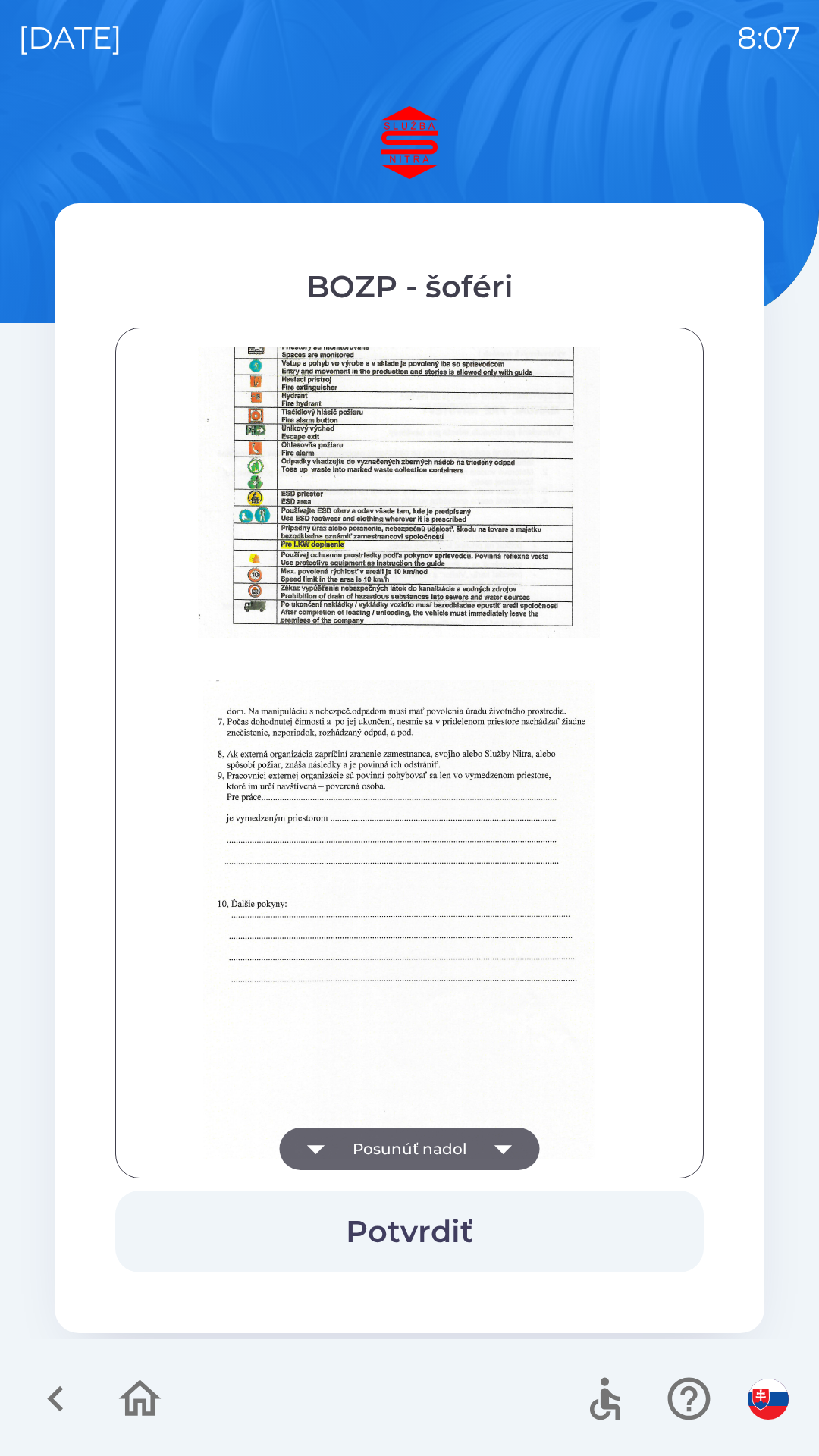
click at [490, 1137] on icon "button" at bounding box center [503, 1149] width 43 height 43
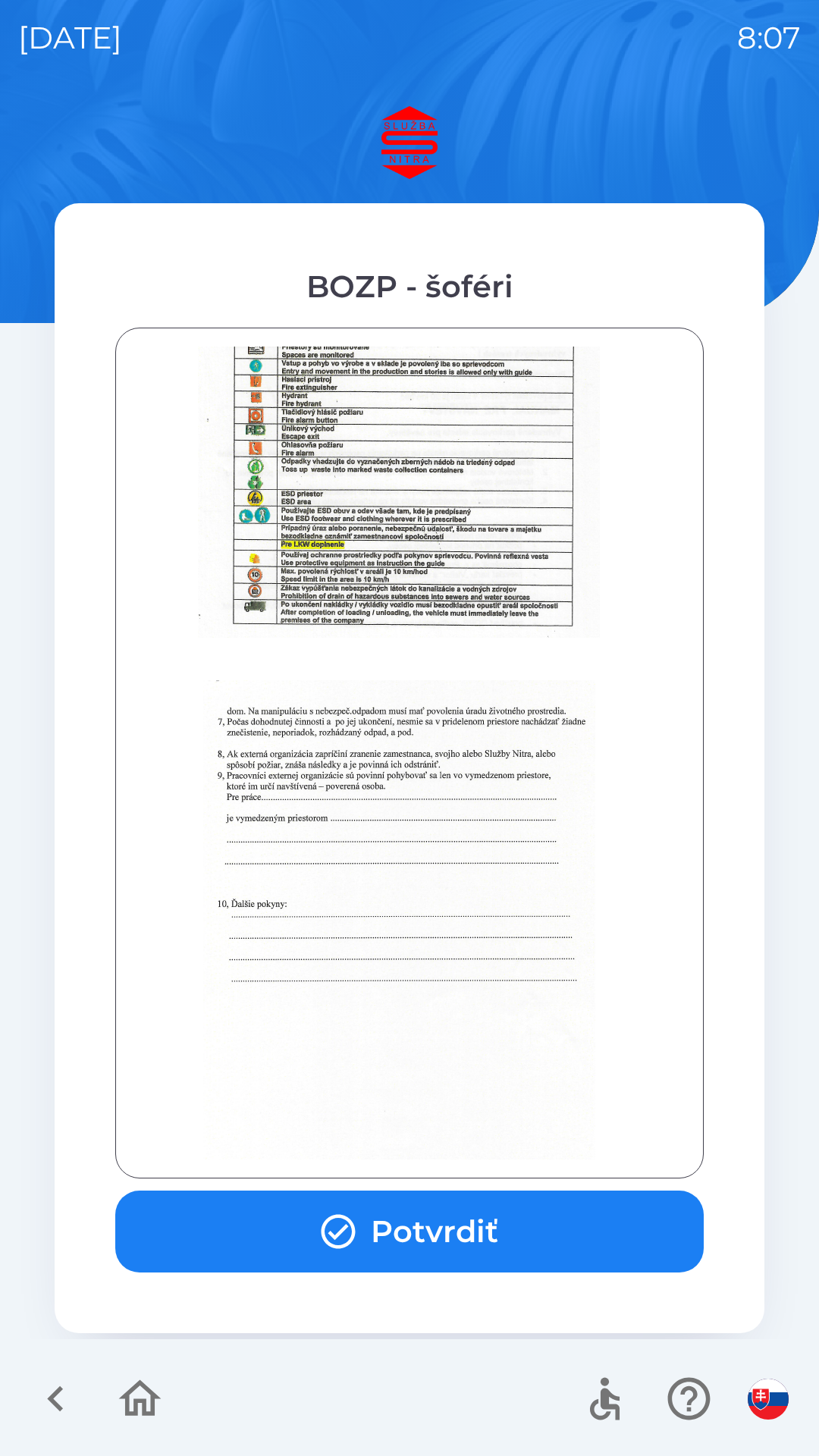
scroll to position [1699, 0]
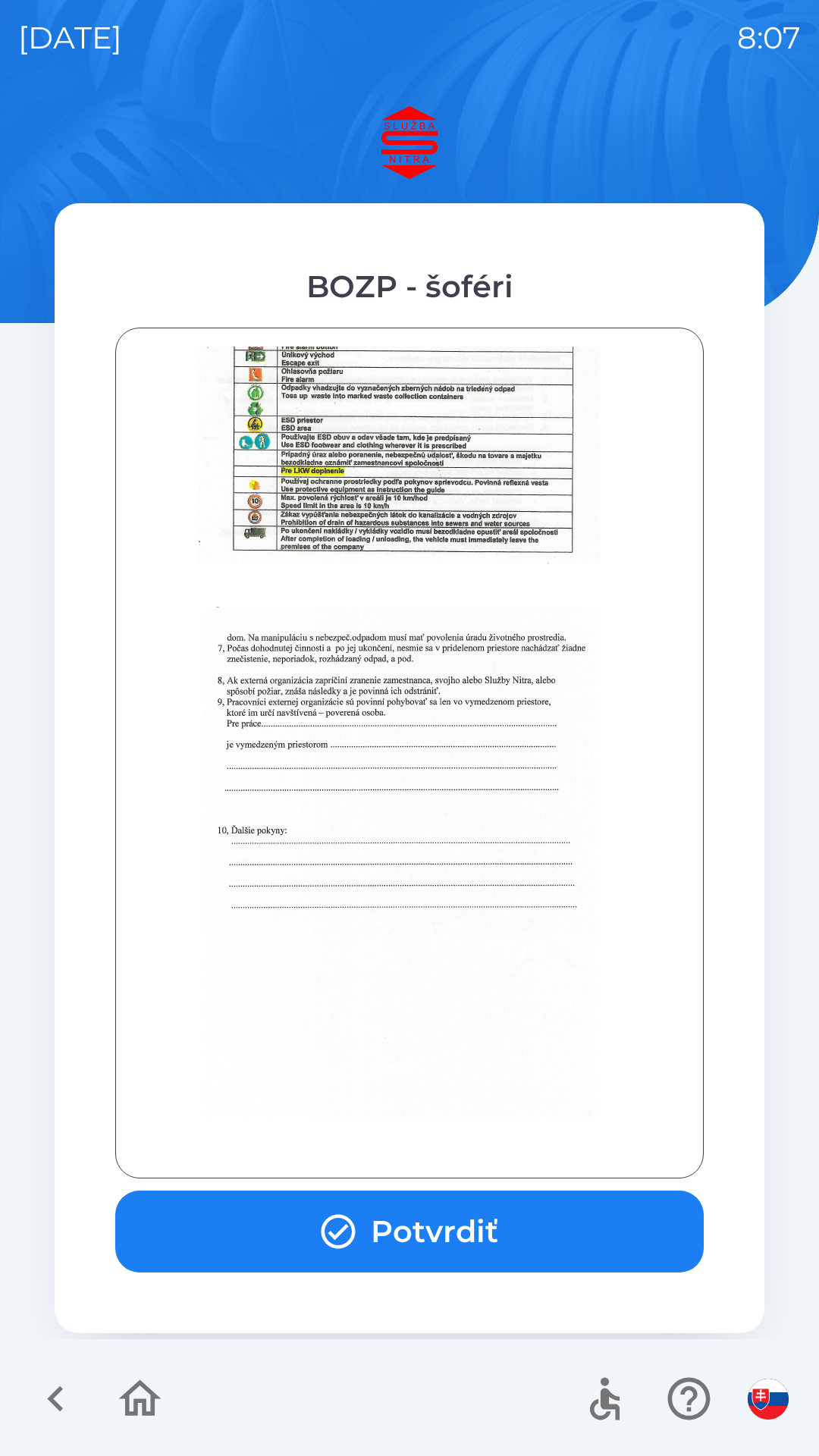
click at [386, 1222] on button "Potvrdiť" at bounding box center [410, 1232] width 589 height 82
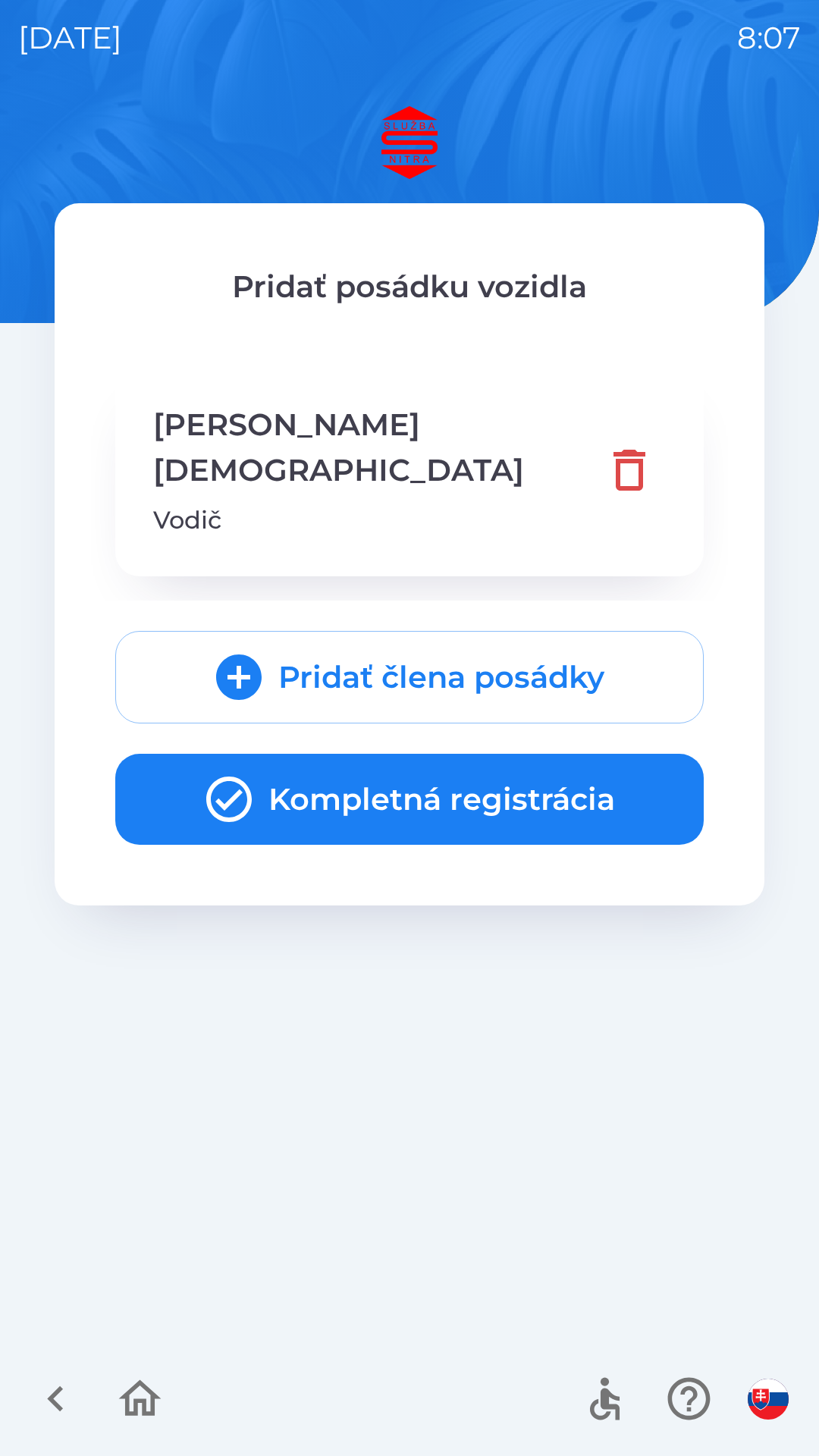
click at [386, 754] on button "Kompletná registrácia" at bounding box center [410, 800] width 589 height 91
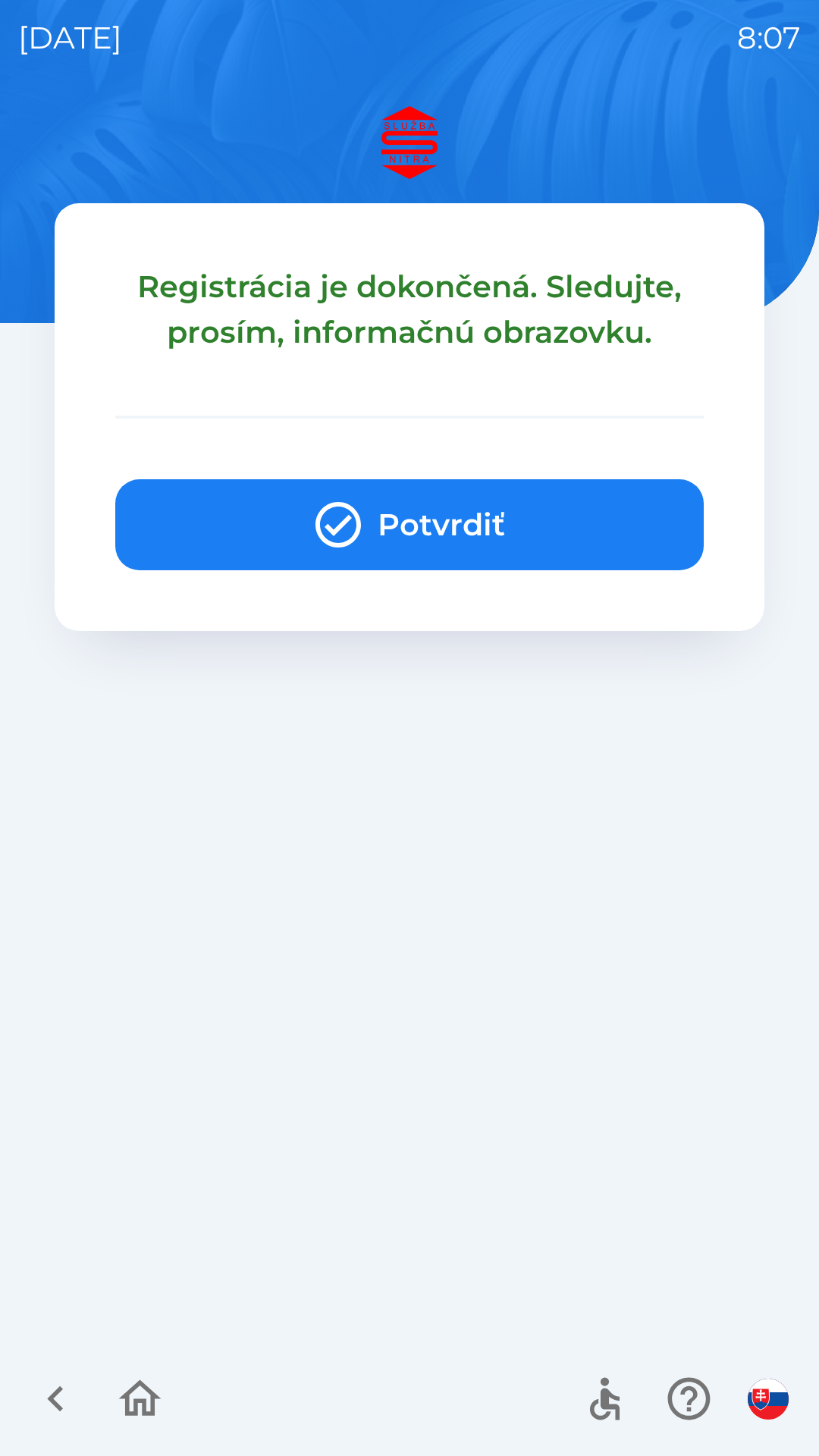
click at [402, 515] on button "Potvrdiť" at bounding box center [410, 525] width 589 height 91
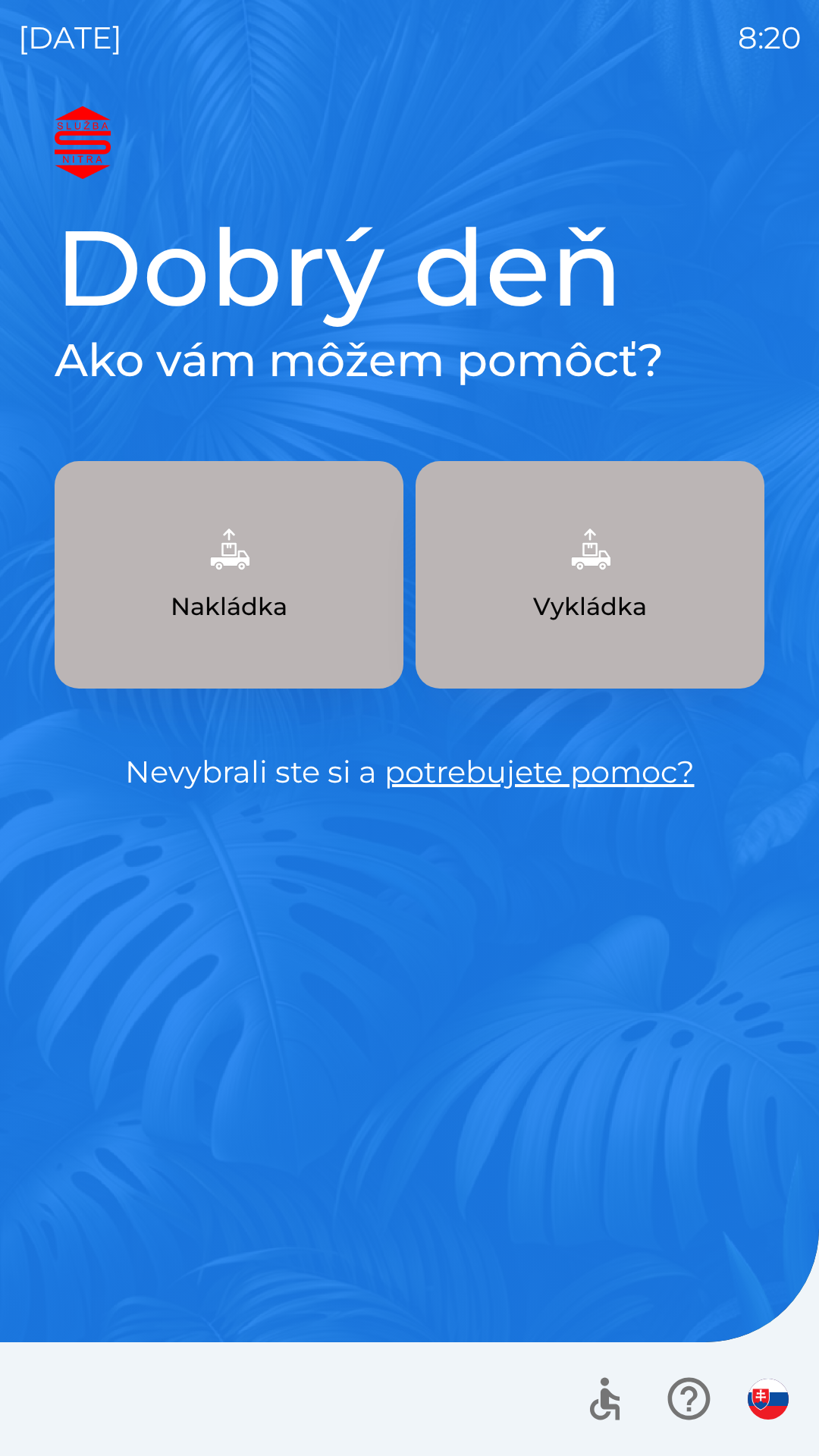
click at [602, 564] on img "button" at bounding box center [590, 549] width 67 height 67
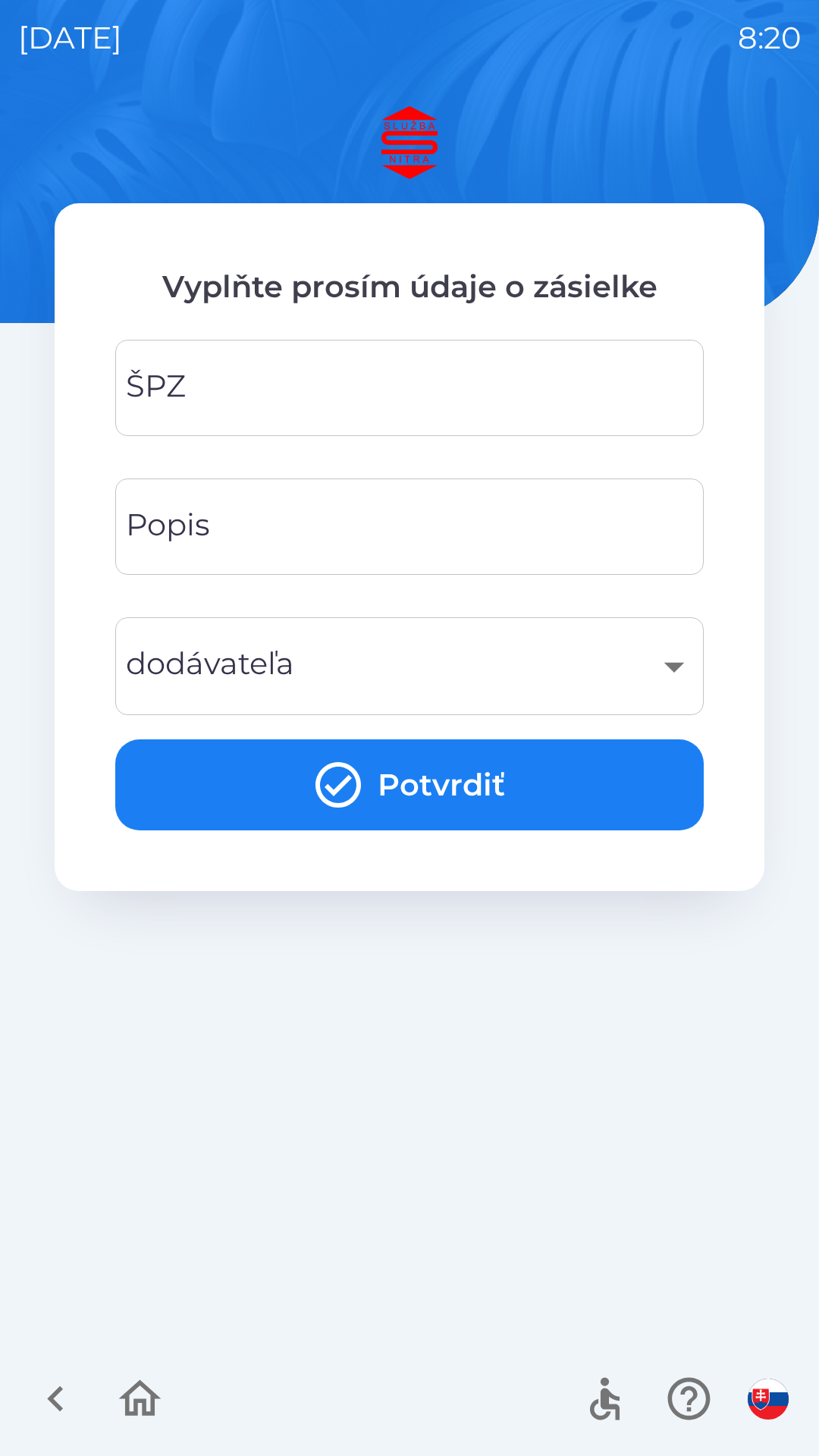
click at [329, 401] on input "ŠPZ" at bounding box center [410, 388] width 552 height 60
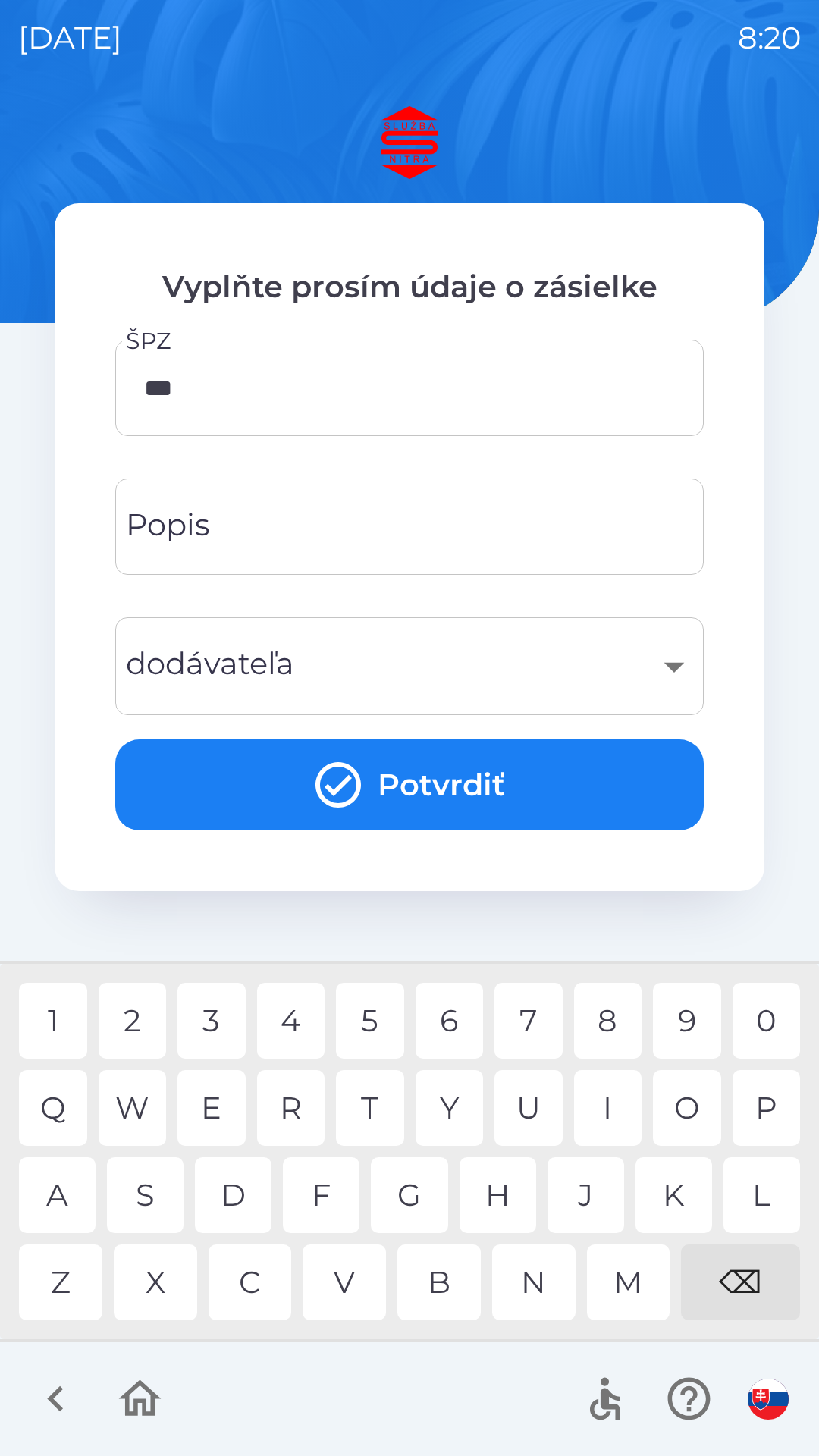
click at [607, 1017] on div "8" at bounding box center [608, 1021] width 68 height 76
click at [692, 1019] on div "9" at bounding box center [687, 1021] width 68 height 76
type input "*******"
click at [446, 781] on button "Potvrdiť" at bounding box center [410, 785] width 589 height 91
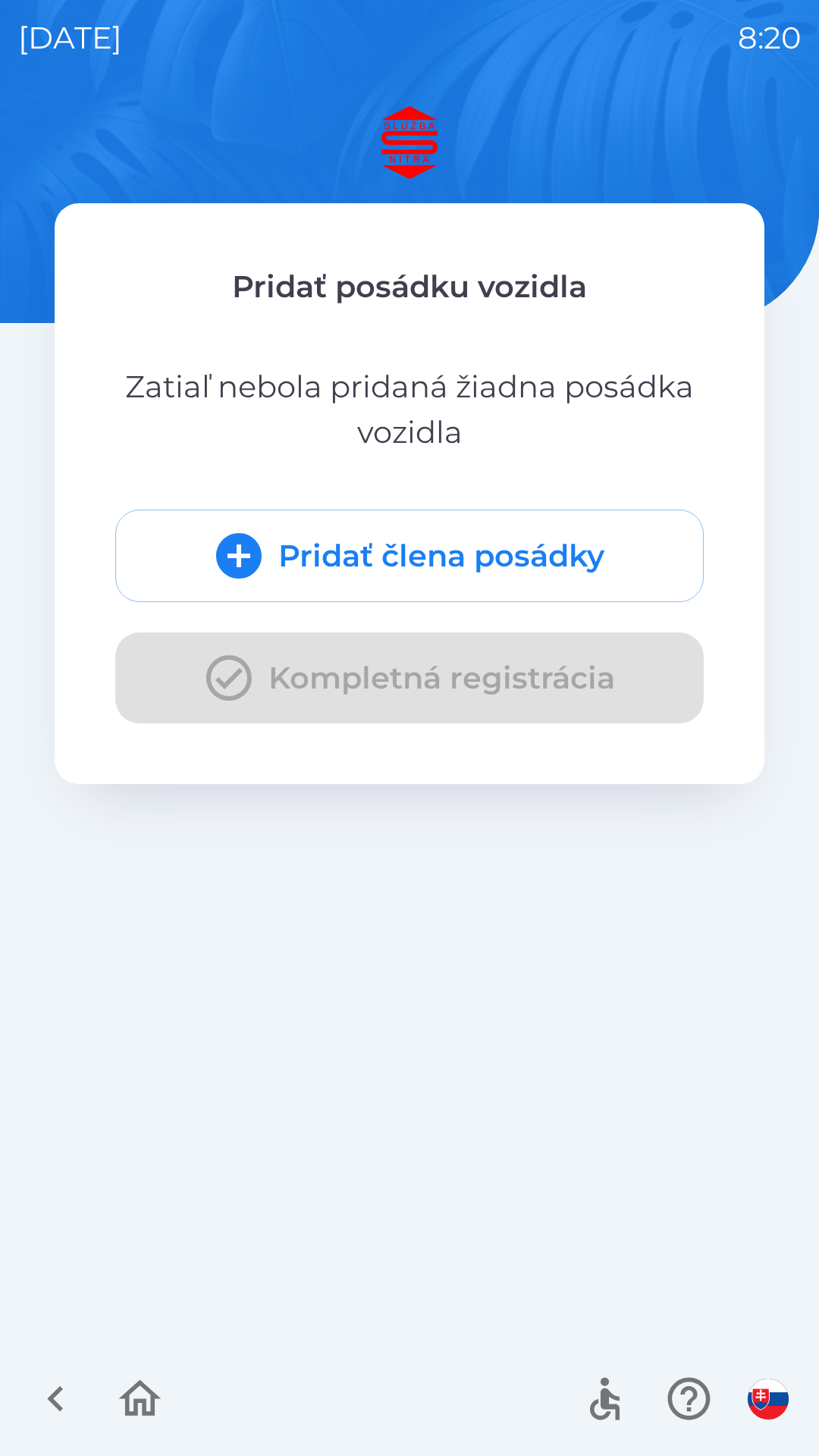
click at [478, 547] on button "Pridať člena posádky" at bounding box center [410, 556] width 589 height 93
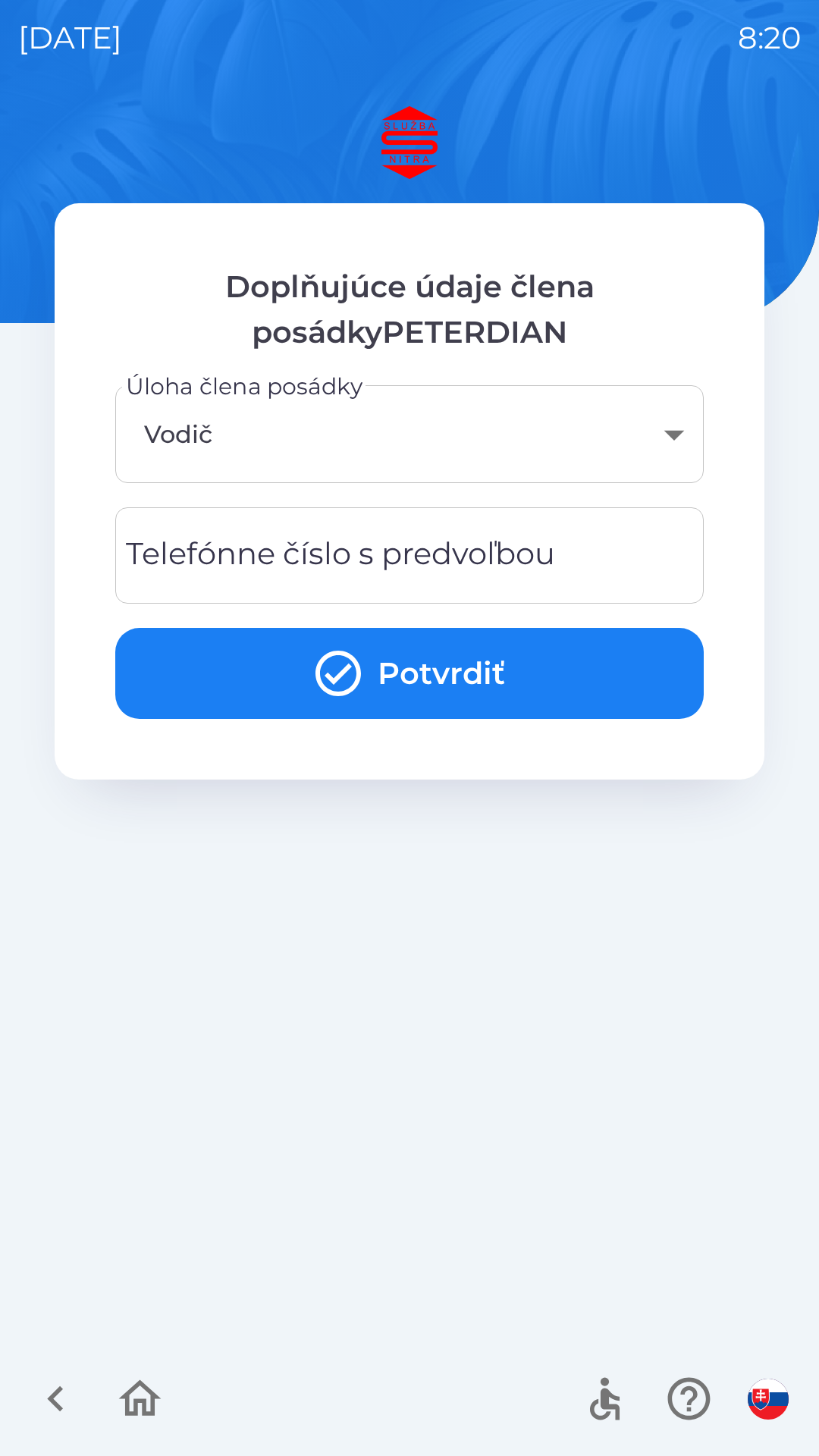
click at [428, 549] on div "Telefónne číslo s predvoľbou Telefónne číslo s predvoľbou" at bounding box center [410, 555] width 589 height 97
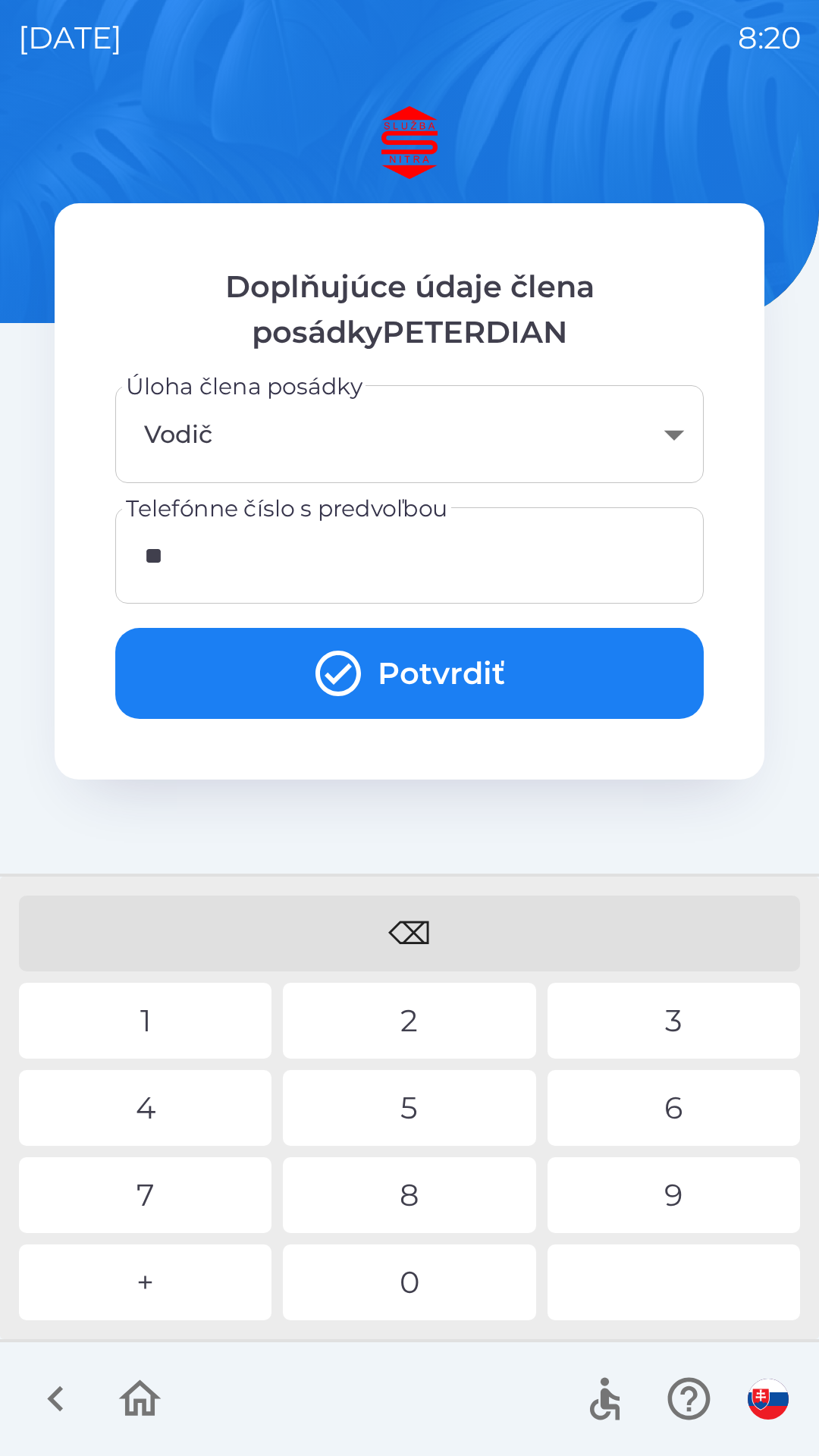
click at [419, 1262] on div "0" at bounding box center [409, 1283] width 252 height 76
click at [410, 926] on div "⌫" at bounding box center [409, 934] width 781 height 76
type input "*"
click at [457, 1262] on div "0" at bounding box center [409, 1283] width 252 height 76
type input "**********"
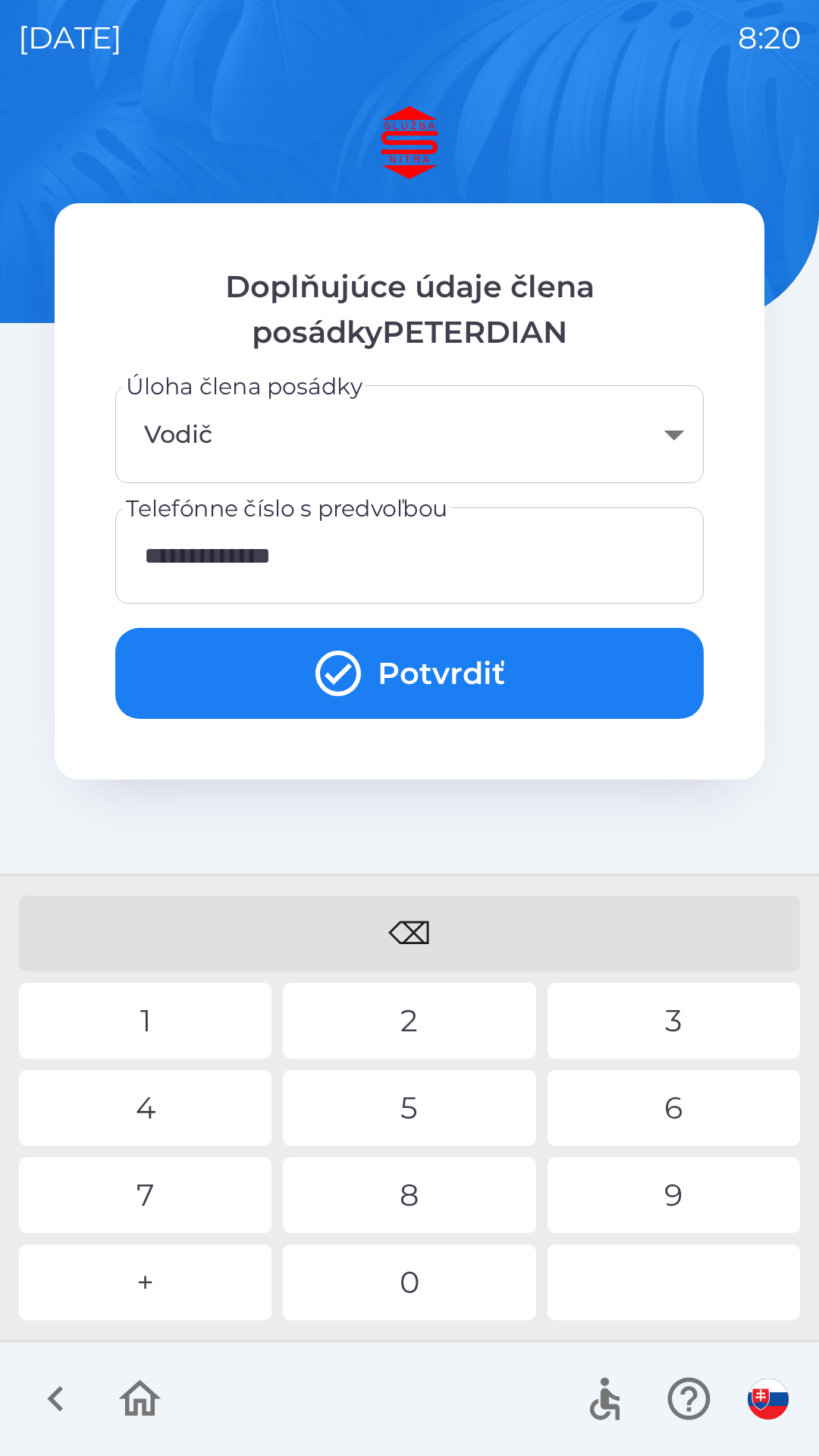
click at [447, 661] on button "Potvrdiť" at bounding box center [410, 674] width 589 height 91
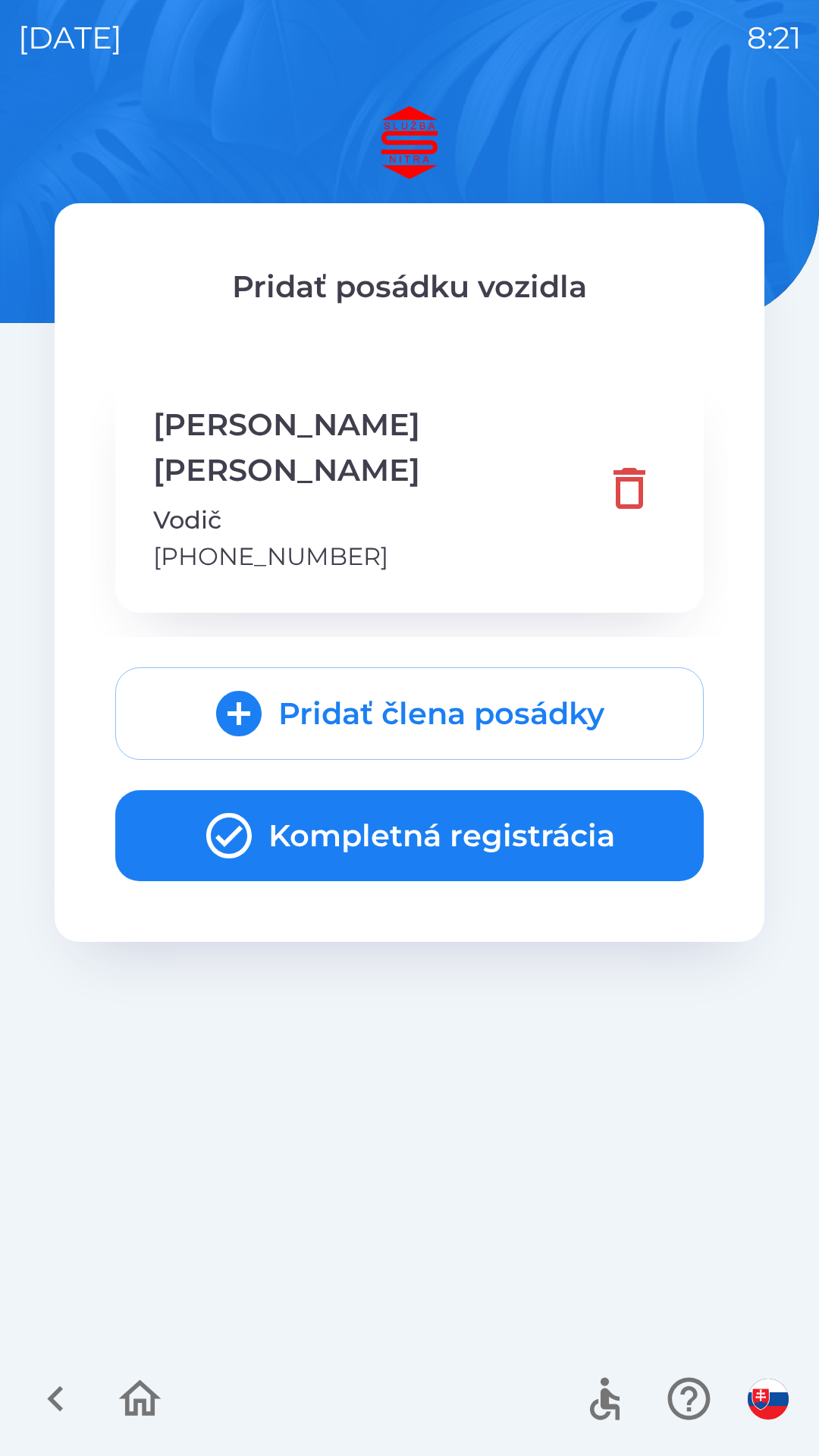
click at [416, 790] on button "Kompletná registrácia" at bounding box center [410, 836] width 589 height 91
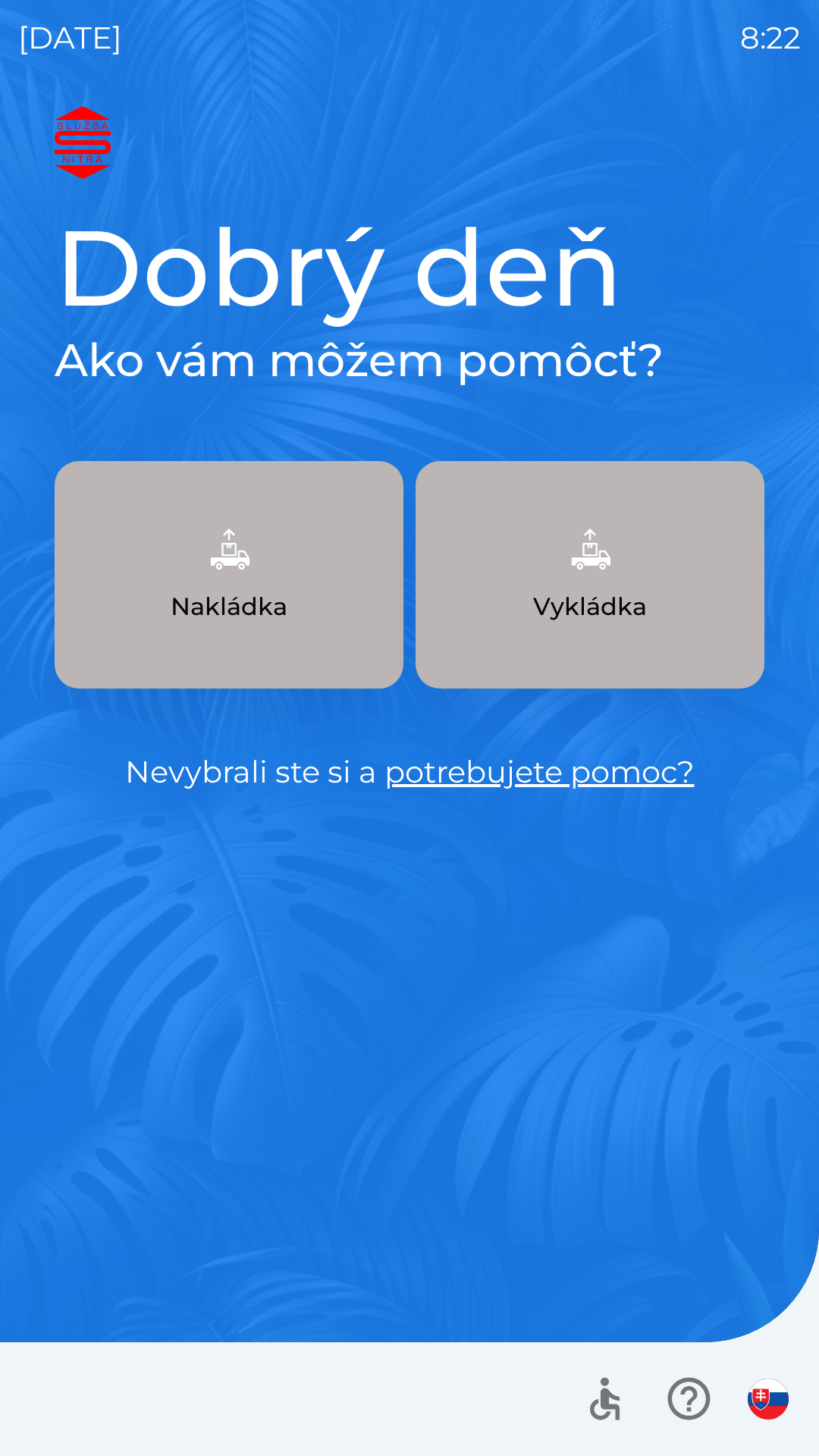
click at [635, 549] on button "Vykládka" at bounding box center [590, 574] width 349 height 227
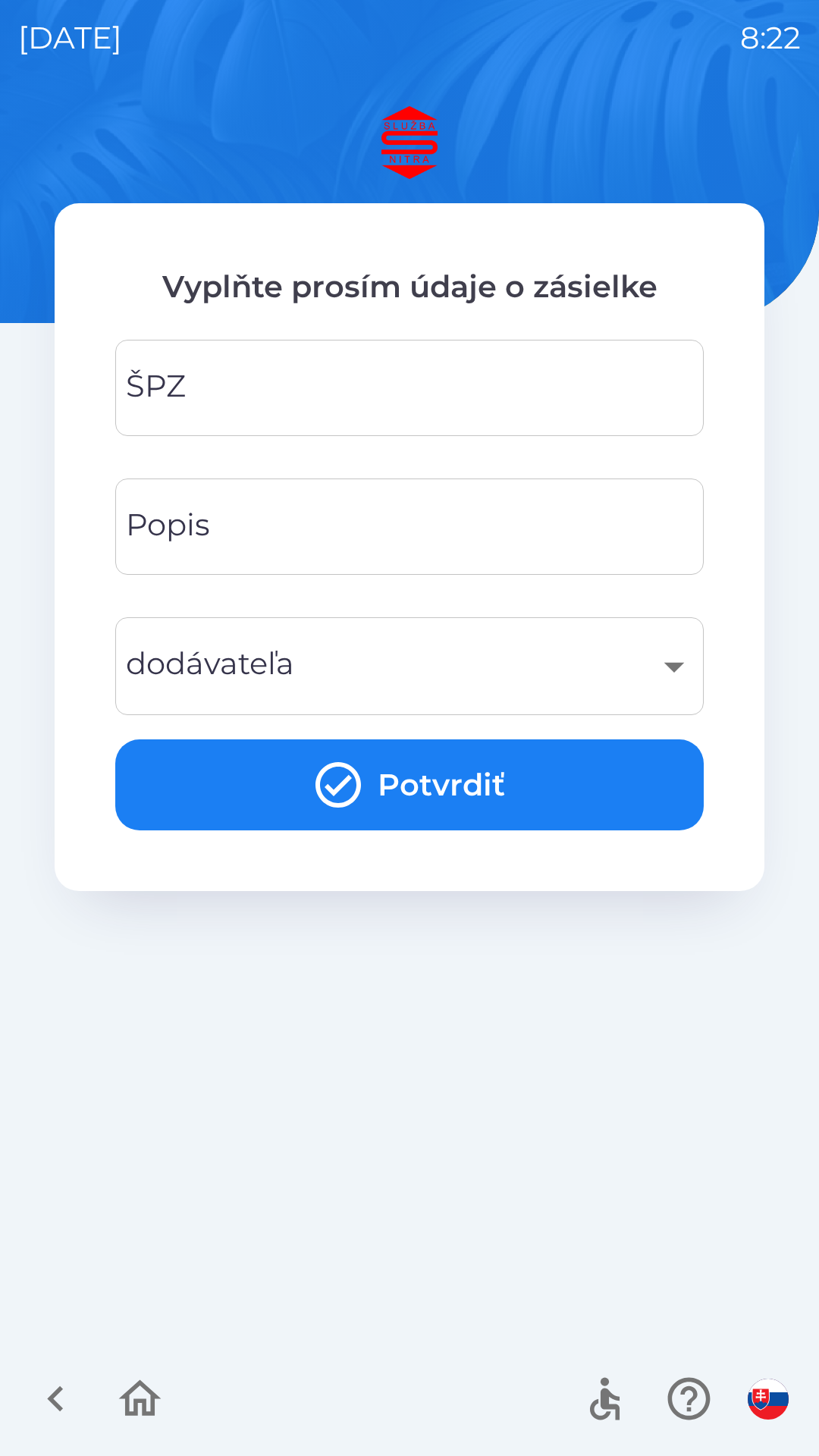
click at [534, 406] on input "ŠPZ" at bounding box center [410, 388] width 552 height 60
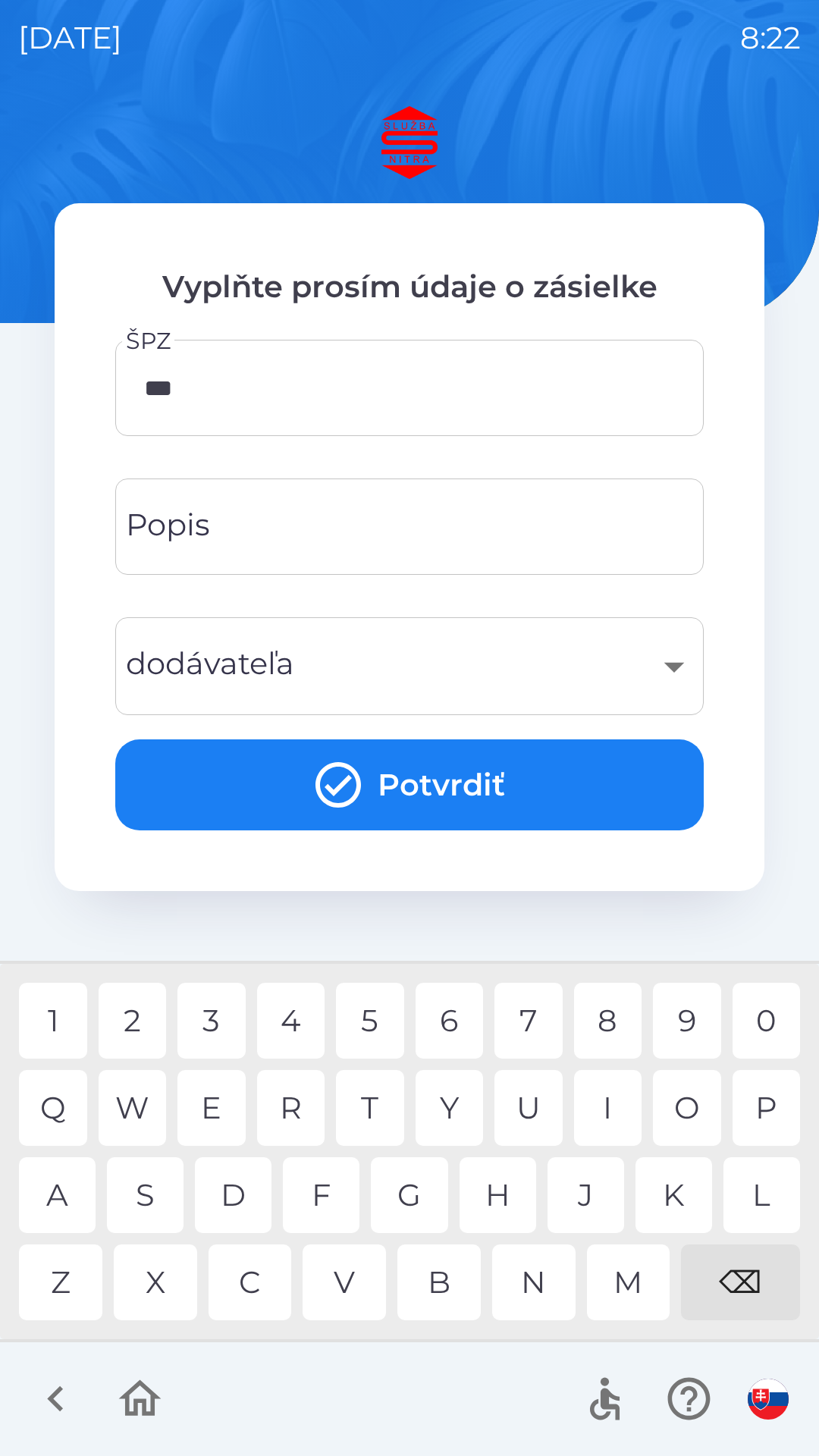
click at [548, 1026] on div "7" at bounding box center [529, 1021] width 68 height 76
click at [465, 1026] on div "6" at bounding box center [450, 1021] width 68 height 76
click at [541, 1280] on div "N" at bounding box center [534, 1283] width 84 height 76
type input "*******"
click at [511, 537] on input "Popis" at bounding box center [410, 526] width 552 height 60
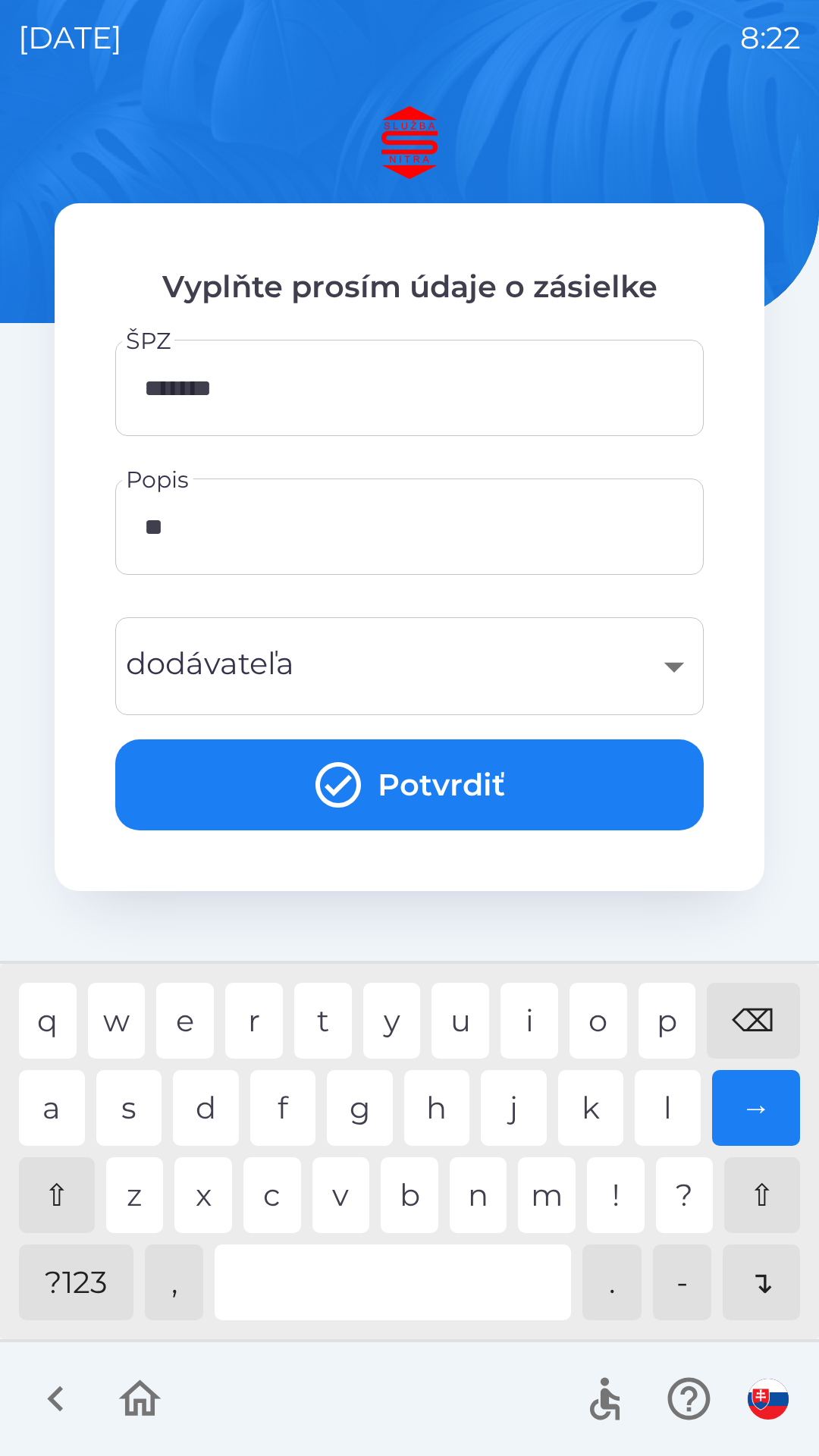
click at [243, 1018] on div "r" at bounding box center [254, 1021] width 58 height 76
click at [263, 1020] on div "R" at bounding box center [254, 1021] width 58 height 76
click at [352, 1109] on div "g" at bounding box center [360, 1109] width 66 height 76
click at [340, 1267] on div at bounding box center [392, 1283] width 357 height 76
click at [76, 1286] on div "?123" at bounding box center [76, 1283] width 115 height 76
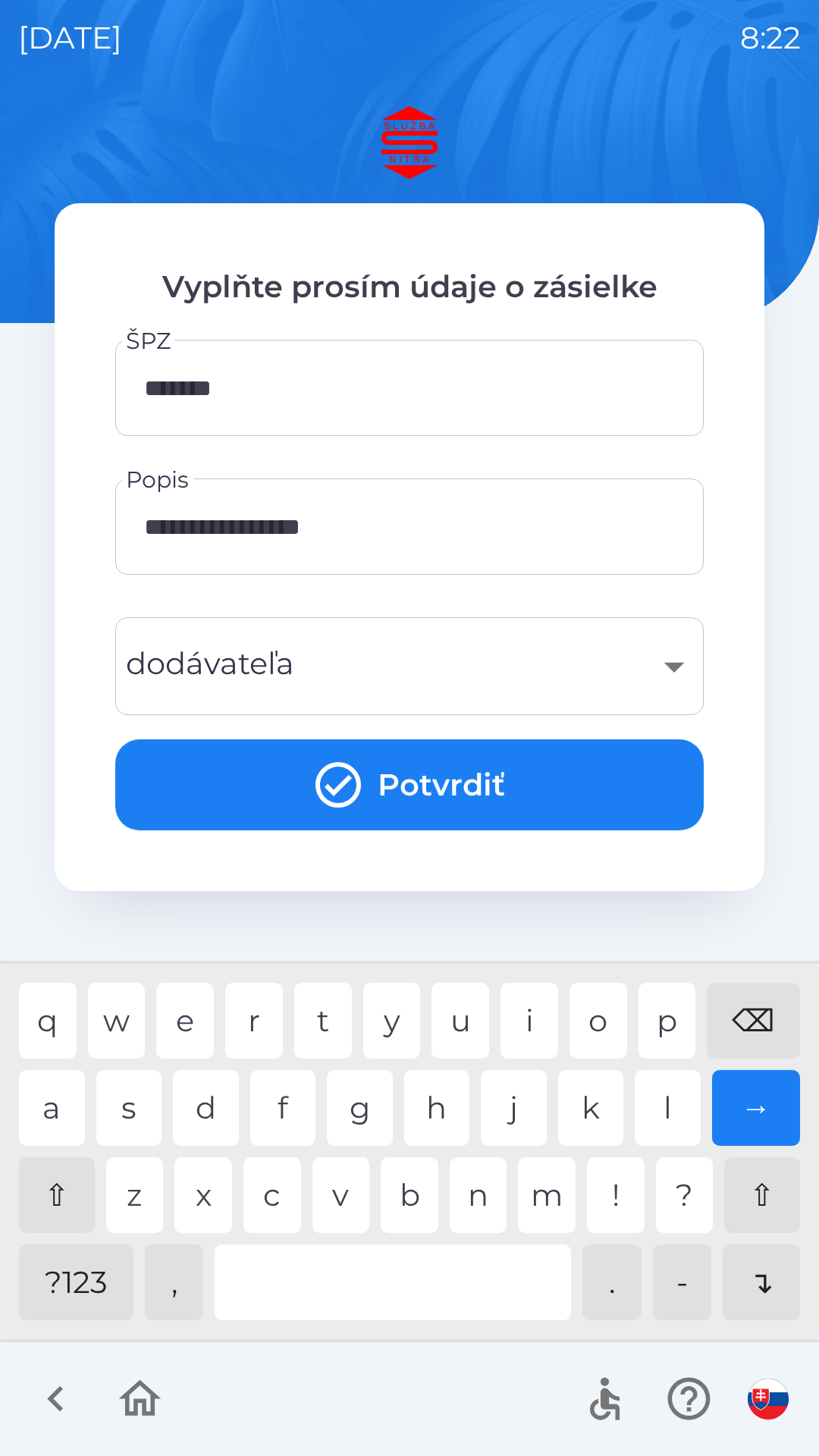
type input "**********"
click at [408, 769] on button "Potvrdiť" at bounding box center [410, 785] width 589 height 91
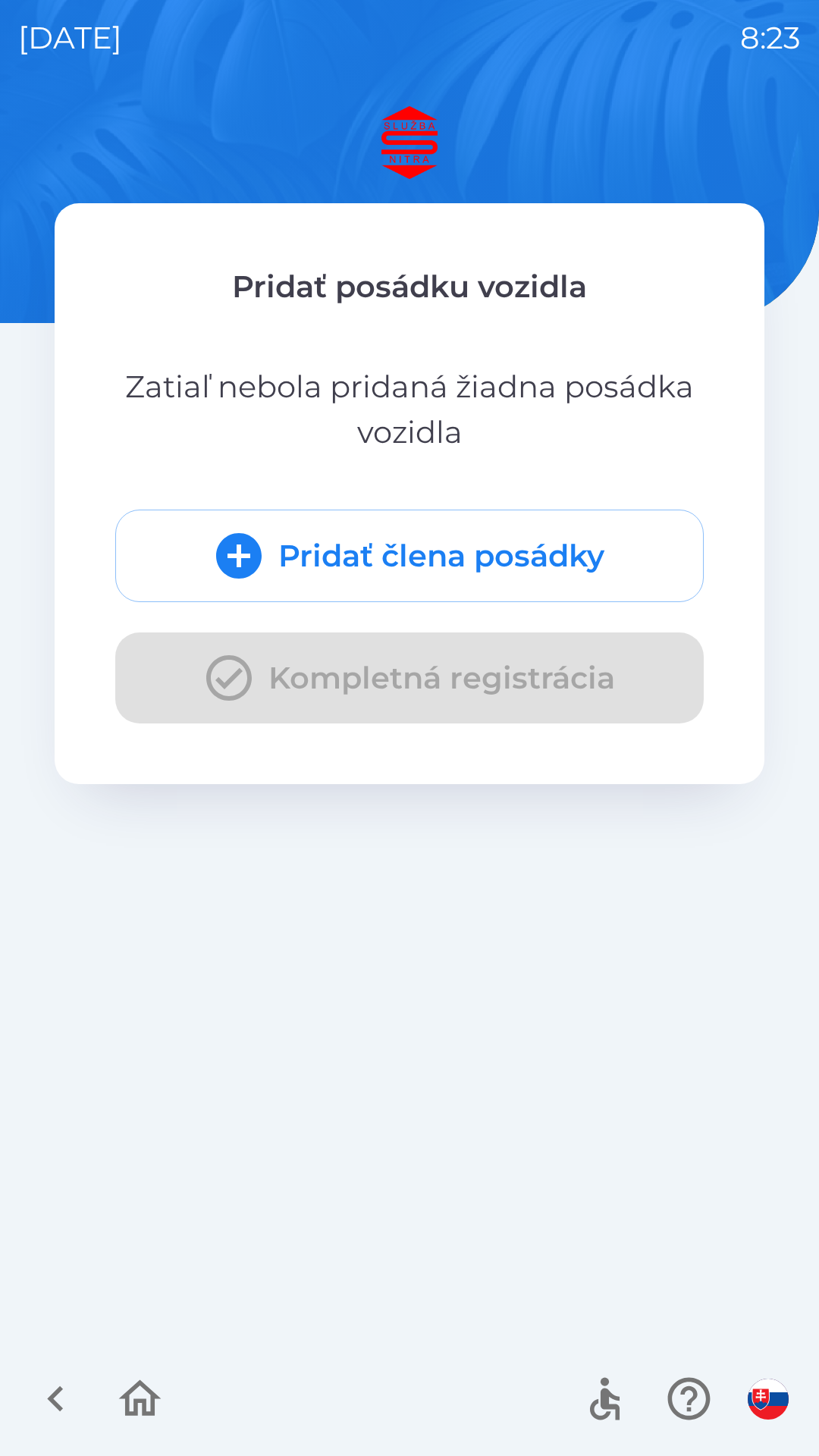
click at [498, 552] on button "Pridať člena posádky" at bounding box center [410, 556] width 589 height 93
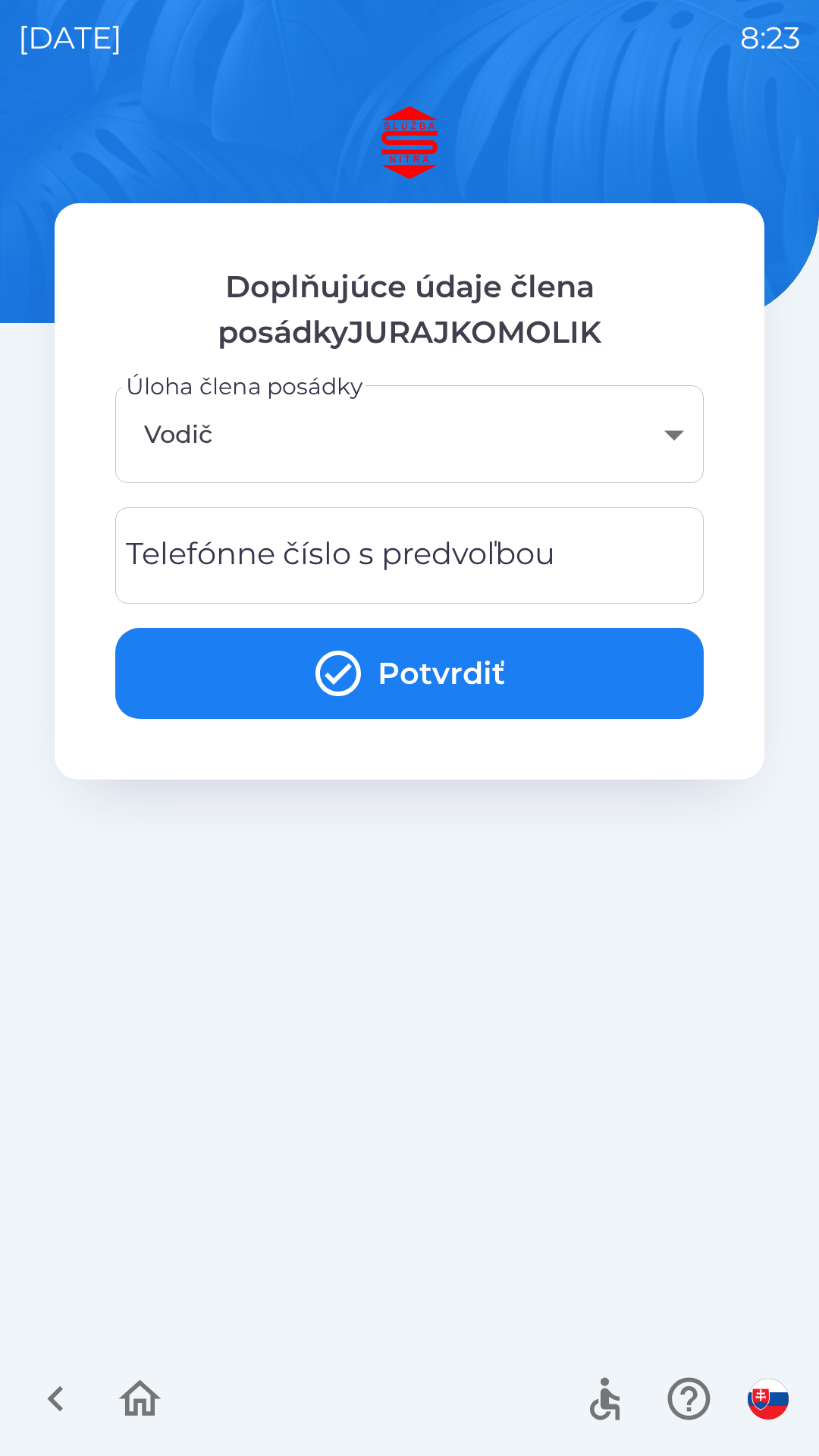
click at [451, 694] on button "Potvrdiť" at bounding box center [410, 674] width 589 height 91
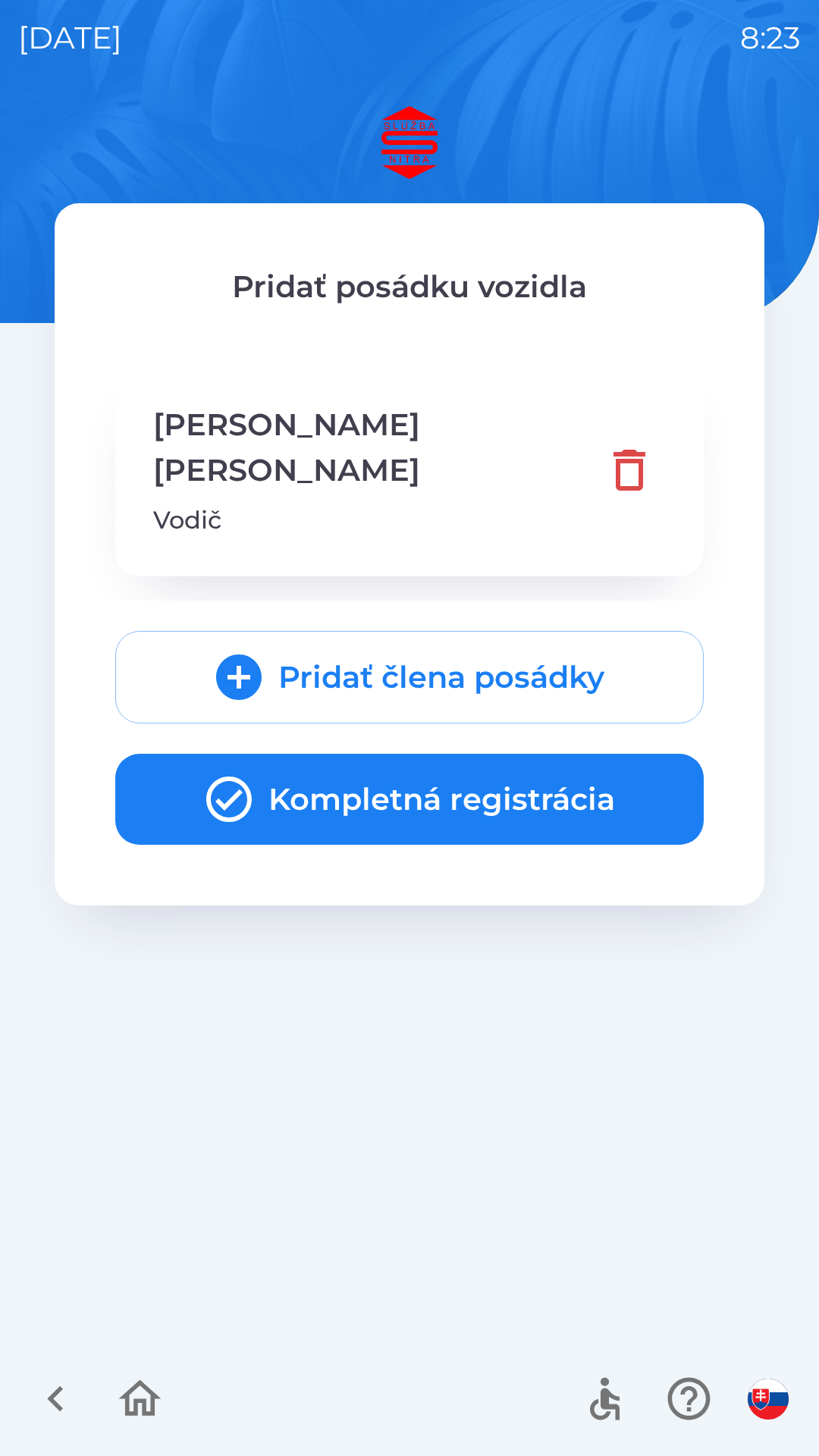
click at [449, 776] on button "Kompletná registrácia" at bounding box center [410, 800] width 589 height 91
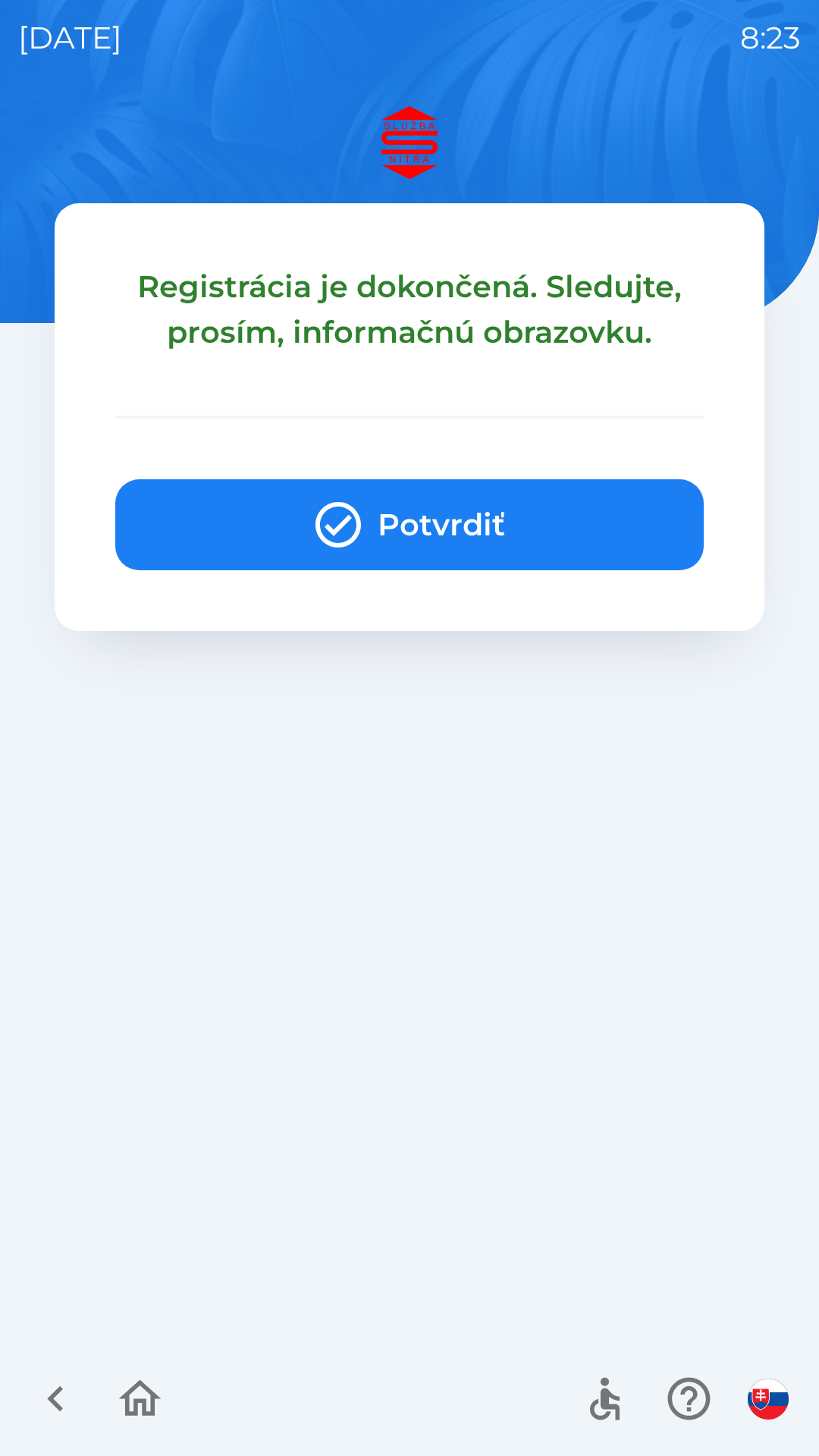
click at [474, 546] on button "Potvrdiť" at bounding box center [410, 525] width 589 height 91
